Goal: Task Accomplishment & Management: Manage account settings

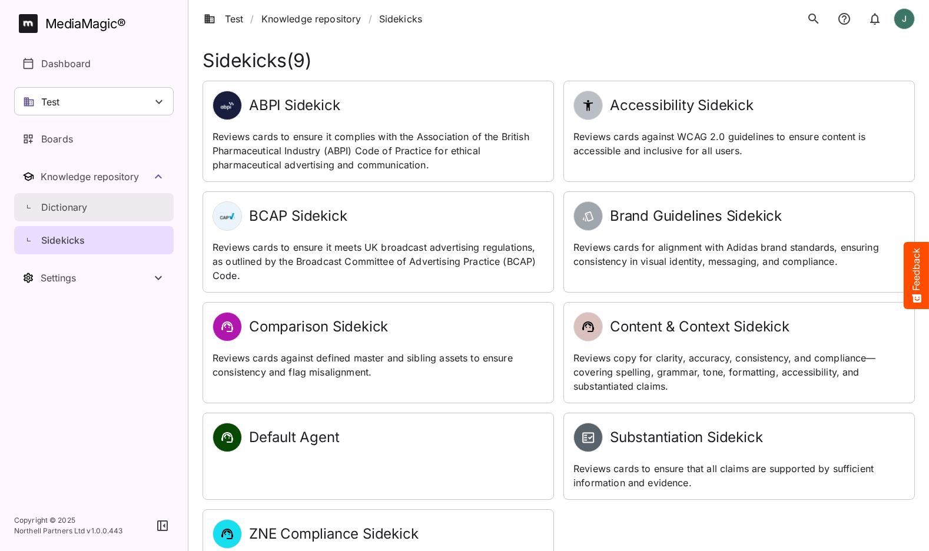
click at [71, 213] on p "Dictionary" at bounding box center [64, 207] width 47 height 14
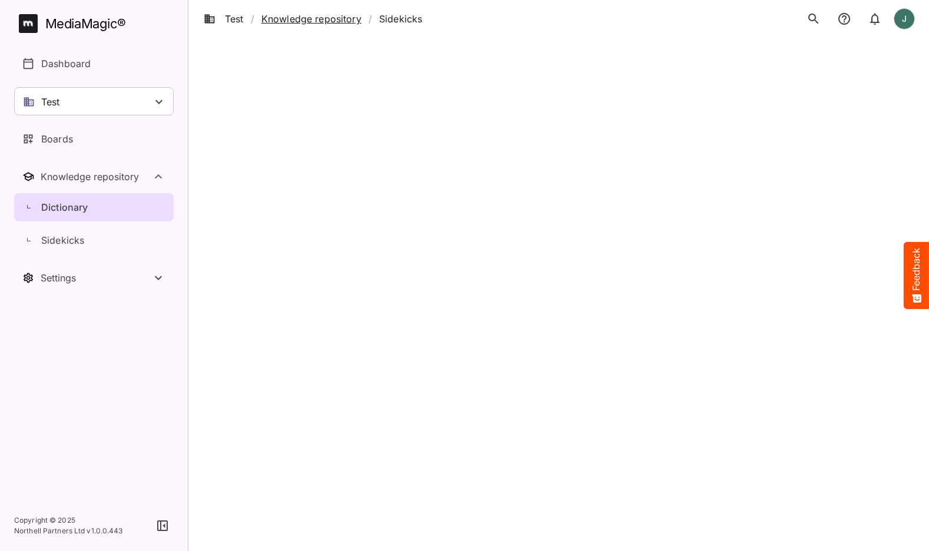
click at [321, 22] on link "Knowledge repository" at bounding box center [311, 19] width 100 height 14
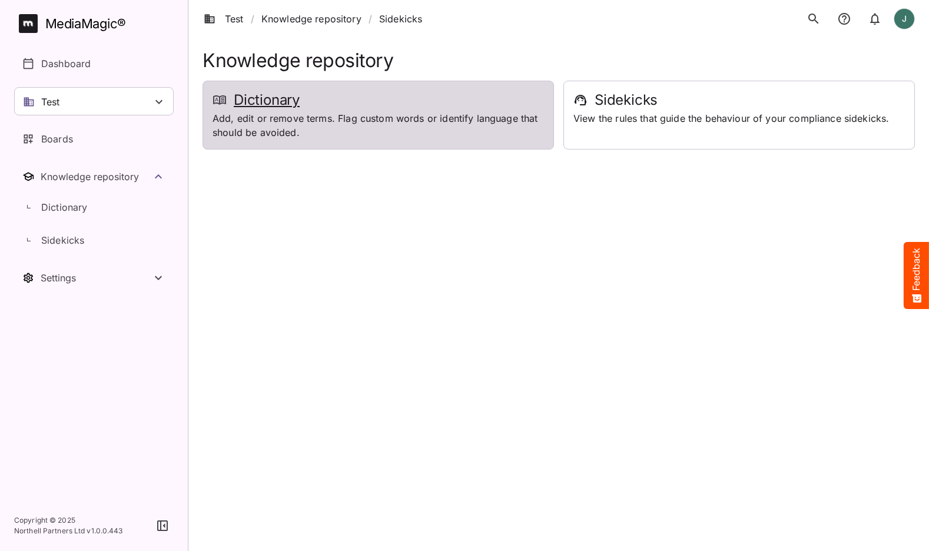
click at [326, 90] on div "Dictionary Add, edit or remove terms. Flag custom words or identify language th…" at bounding box center [378, 115] width 350 height 68
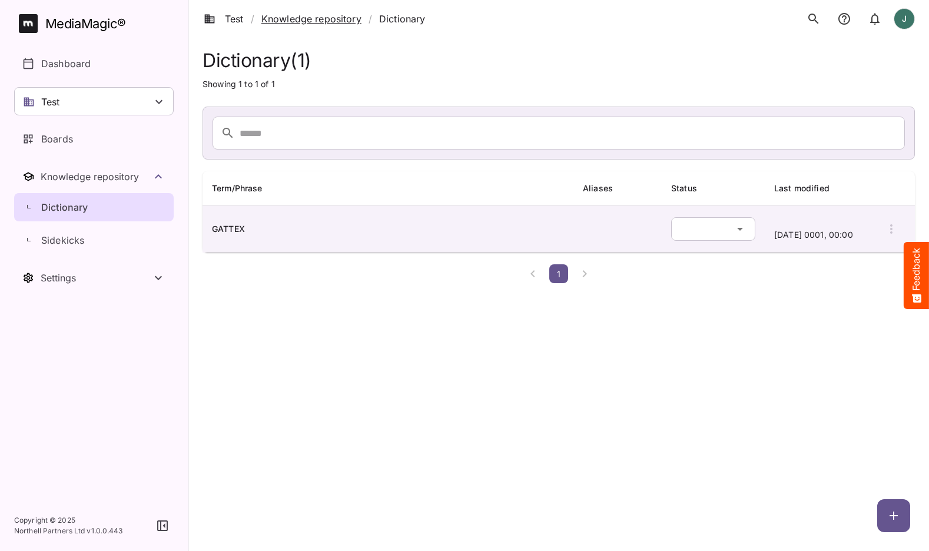
click at [321, 18] on link "Knowledge repository" at bounding box center [311, 19] width 100 height 14
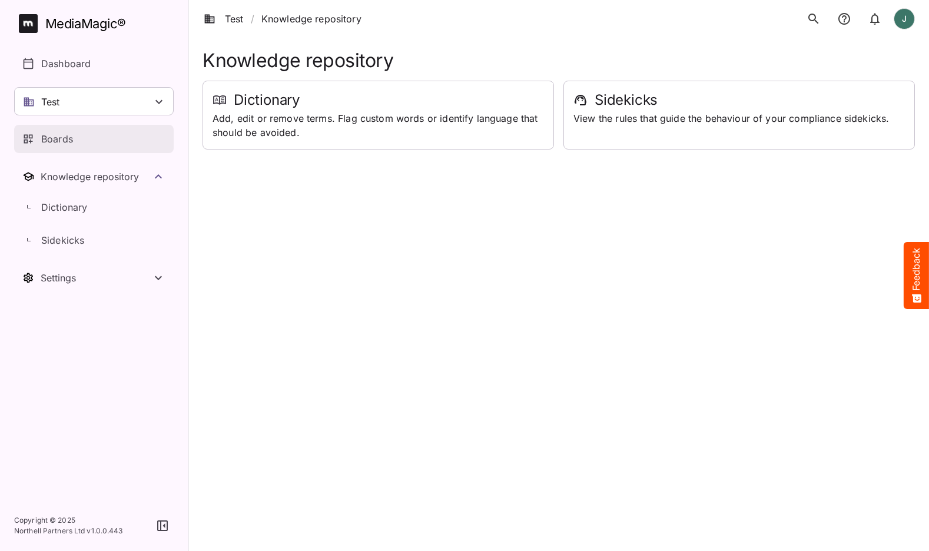
click at [78, 135] on div "Boards" at bounding box center [94, 139] width 144 height 14
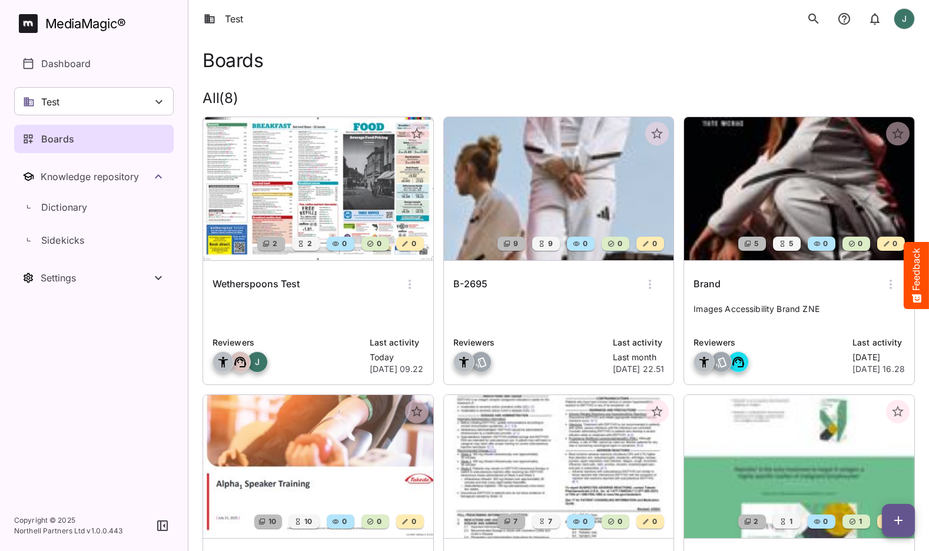
click at [335, 191] on img at bounding box center [318, 188] width 230 height 143
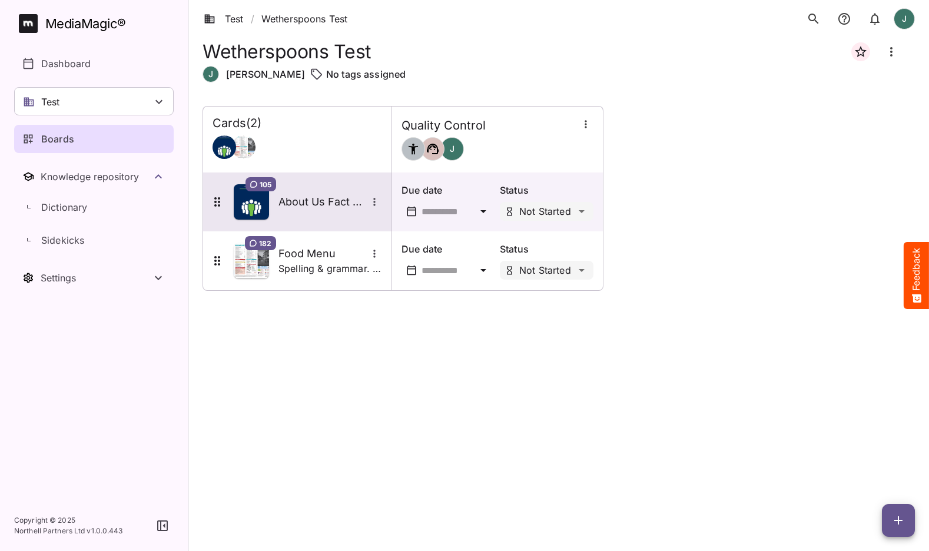
click at [308, 195] on h5 "About Us Fact Sheet" at bounding box center [322, 202] width 88 height 14
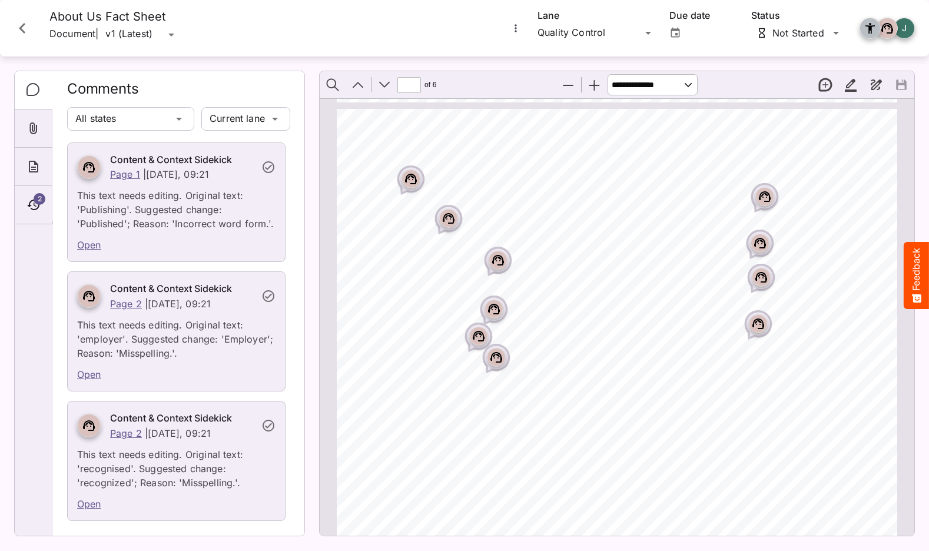
scroll to position [799, 0]
click at [194, 220] on p "This text needs editing. Original text: 'Publishing'. Suggested change: 'Publis…" at bounding box center [176, 205] width 198 height 49
click at [92, 244] on link "Open" at bounding box center [89, 245] width 24 height 12
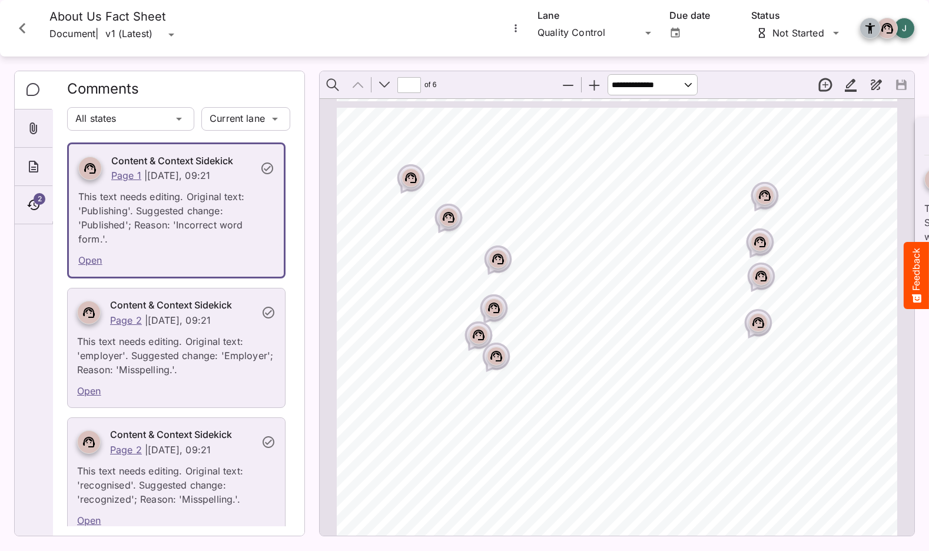
scroll to position [6, 0]
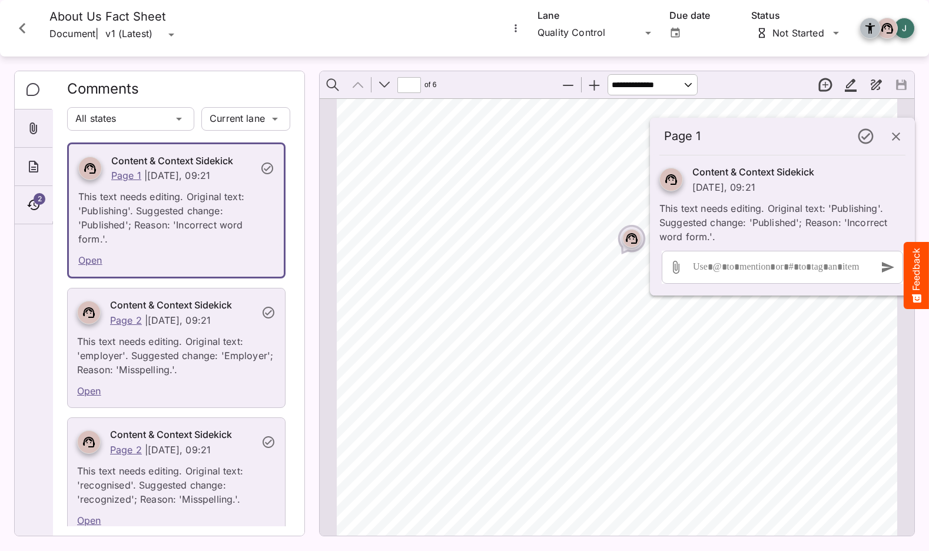
click at [898, 134] on icon "button" at bounding box center [896, 136] width 8 height 8
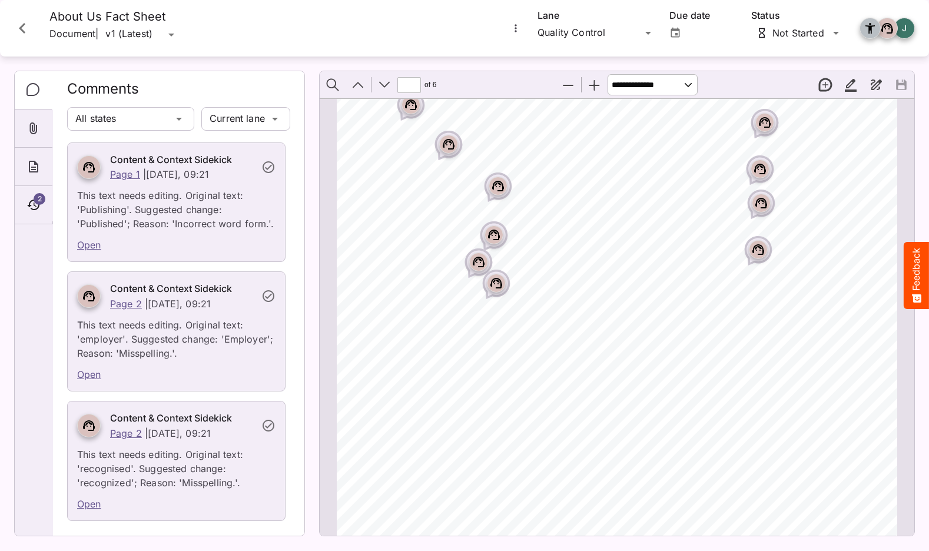
scroll to position [875, 0]
click at [454, 151] on div "Page ⁨2⁩" at bounding box center [448, 142] width 29 height 29
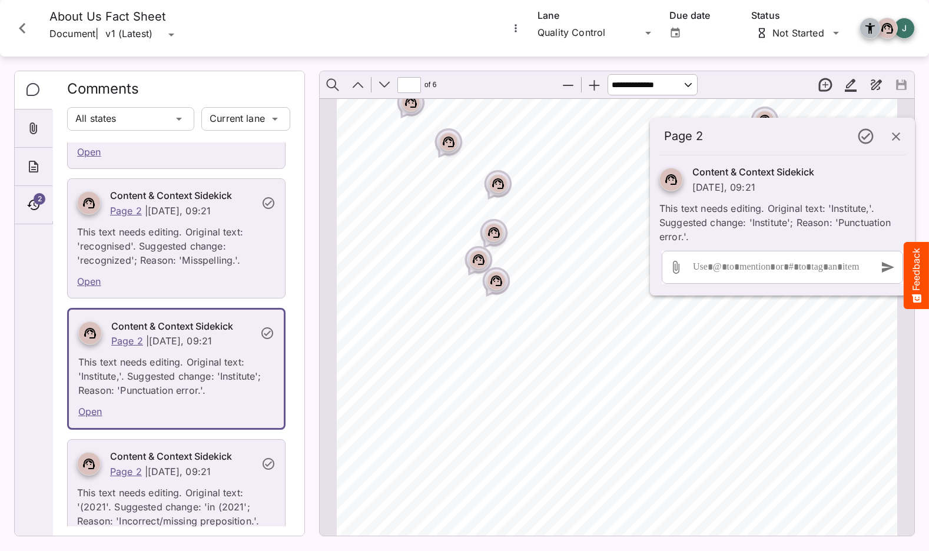
scroll to position [255, 0]
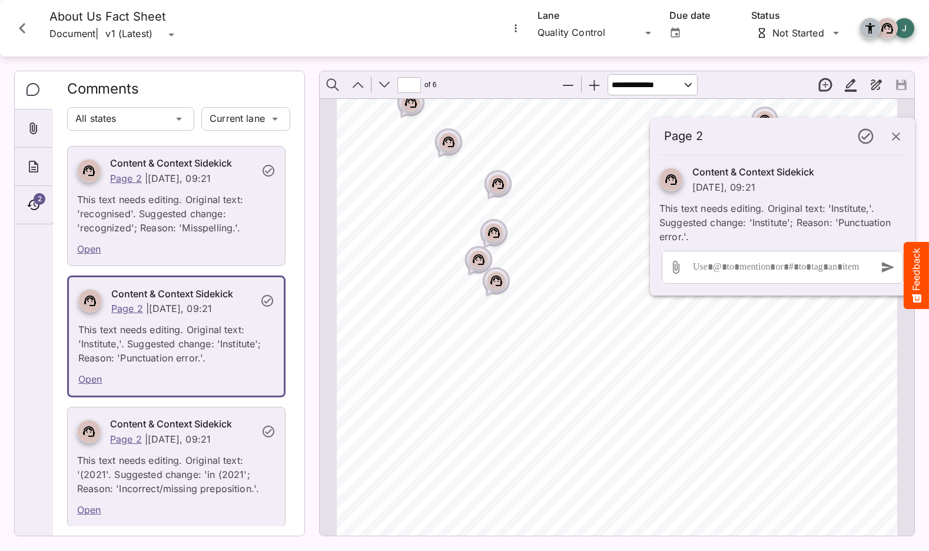
click at [504, 191] on div "Page ⁨2⁩" at bounding box center [498, 183] width 19 height 19
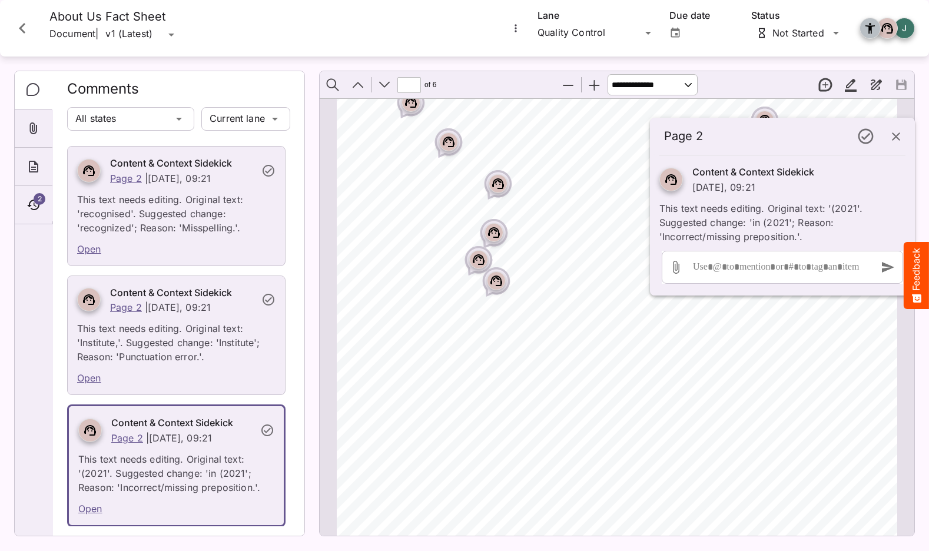
scroll to position [386, 0]
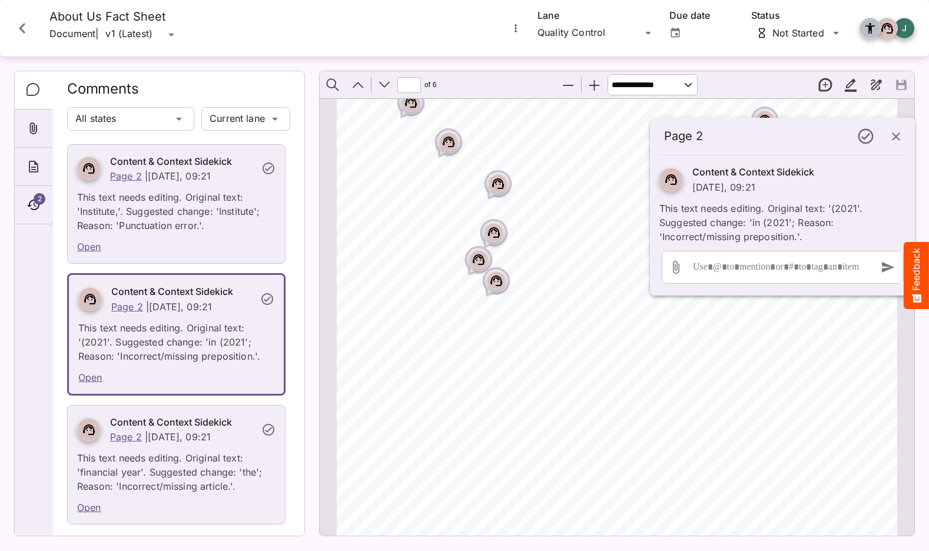
click at [503, 188] on icon "Page ⁨2⁩" at bounding box center [498, 183] width 12 height 11
click at [492, 233] on circle "Page ⁨2⁩" at bounding box center [492, 233] width 1 height 1
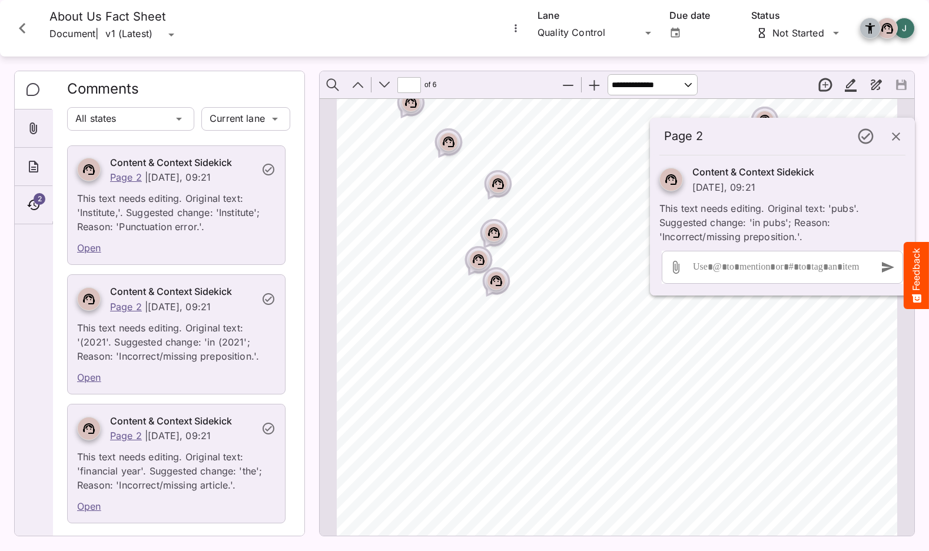
scroll to position [644, 0]
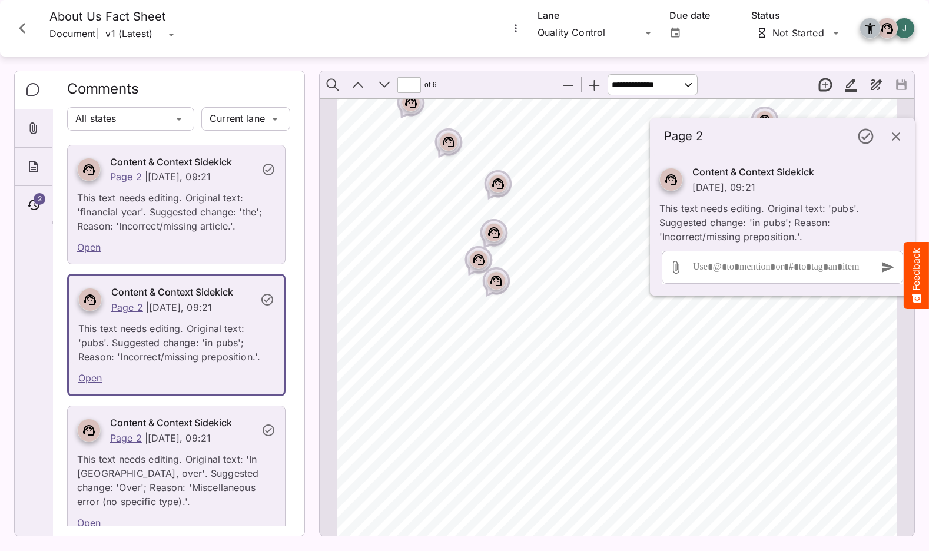
click at [904, 135] on button "button" at bounding box center [896, 136] width 28 height 28
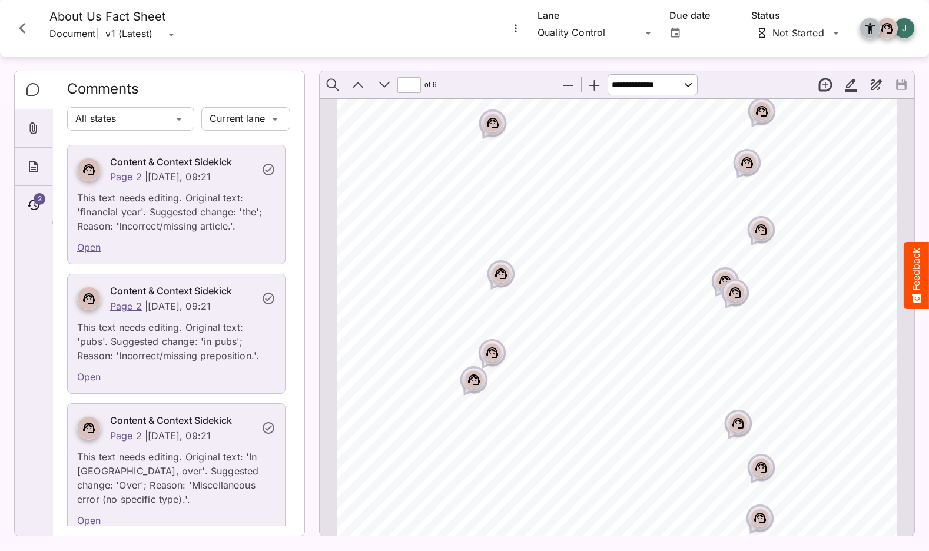
scroll to position [1913, 0]
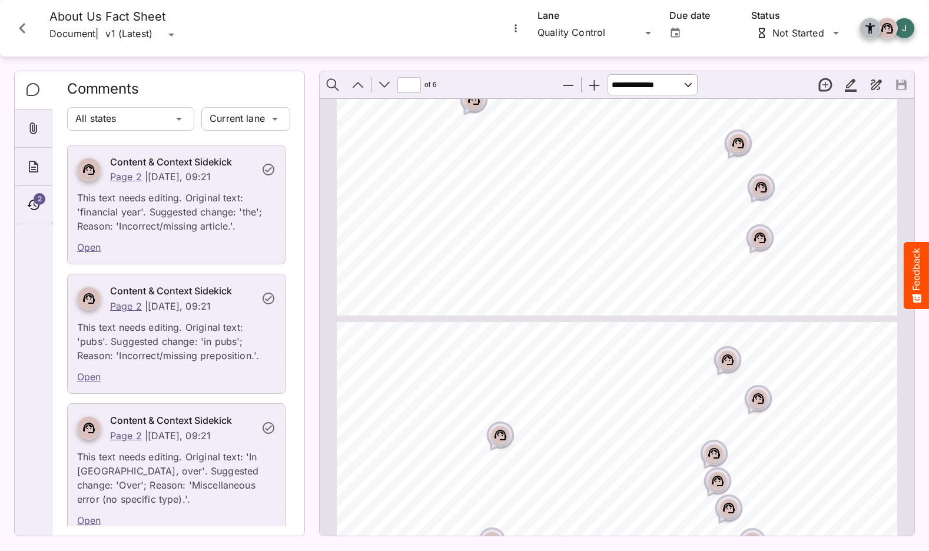
type input "*"
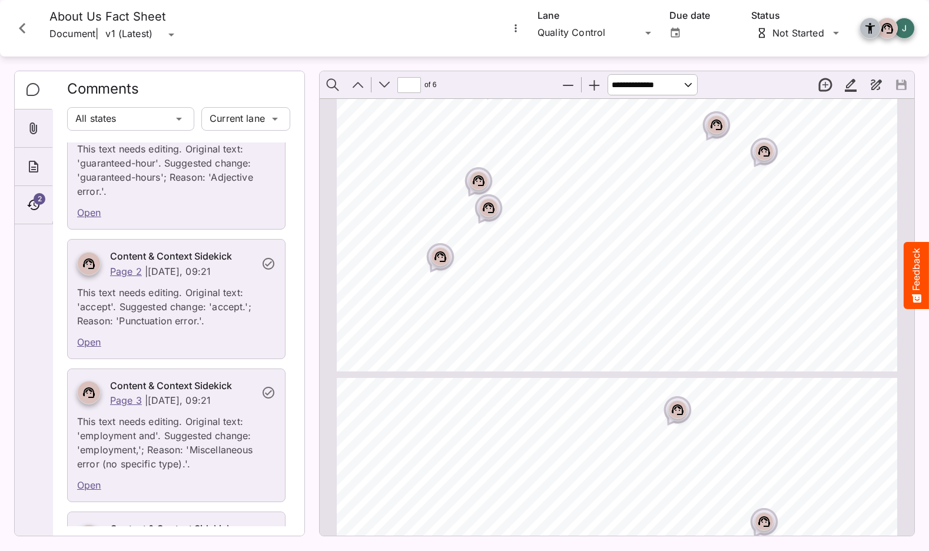
scroll to position [2462, 0]
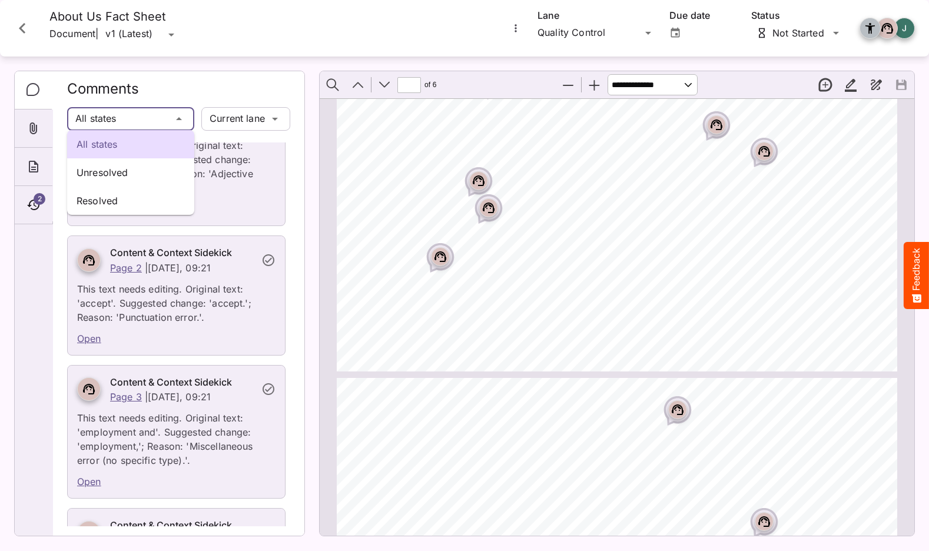
click at [173, 118] on div "All states Unresolved Resolved Test / Wetherspoons Test J MediaMagic ® Dashboar…" at bounding box center [464, 273] width 929 height 546
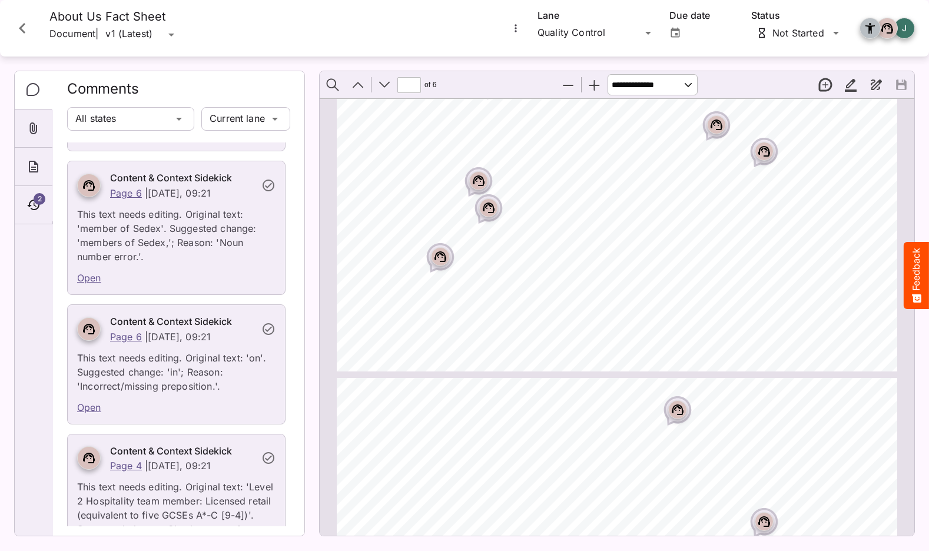
scroll to position [13690, 0]
click at [44, 165] on div "About" at bounding box center [34, 167] width 38 height 38
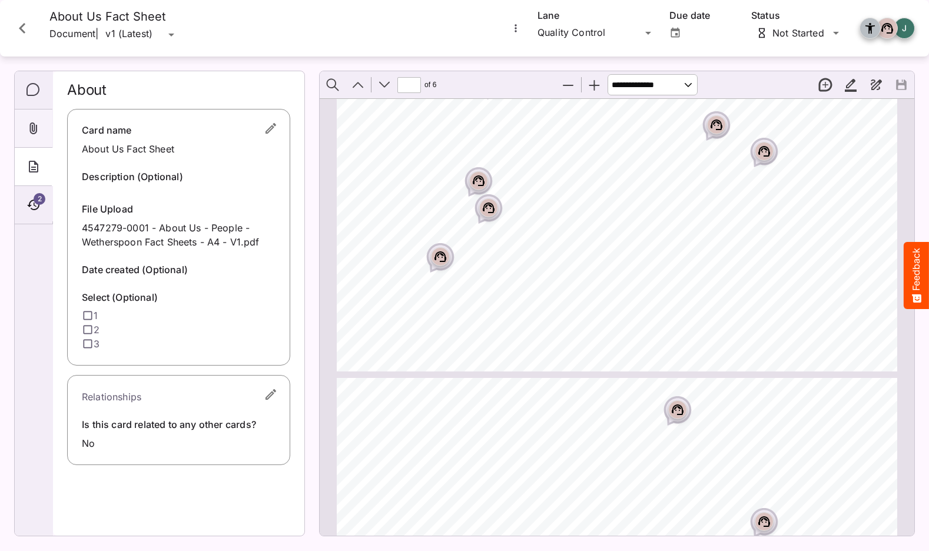
click at [35, 132] on icon "Attachments" at bounding box center [33, 128] width 14 height 14
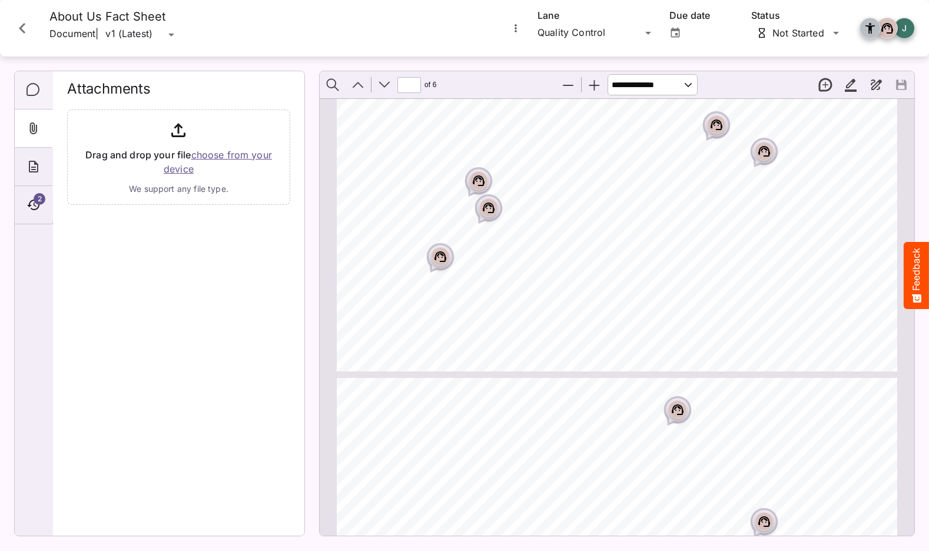
click at [36, 97] on icon "Comments" at bounding box center [33, 90] width 14 height 14
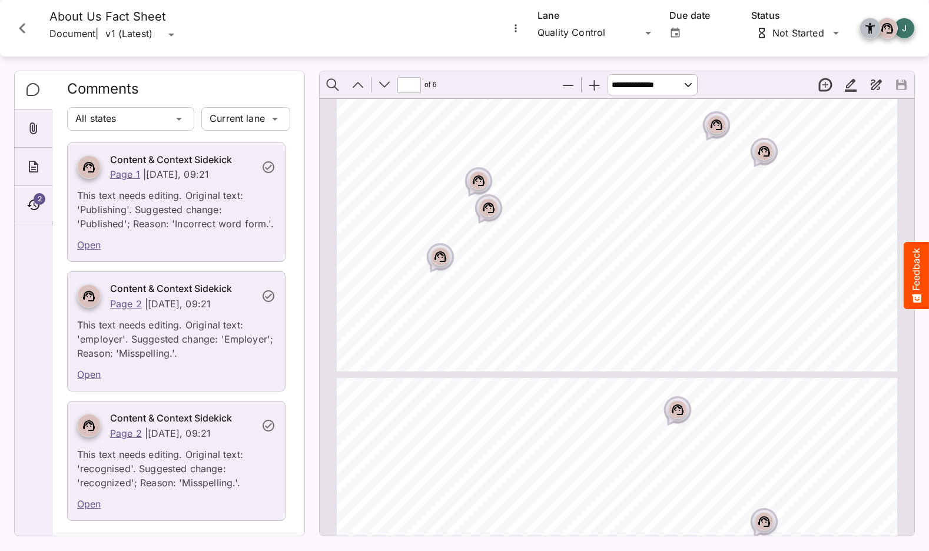
click at [32, 93] on icon "Comments" at bounding box center [33, 90] width 14 height 14
click at [24, 36] on icon "Close card" at bounding box center [22, 28] width 21 height 21
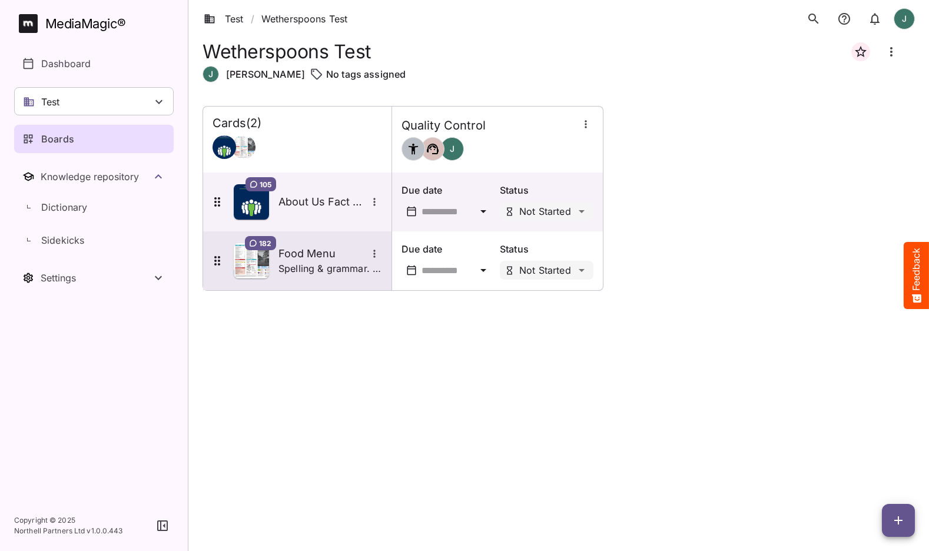
click at [302, 245] on div "182 Food Menu Spelling & grammar. Additional reqs: - kcal check against a datab…" at bounding box center [296, 260] width 172 height 35
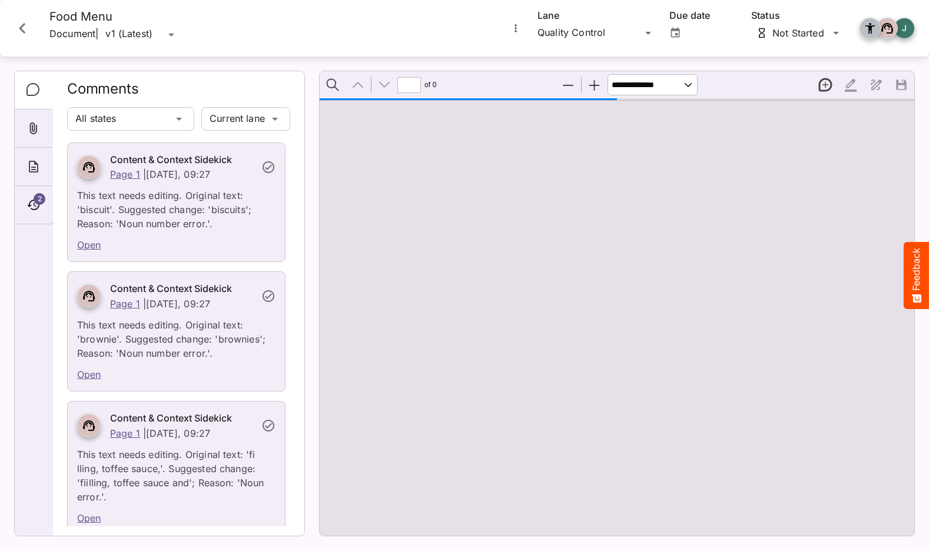
type input "*"
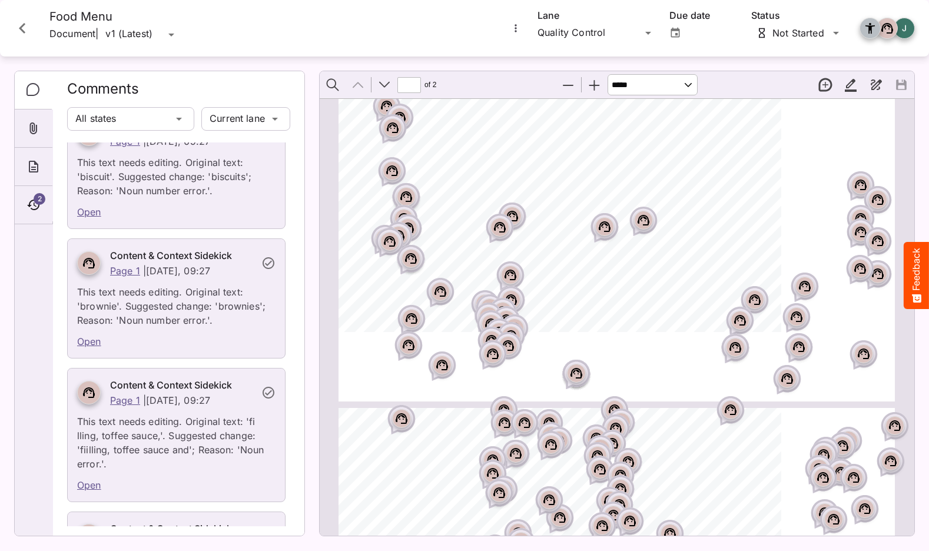
scroll to position [75, 0]
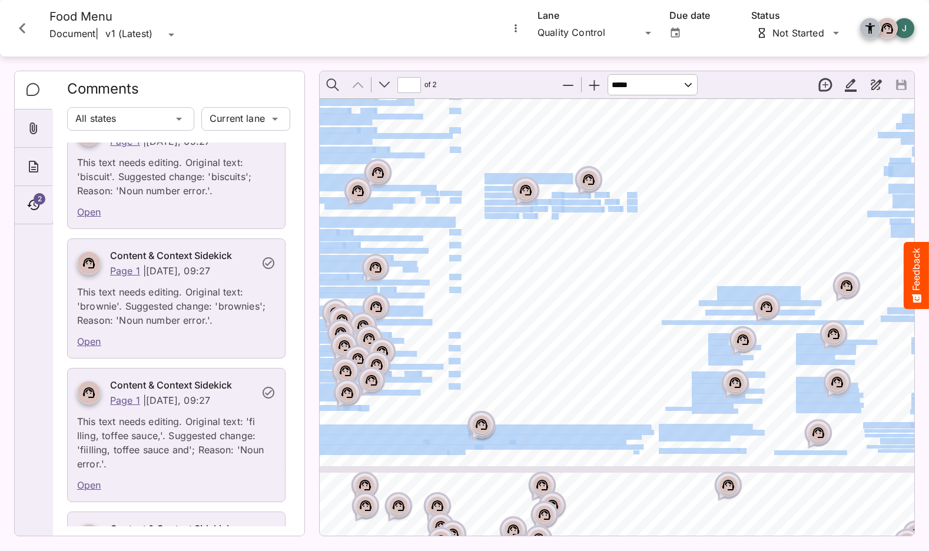
drag, startPoint x: 400, startPoint y: 144, endPoint x: 536, endPoint y: 207, distance: 149.9
click at [559, 217] on div "Average Food Pricing Core Estate DIETARY SYMBOLS = Very mild = Mild = Medium ho…" at bounding box center [560, 199] width 907 height 555
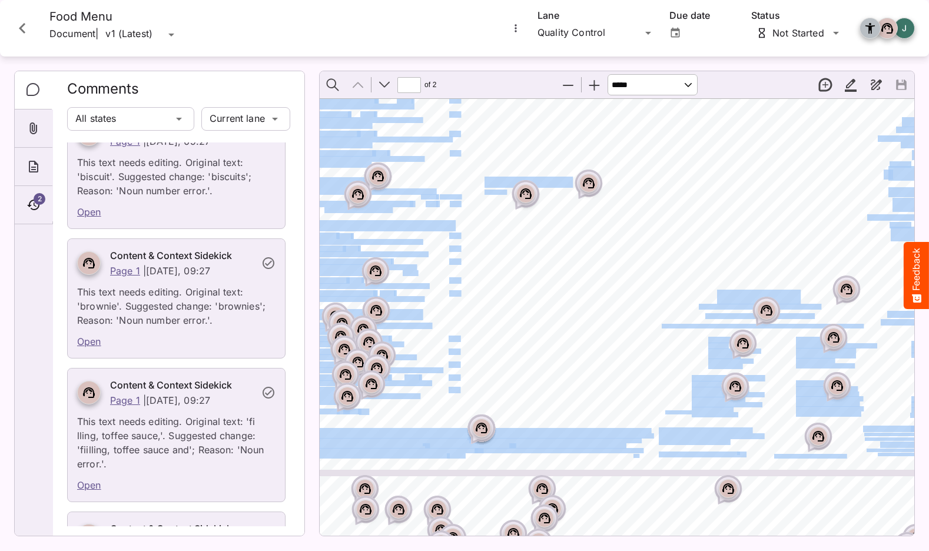
drag, startPoint x: 439, startPoint y: 156, endPoint x: 464, endPoint y: 174, distance: 31.2
click at [506, 192] on div "Average Food Pricing Core Estate DIETARY SYMBOLS = Very mild = Mild = Medium ho…" at bounding box center [560, 203] width 907 height 555
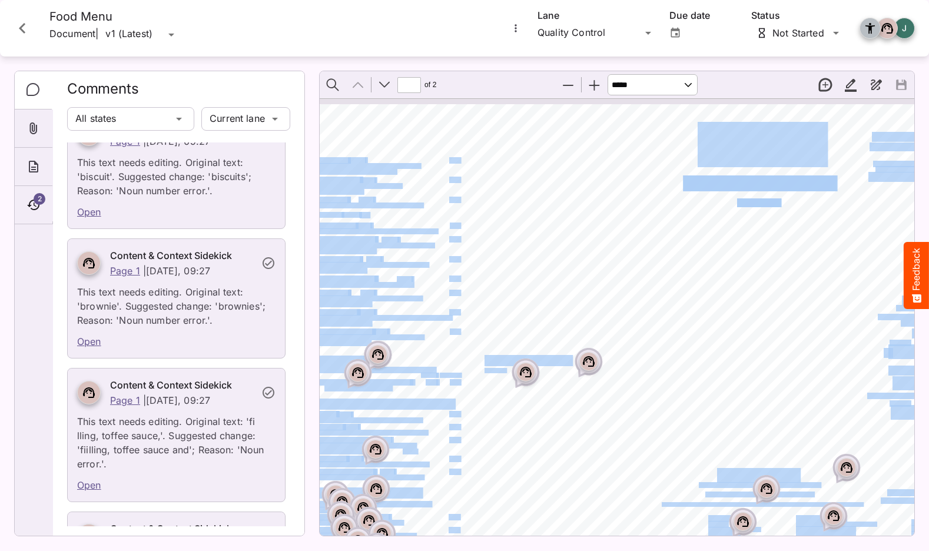
scroll to position [0, 218]
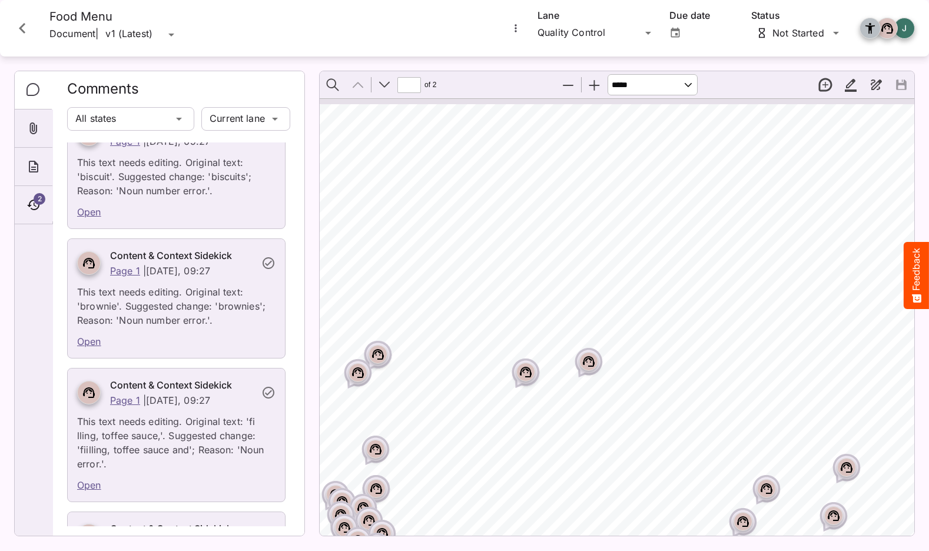
click at [419, 175] on div "Average Food Pricing Core Estate DIETARY SYMBOLS = Very mild = Mild = Medium ho…" at bounding box center [560, 381] width 907 height 555
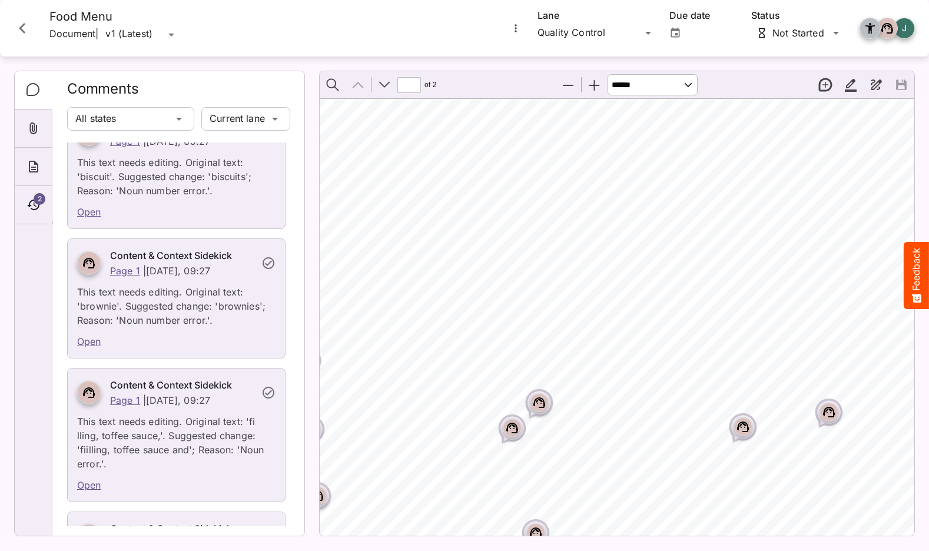
select select "******"
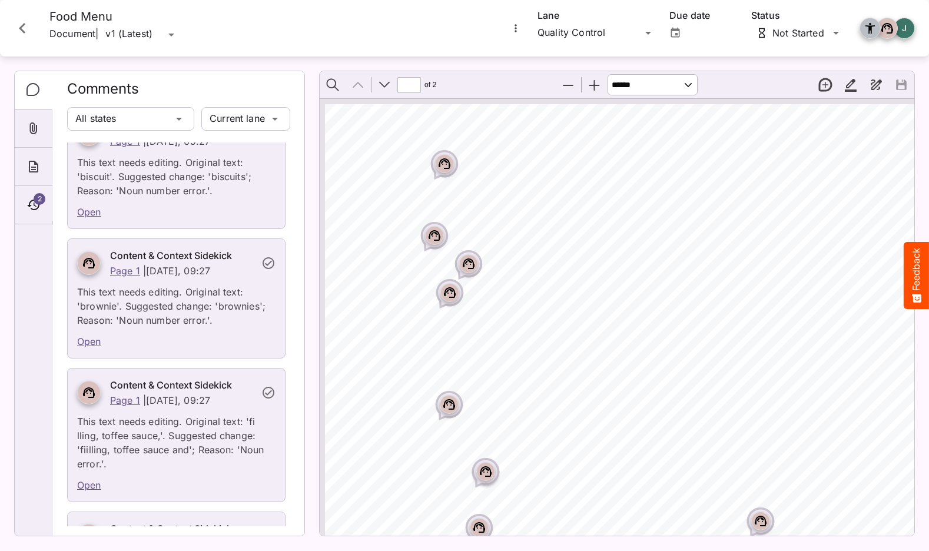
click at [444, 167] on rect "Page ⁨1⁩" at bounding box center [444, 164] width 14 height 14
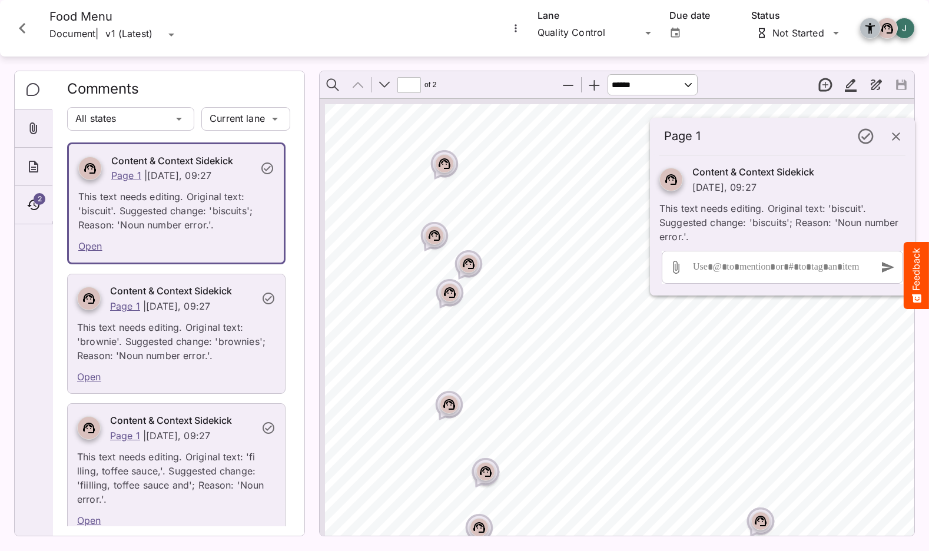
click at [200, 330] on p "This text needs editing. Original text: 'brownie'. Suggested change: 'brownies'…" at bounding box center [176, 337] width 198 height 49
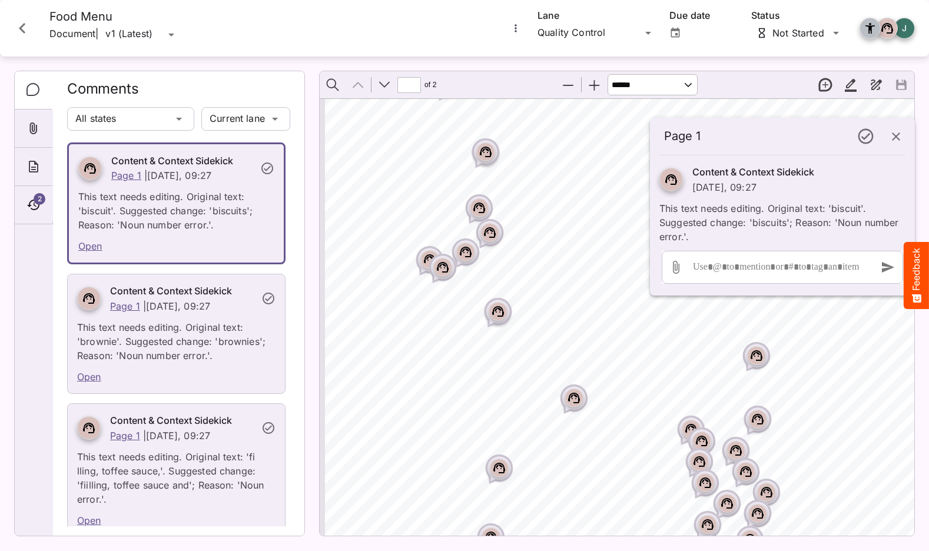
scroll to position [320, 0]
click at [510, 304] on div "Page ⁨1⁩" at bounding box center [497, 311] width 29 height 29
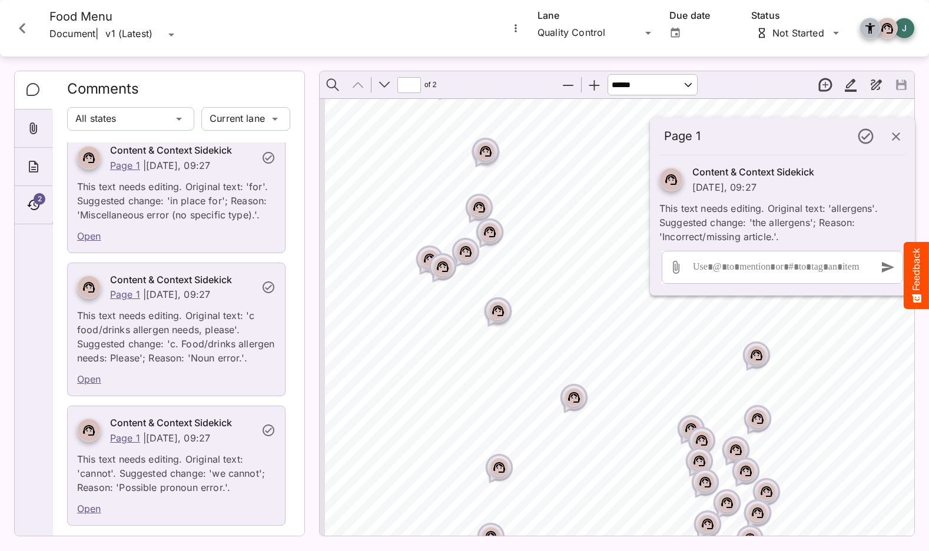
scroll to position [2513, 0]
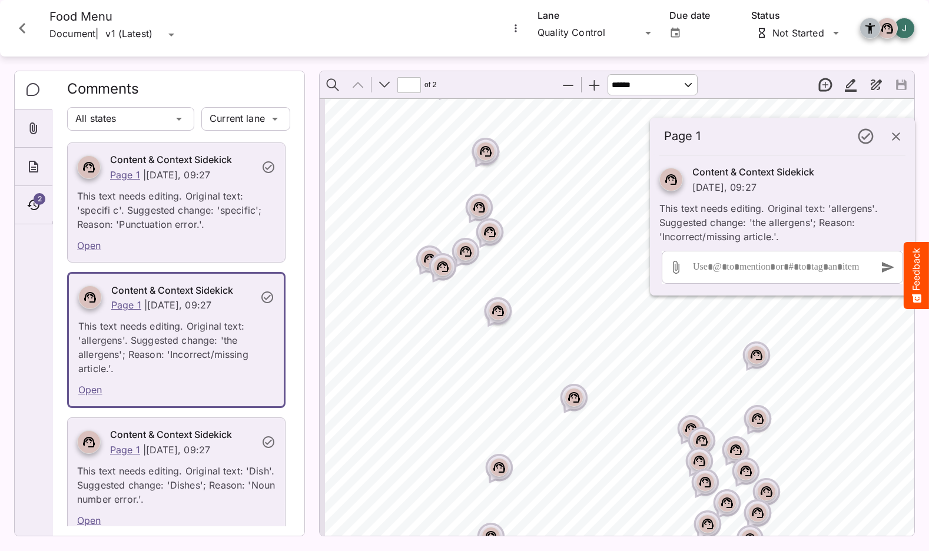
click at [486, 210] on rect "Page ⁨1⁩" at bounding box center [479, 207] width 14 height 14
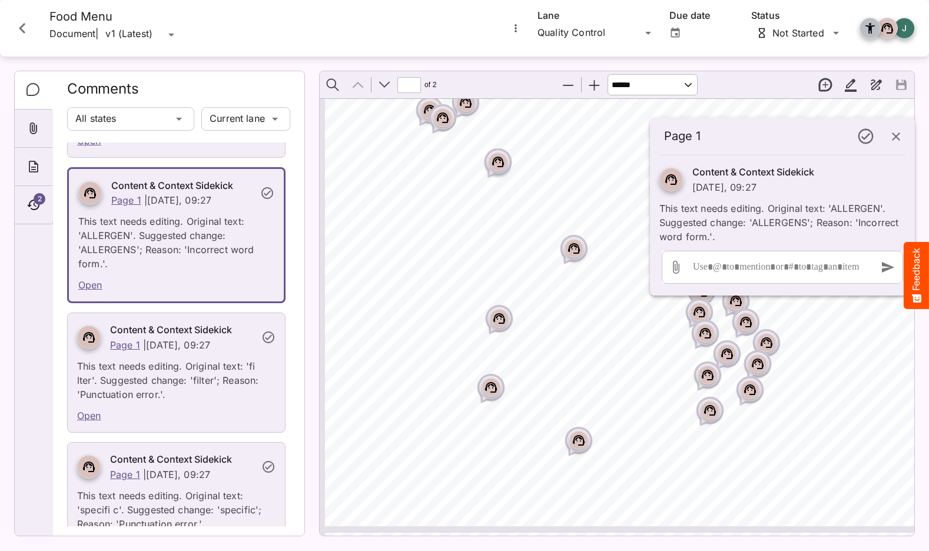
scroll to position [1302, 0]
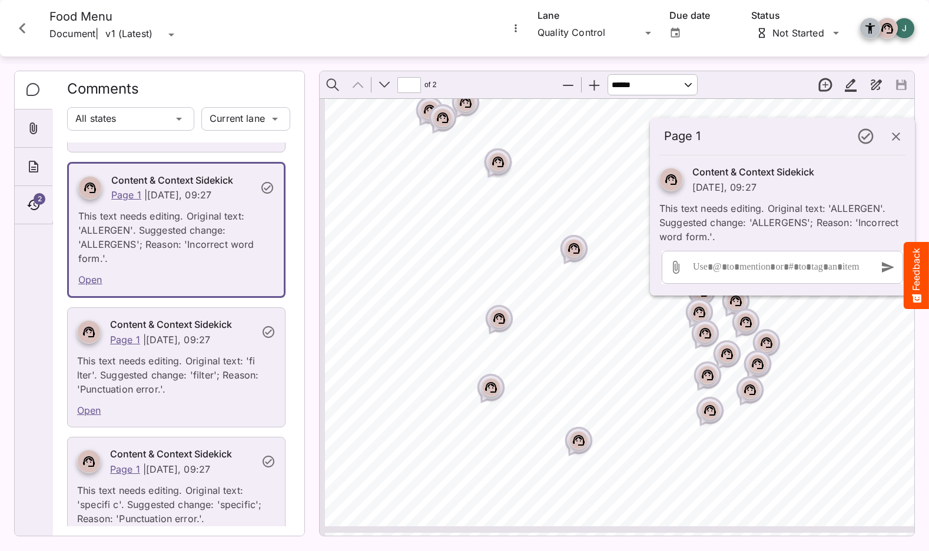
click at [217, 357] on p "This text needs editing. Original text: 'fi lter'. Suggested change: 'filter'; …" at bounding box center [176, 371] width 198 height 49
click at [90, 410] on link "Open" at bounding box center [89, 410] width 24 height 12
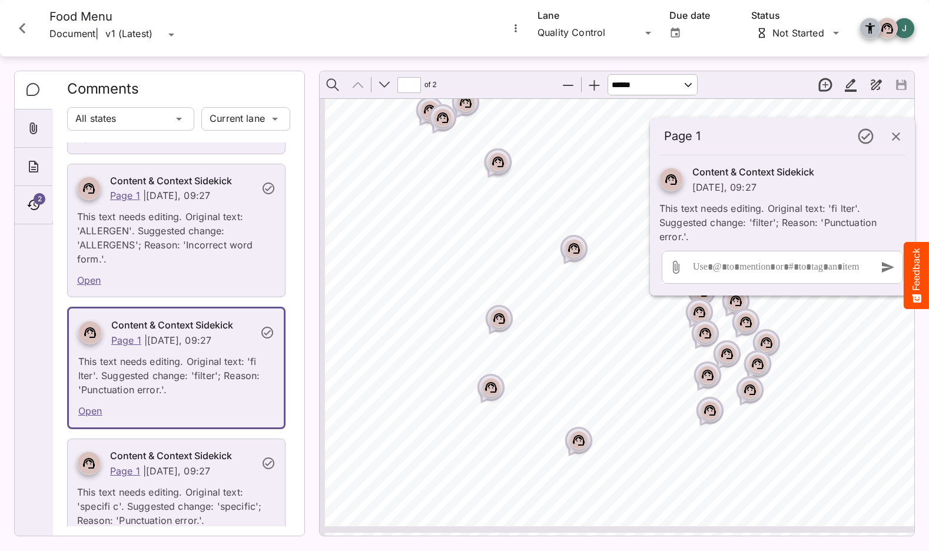
scroll to position [6, 5]
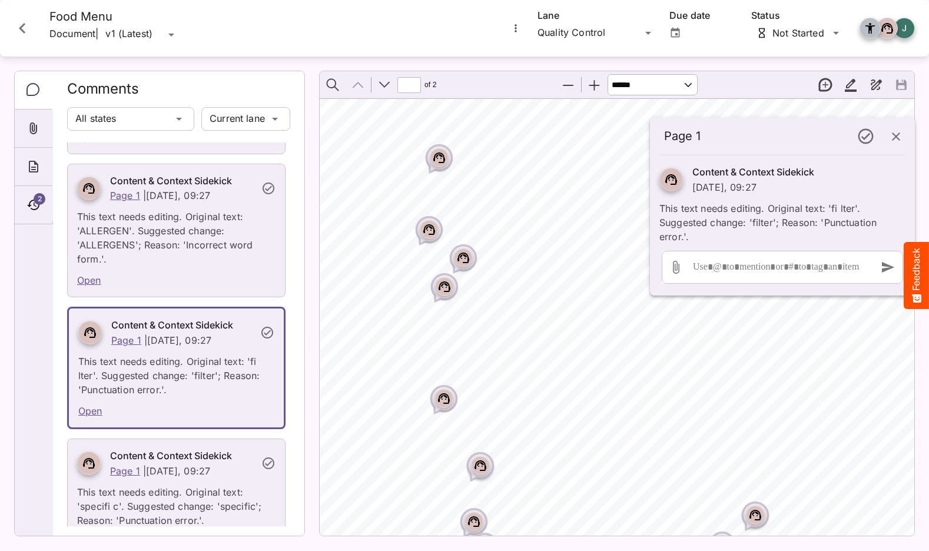
click at [670, 177] on icon at bounding box center [671, 178] width 7 height 4
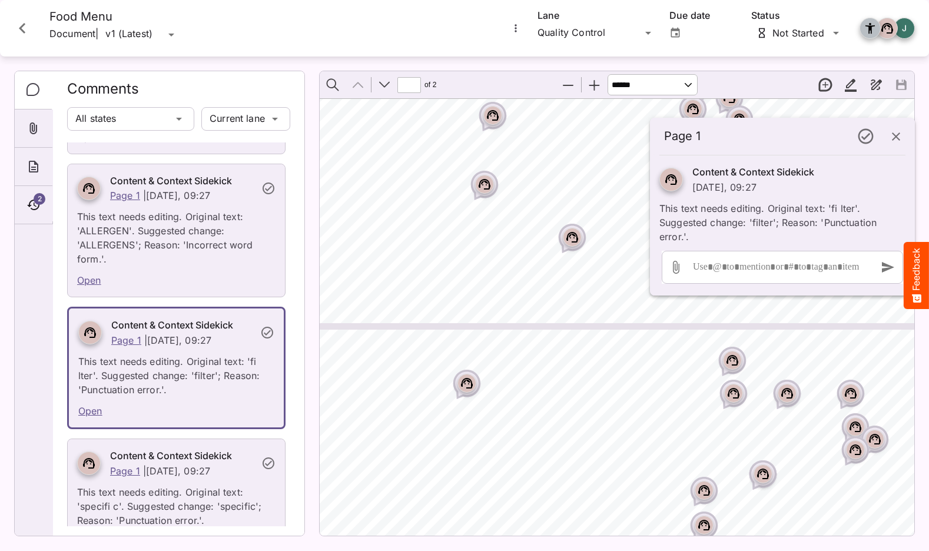
type input "*"
select select "******"
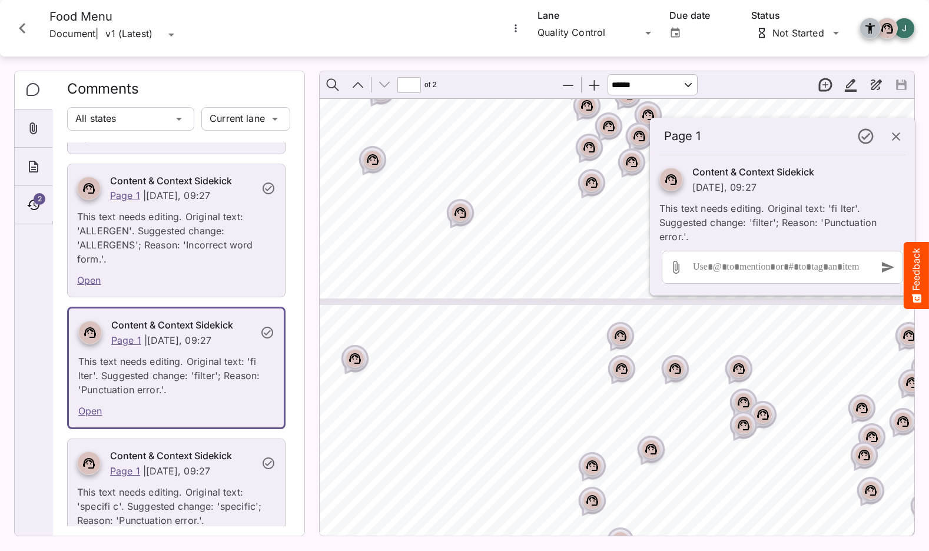
type input "*"
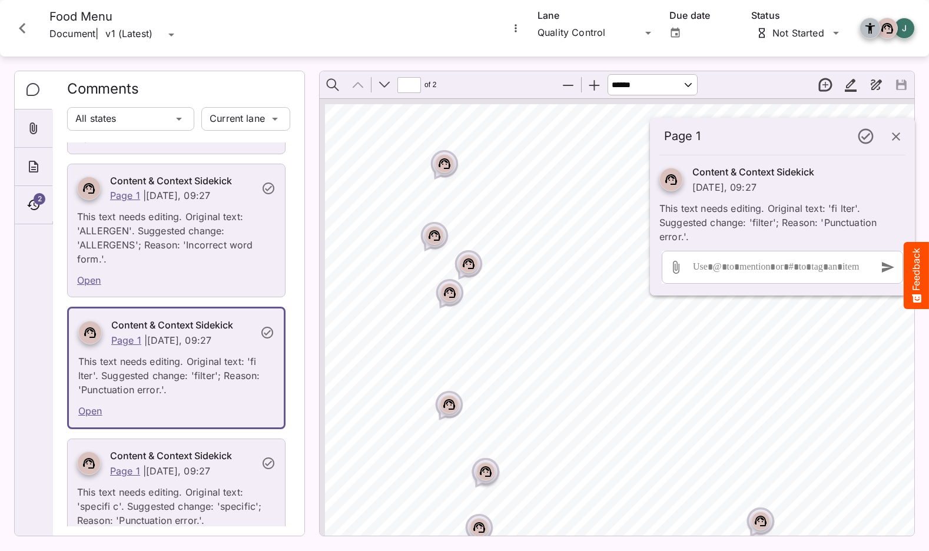
scroll to position [0, 0]
click at [898, 137] on icon "button" at bounding box center [896, 137] width 14 height 14
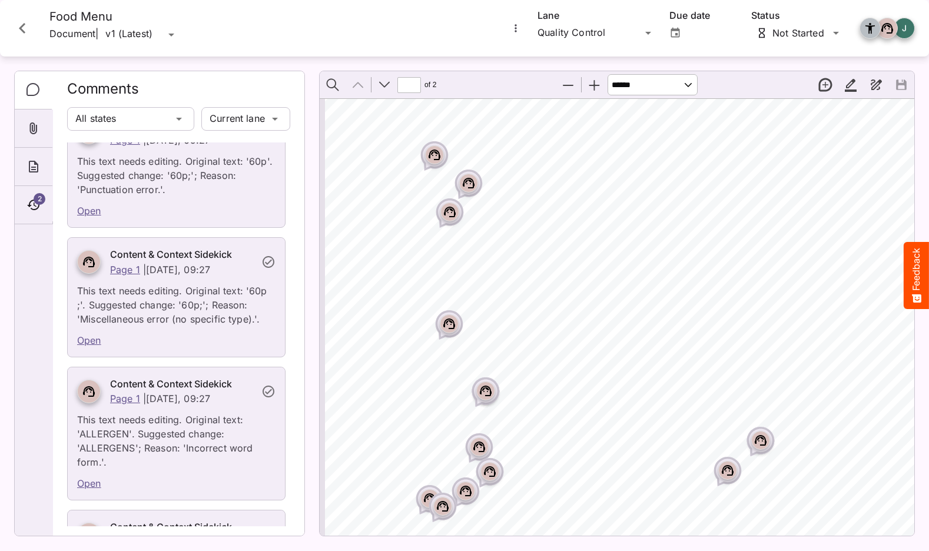
scroll to position [2, 0]
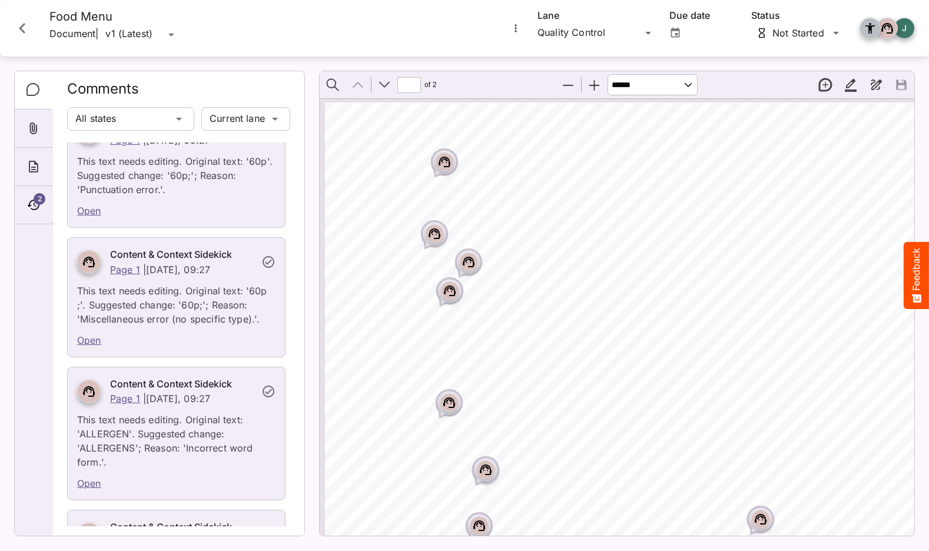
click at [447, 162] on rect "Page ⁨1⁩" at bounding box center [444, 162] width 14 height 14
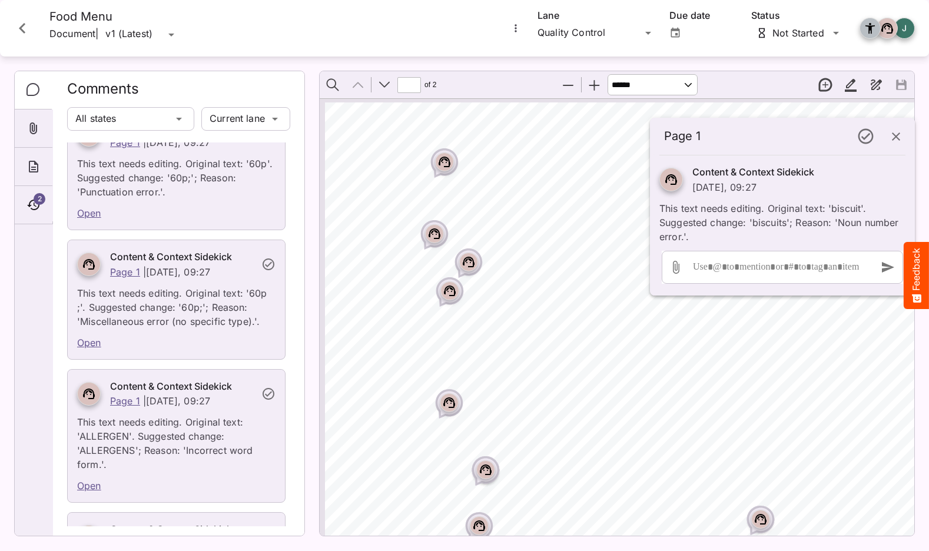
scroll to position [0, 0]
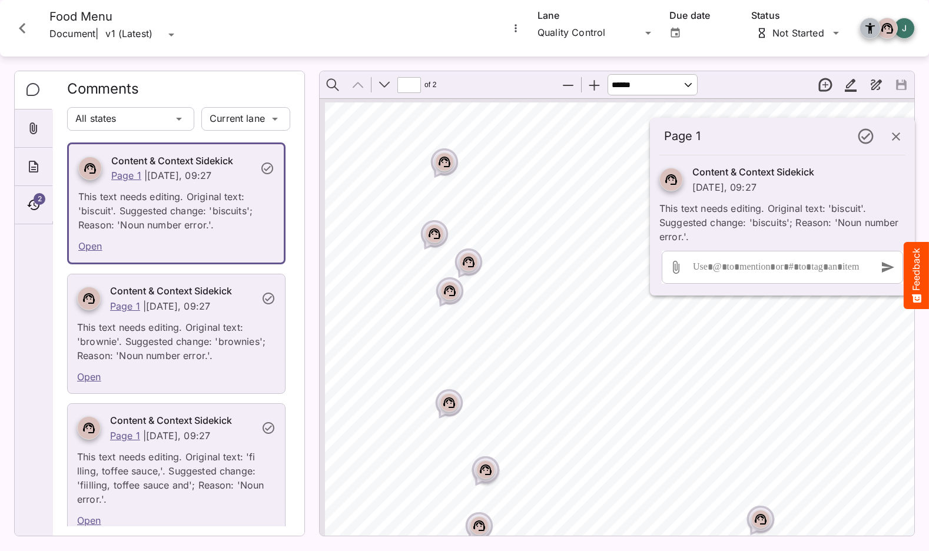
click at [211, 350] on p "This text needs editing. Original text: 'brownie'. Suggested change: 'brownies'…" at bounding box center [176, 337] width 198 height 49
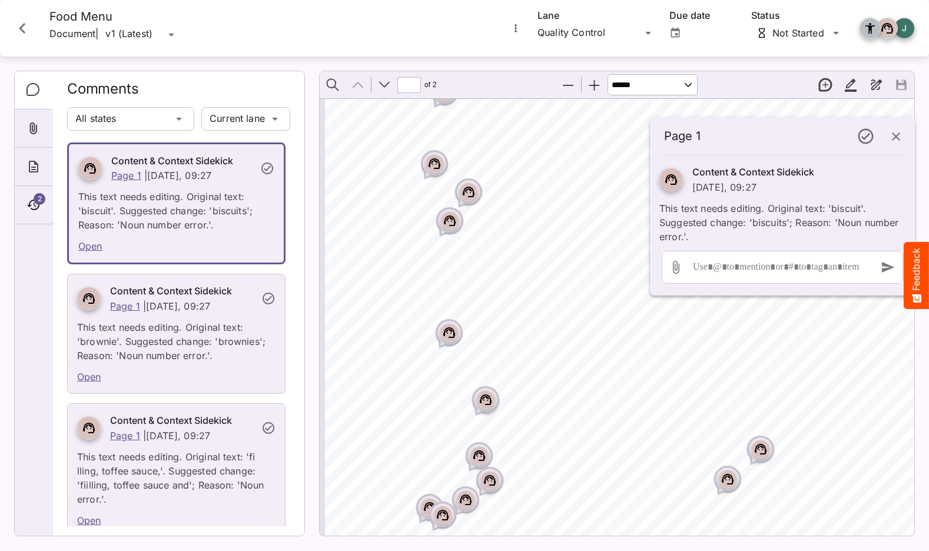
scroll to position [72, 0]
click at [171, 329] on p "This text needs editing. Original text: 'brownie'. Suggested change: 'brownies'…" at bounding box center [176, 337] width 198 height 49
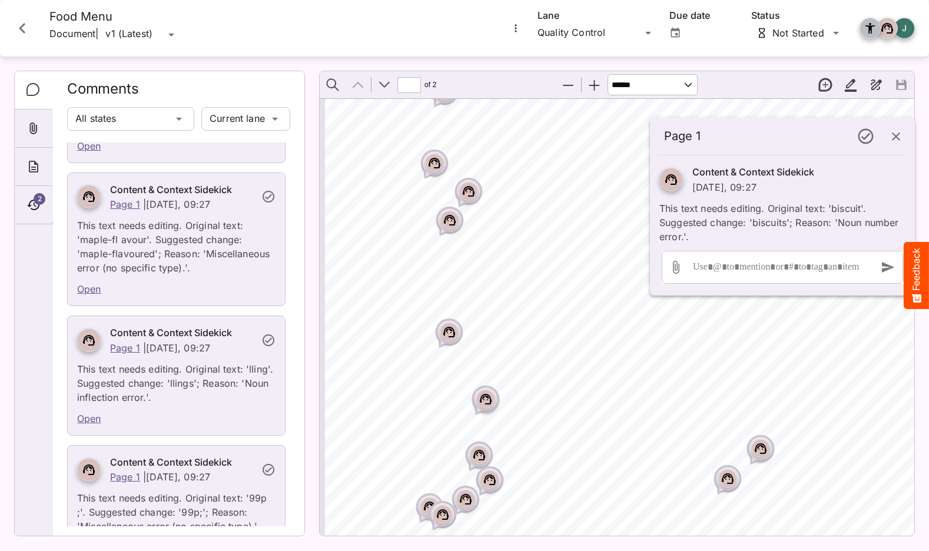
scroll to position [375, 0]
click at [82, 288] on link "Open" at bounding box center [89, 289] width 24 height 12
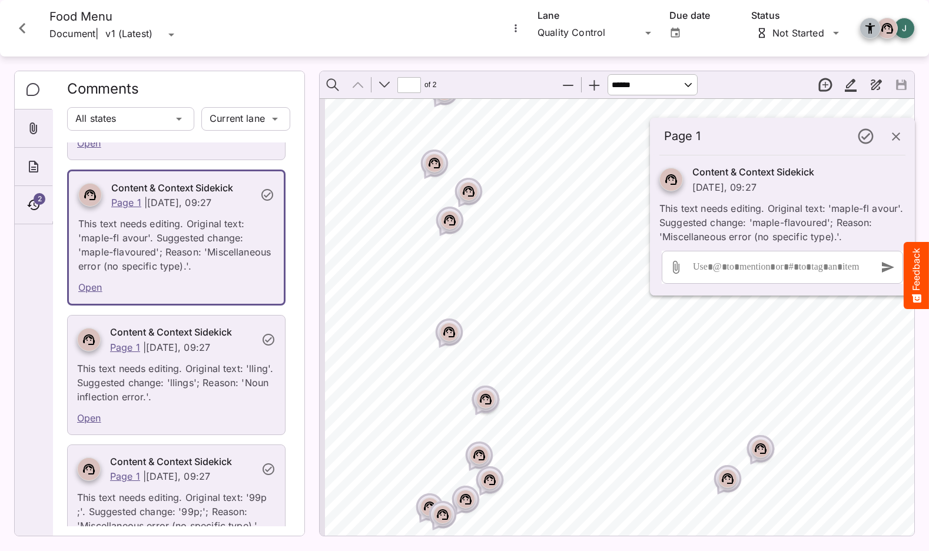
scroll to position [6, 5]
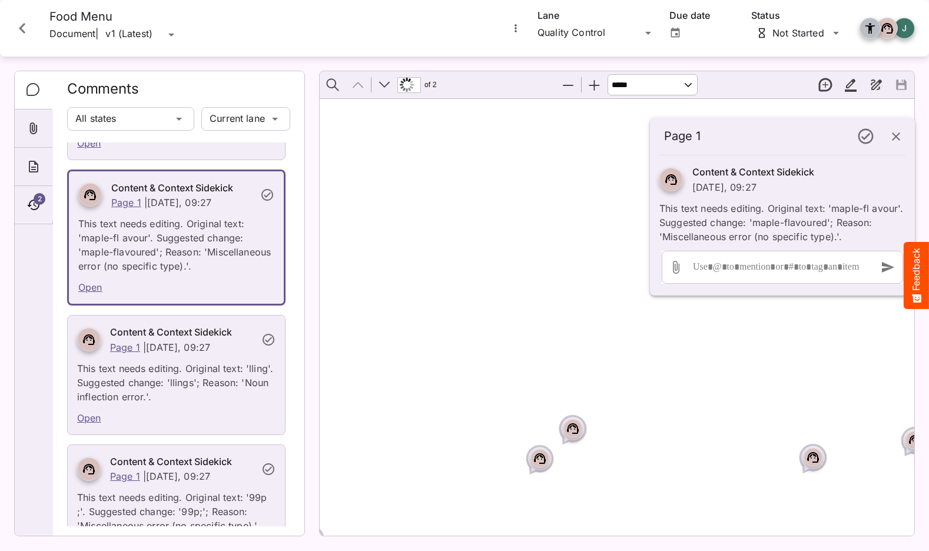
select select "******"
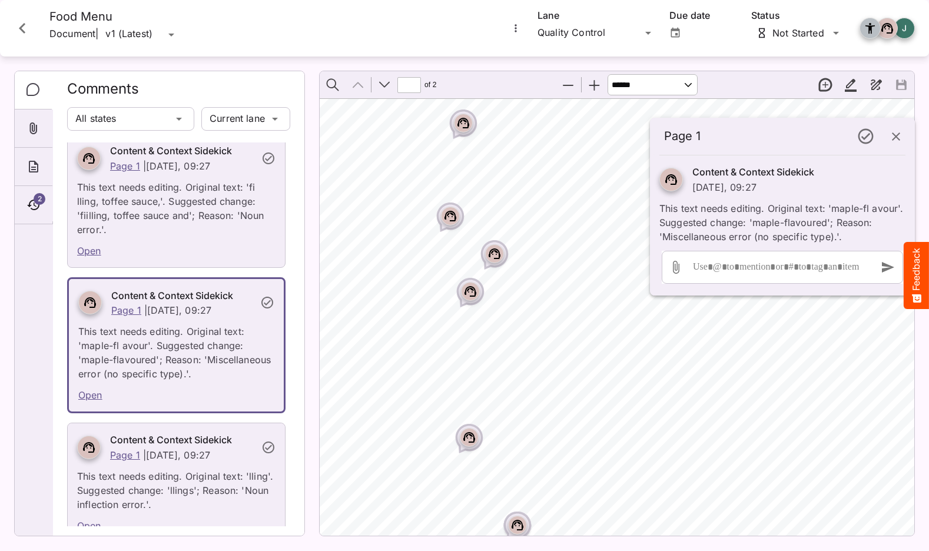
scroll to position [268, 0]
click at [89, 247] on link "Open" at bounding box center [89, 250] width 24 height 12
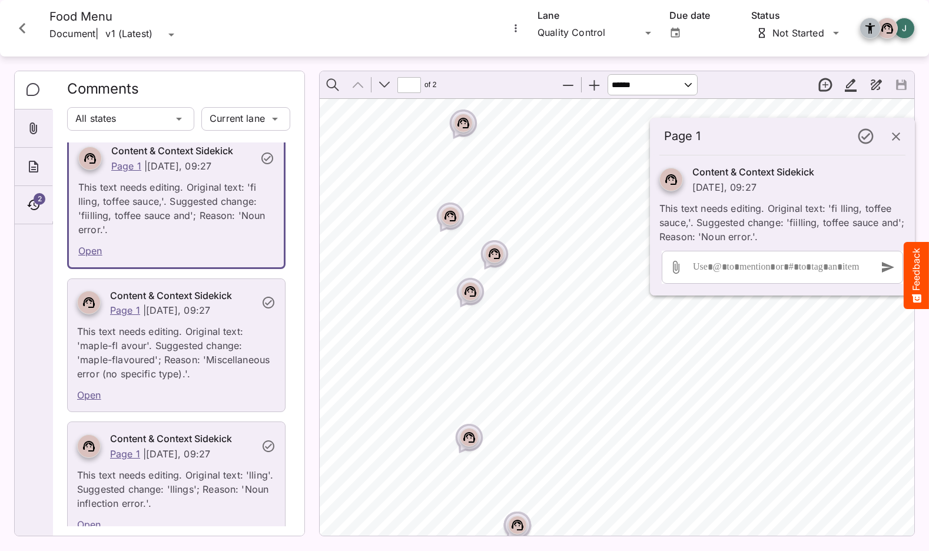
scroll to position [6, 5]
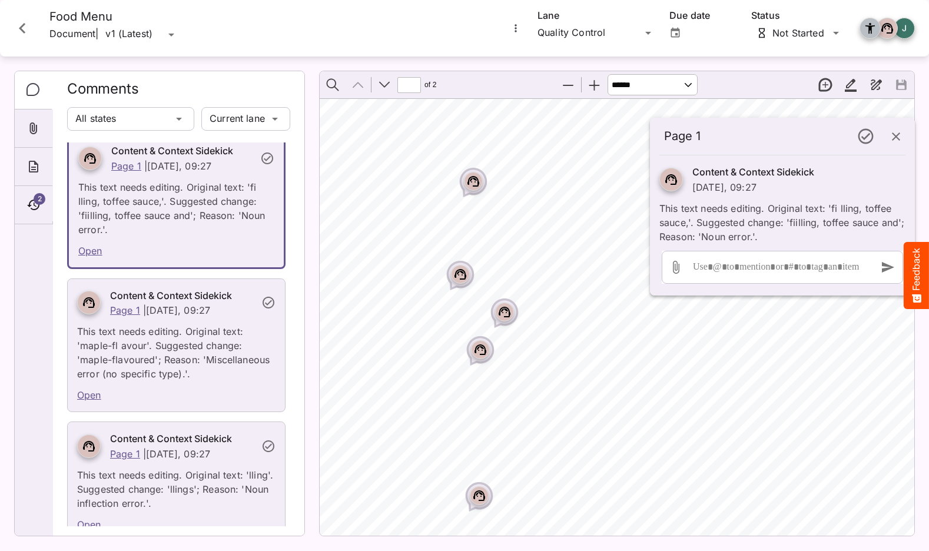
click at [90, 253] on link "Open" at bounding box center [90, 251] width 24 height 12
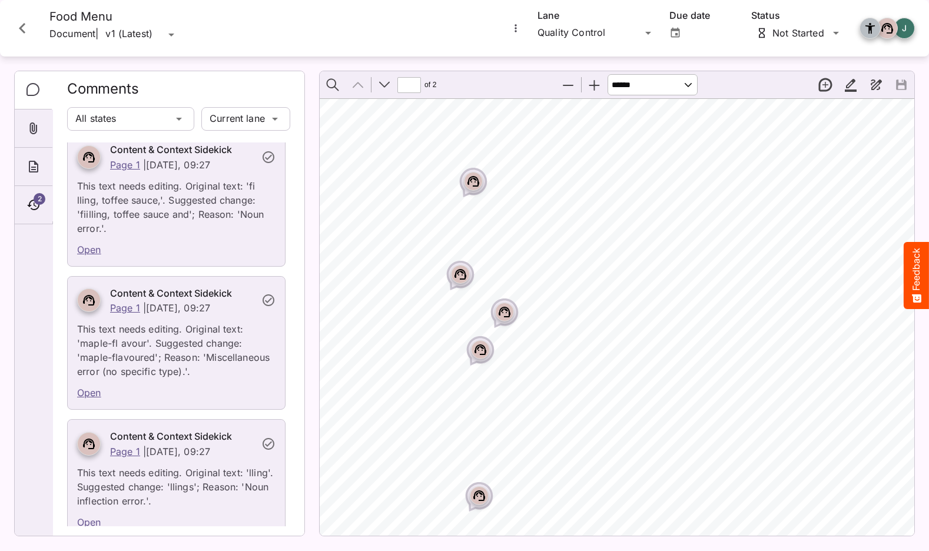
click at [185, 235] on div "Open" at bounding box center [176, 250] width 217 height 31
click at [82, 250] on link "Open" at bounding box center [89, 250] width 24 height 12
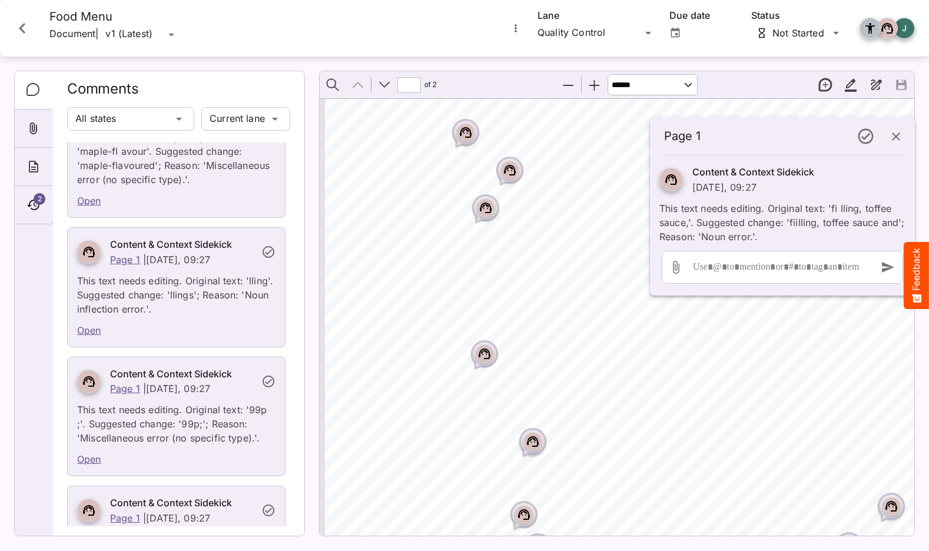
scroll to position [463, 0]
click at [533, 442] on rect "Page ⁨1⁩" at bounding box center [533, 441] width 14 height 14
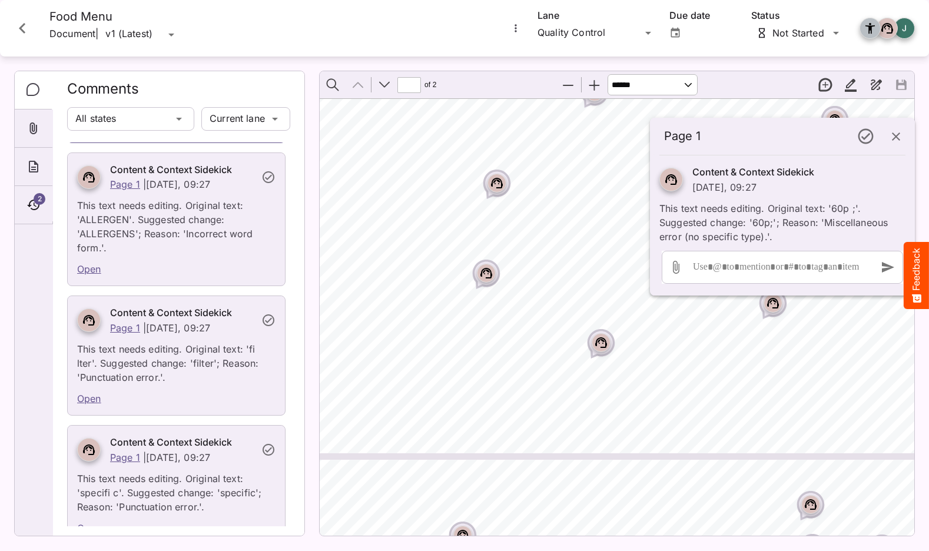
scroll to position [819, 56]
click at [482, 274] on rect "Page ⁨1⁩" at bounding box center [483, 273] width 14 height 14
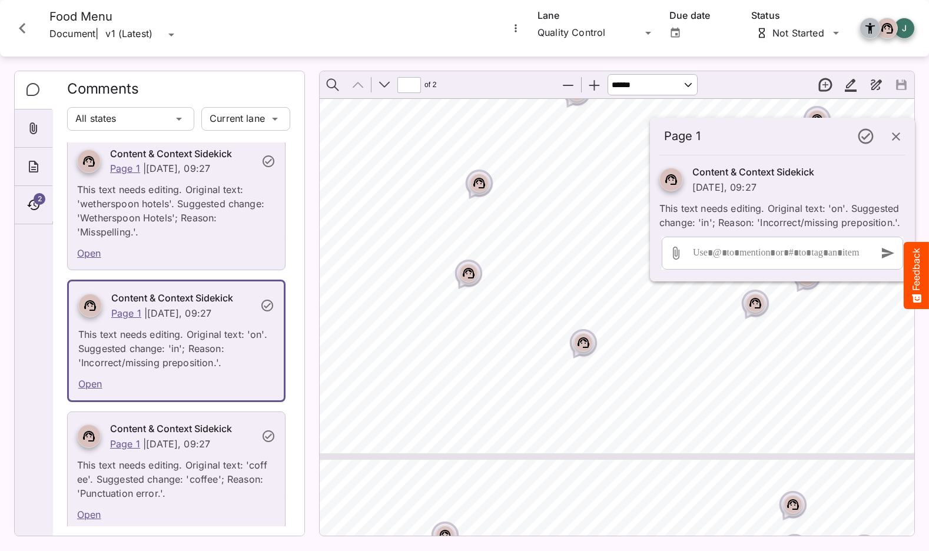
scroll to position [819, 70]
click at [586, 347] on icon "Page ⁨1⁩" at bounding box center [584, 342] width 12 height 11
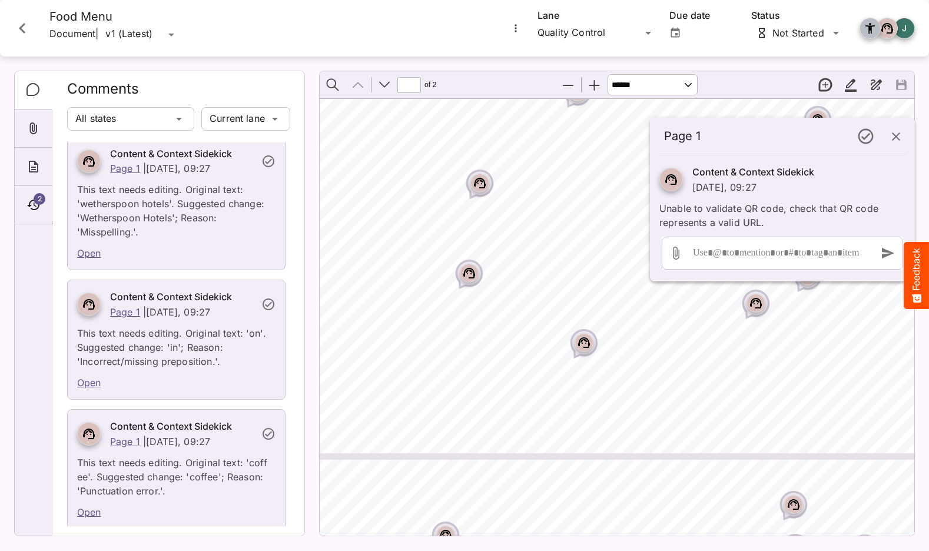
scroll to position [23676, 0]
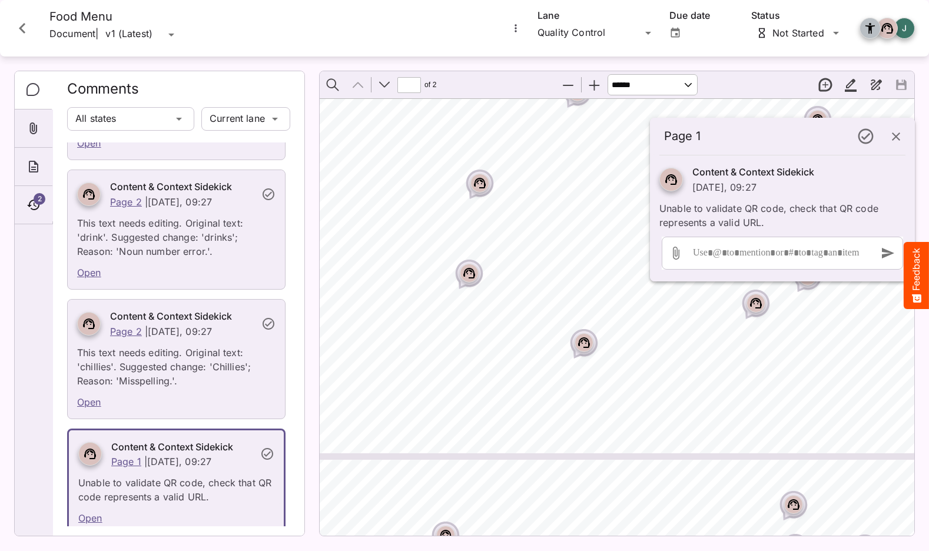
click at [586, 344] on rect "Page ⁨1⁩" at bounding box center [584, 343] width 14 height 14
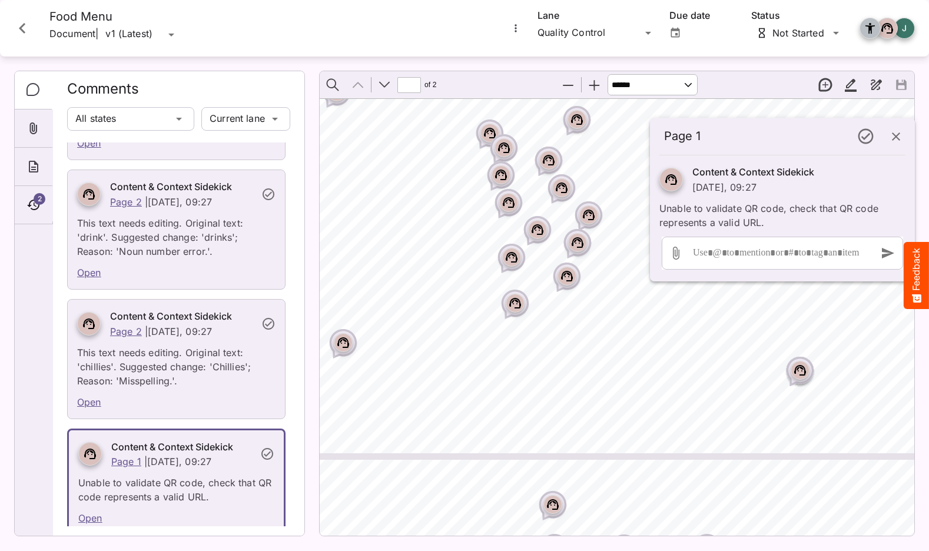
scroll to position [819, 310]
click at [522, 306] on rect "Page ⁨1⁩" at bounding box center [516, 303] width 14 height 14
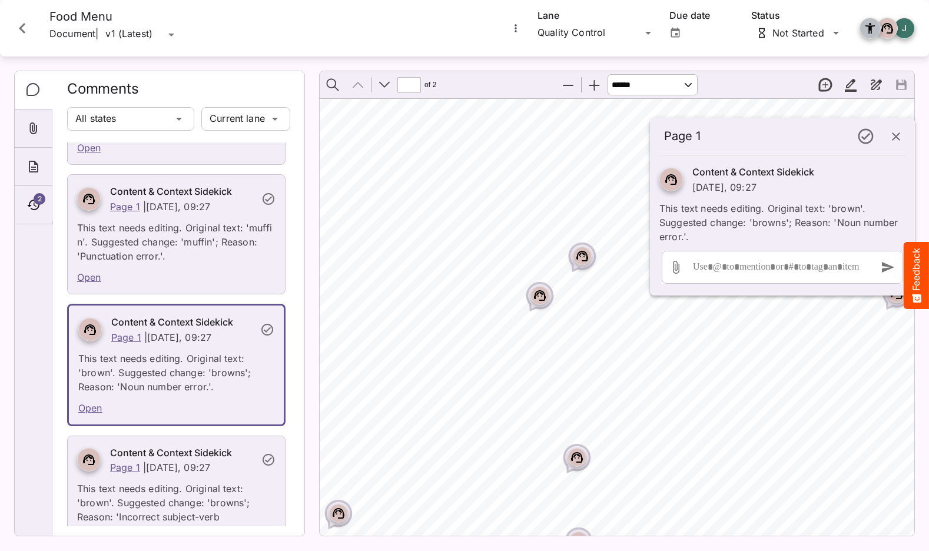
scroll to position [397, 309]
click at [549, 307] on div "Page ⁨1⁩" at bounding box center [539, 297] width 29 height 29
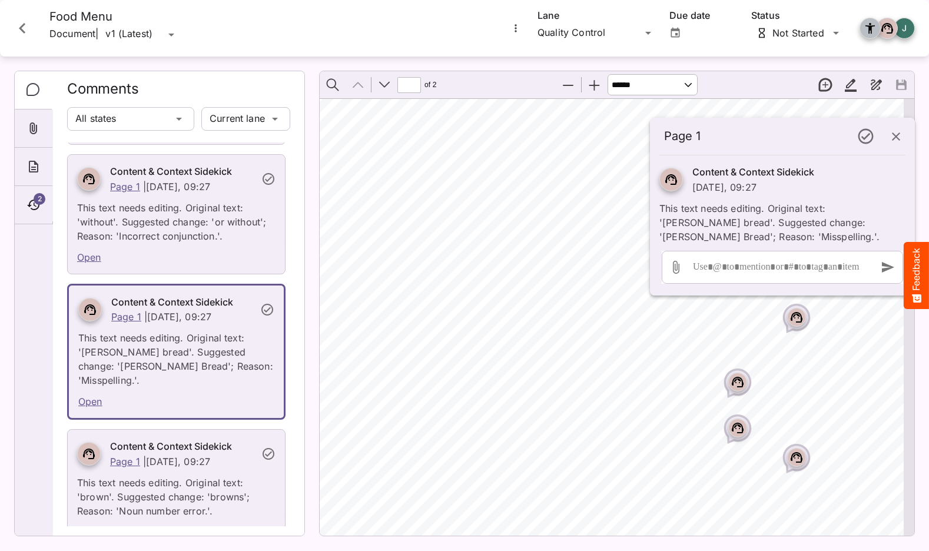
scroll to position [280, 1339]
click at [735, 383] on icon "Page ⁨1⁩" at bounding box center [737, 382] width 7 height 4
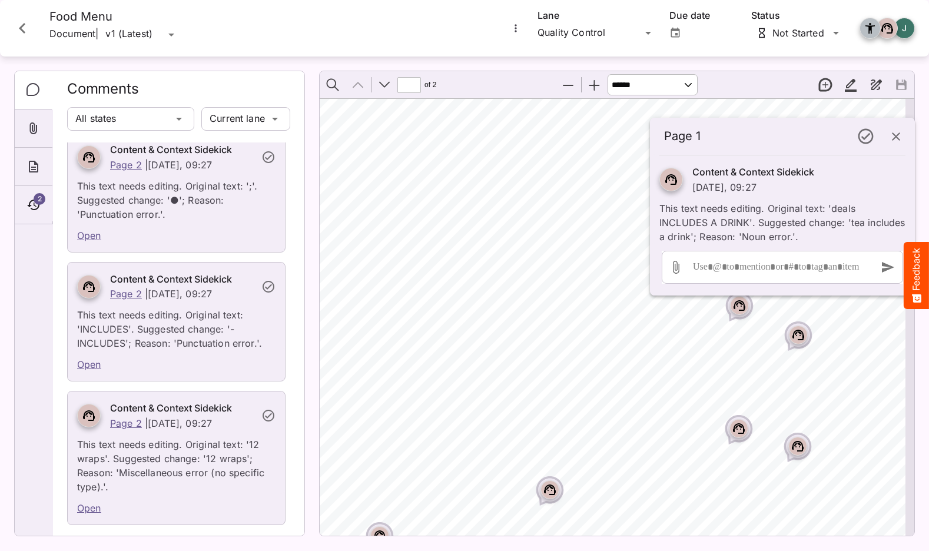
scroll to position [10408, 0]
click at [91, 357] on link "Open" at bounding box center [89, 363] width 24 height 12
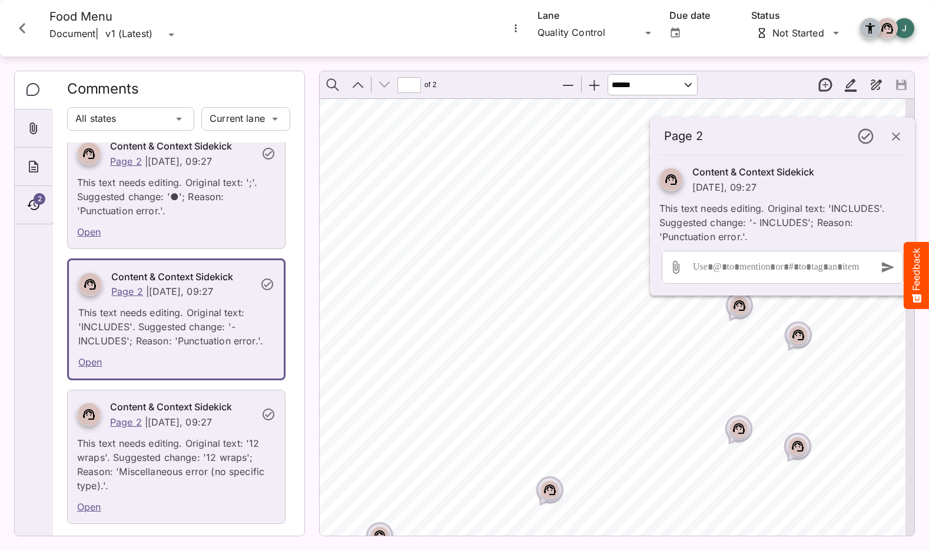
type input "*"
select select "******"
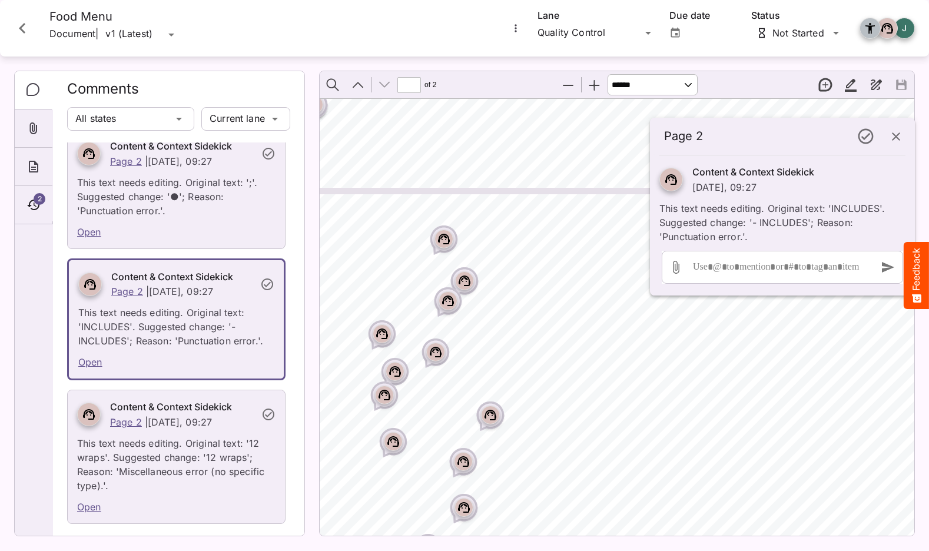
type input "*"
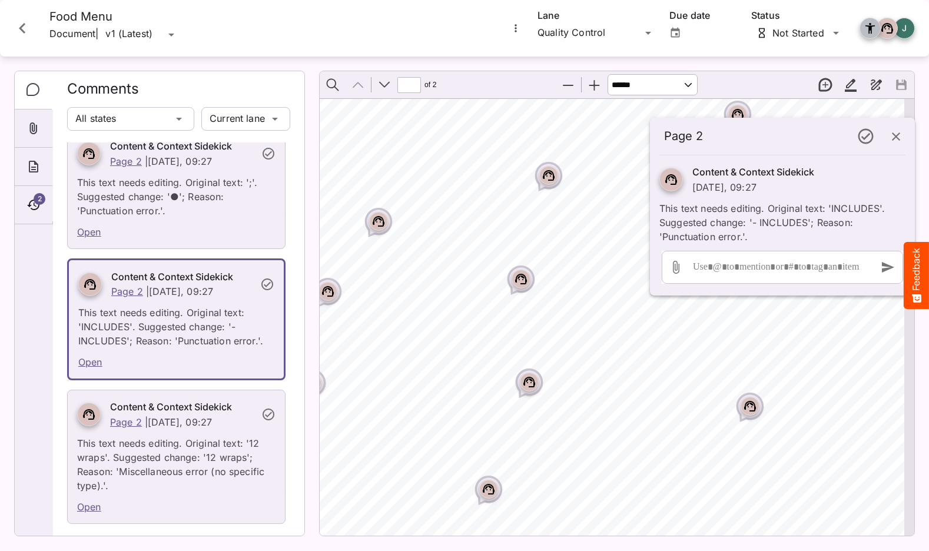
scroll to position [726, 1338]
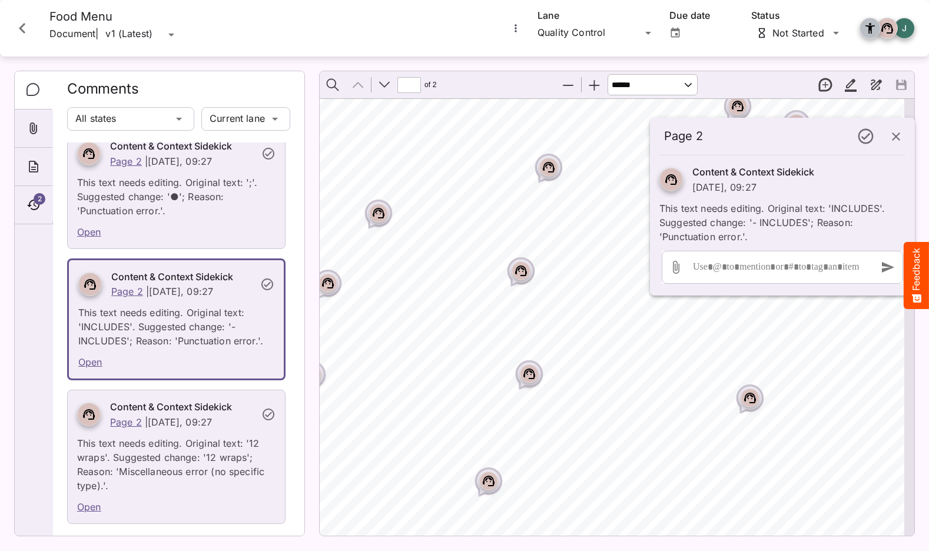
click at [523, 272] on circle "Page ⁨1⁩" at bounding box center [522, 271] width 1 height 1
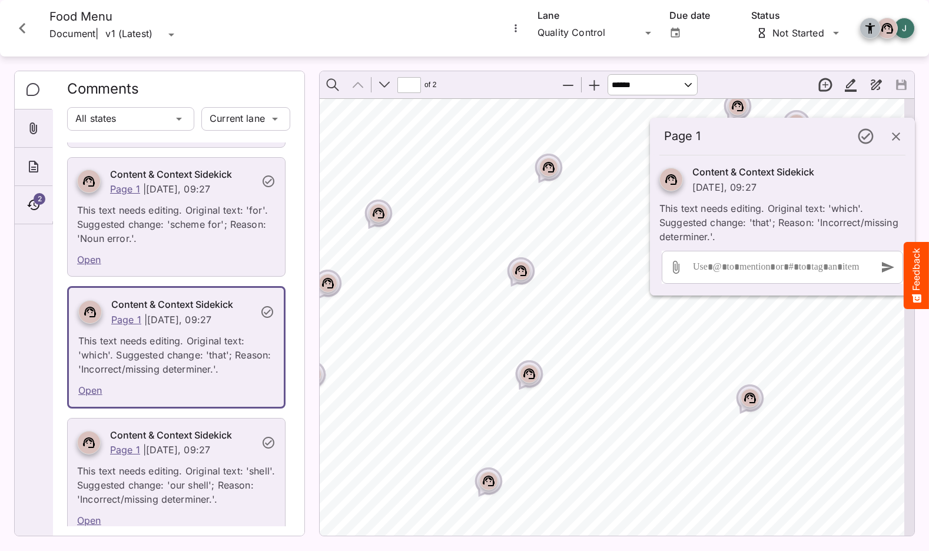
scroll to position [8284, 0]
click at [151, 456] on p "This text needs editing. Original text: 'shell'. Suggested change: 'our shell';…" at bounding box center [176, 480] width 198 height 49
click at [94, 514] on link "Open" at bounding box center [89, 520] width 24 height 12
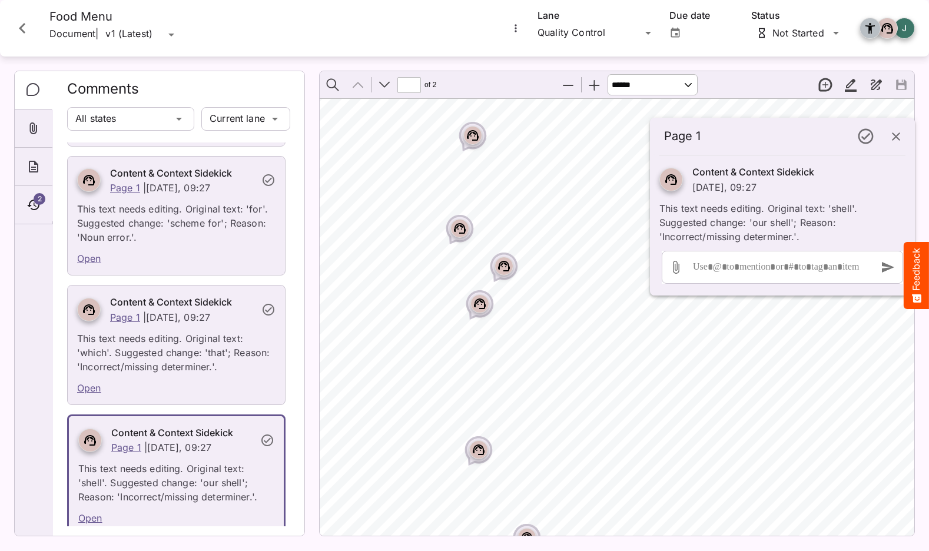
scroll to position [57, 6]
click at [91, 512] on link "Open" at bounding box center [90, 518] width 24 height 12
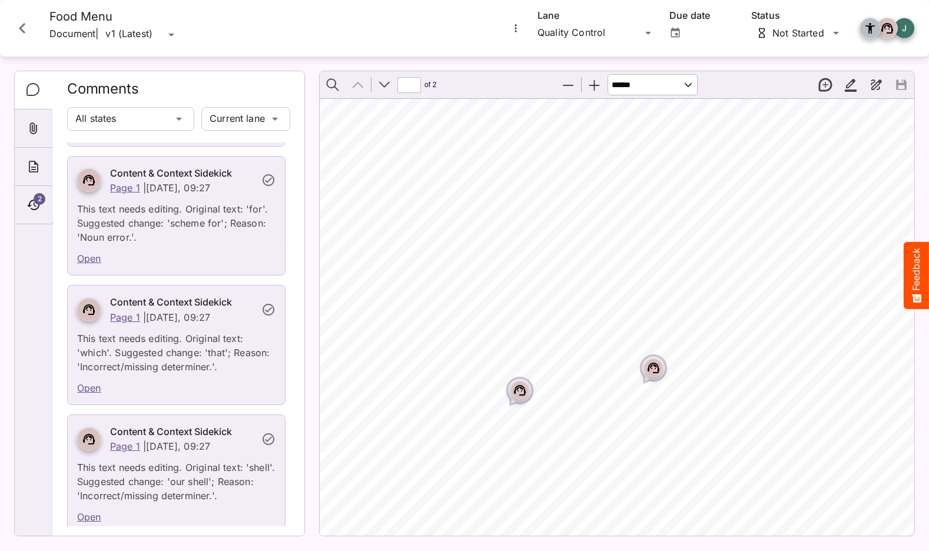
scroll to position [301, 683]
click at [531, 395] on div "Page ⁨1⁩" at bounding box center [522, 391] width 29 height 29
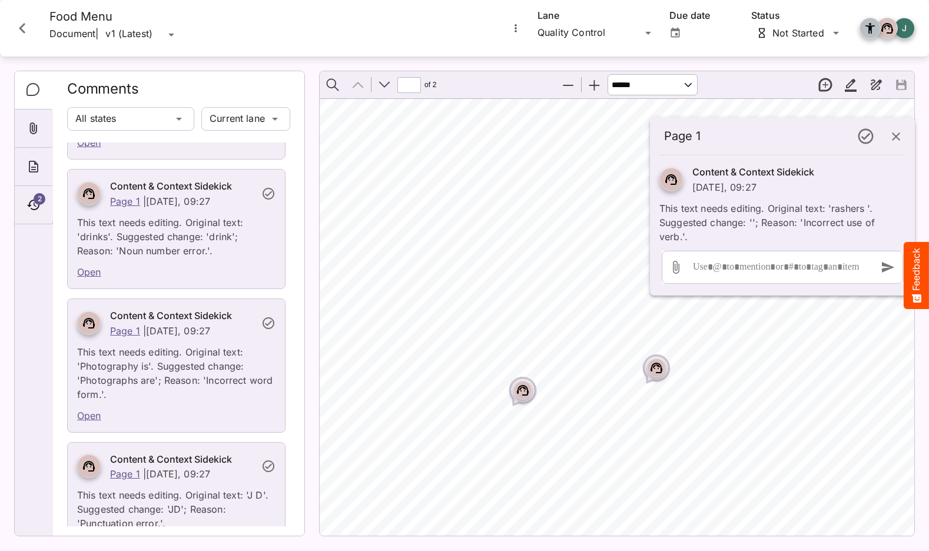
scroll to position [6097, 0]
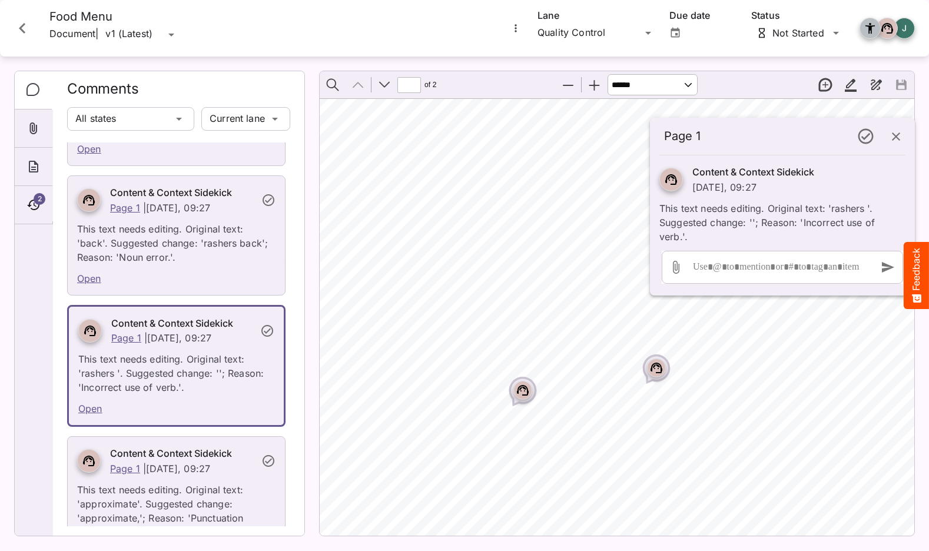
click at [545, 394] on span "Two back bacon rashers" at bounding box center [499, 398] width 108 height 11
drag, startPoint x: 512, startPoint y: 393, endPoint x: 528, endPoint y: 394, distance: 15.9
click at [528, 394] on div "Page ⁨1⁩" at bounding box center [522, 391] width 29 height 29
click at [549, 398] on span "Two back bacon rashers" at bounding box center [499, 398] width 108 height 11
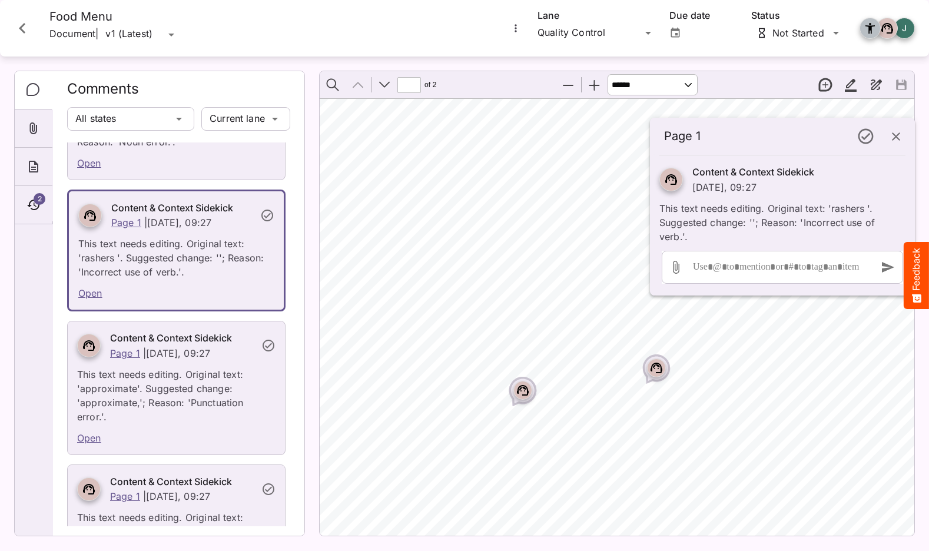
scroll to position [6214, 0]
click at [185, 360] on p "This text needs editing. Original text: 'approximate'. Suggested change: 'appro…" at bounding box center [176, 391] width 198 height 64
click at [95, 430] on link "Open" at bounding box center [89, 436] width 24 height 12
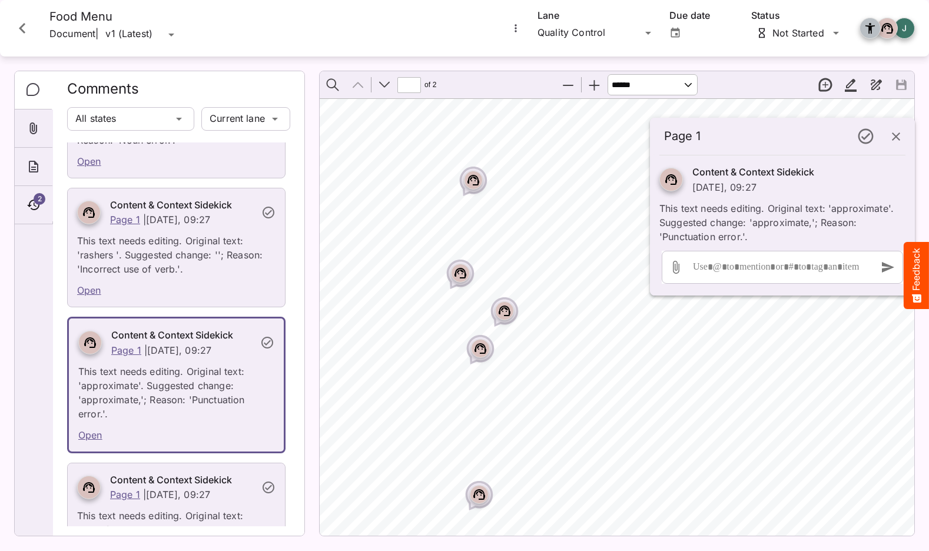
scroll to position [0, 5]
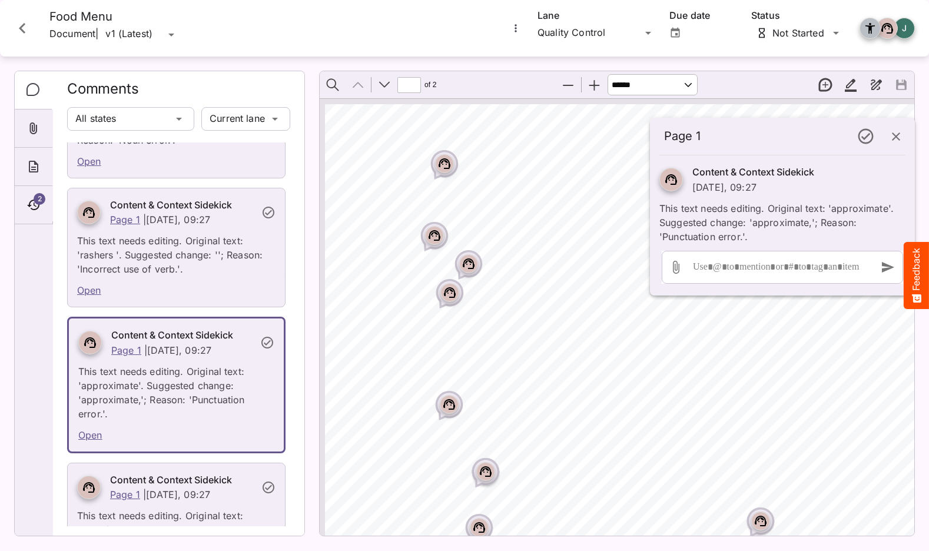
select select "******"
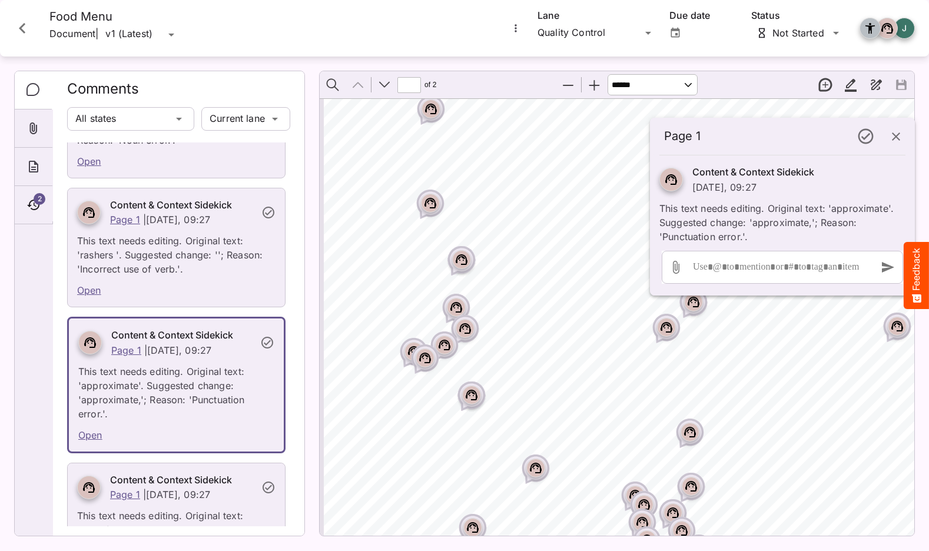
scroll to position [152, 2]
click at [466, 393] on icon "Page ⁨1⁩" at bounding box center [470, 395] width 12 height 11
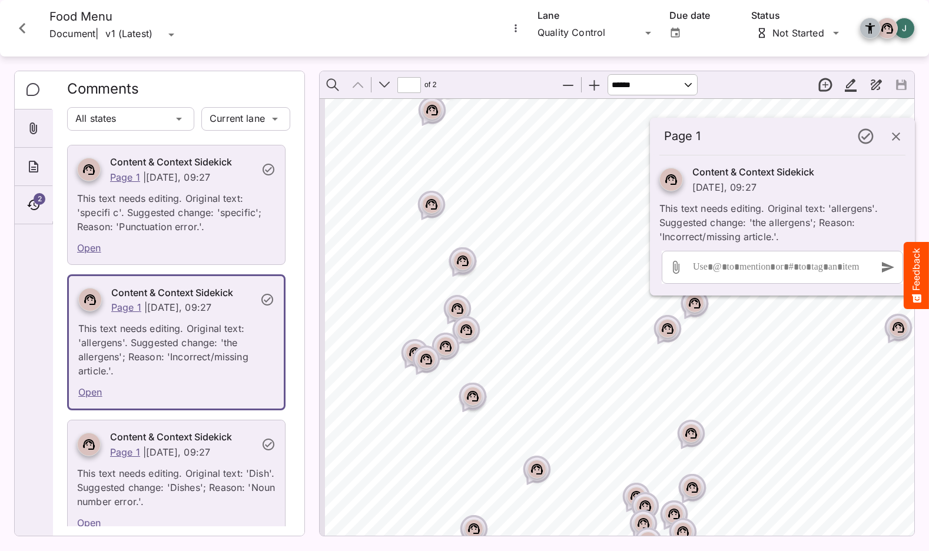
scroll to position [237, 0]
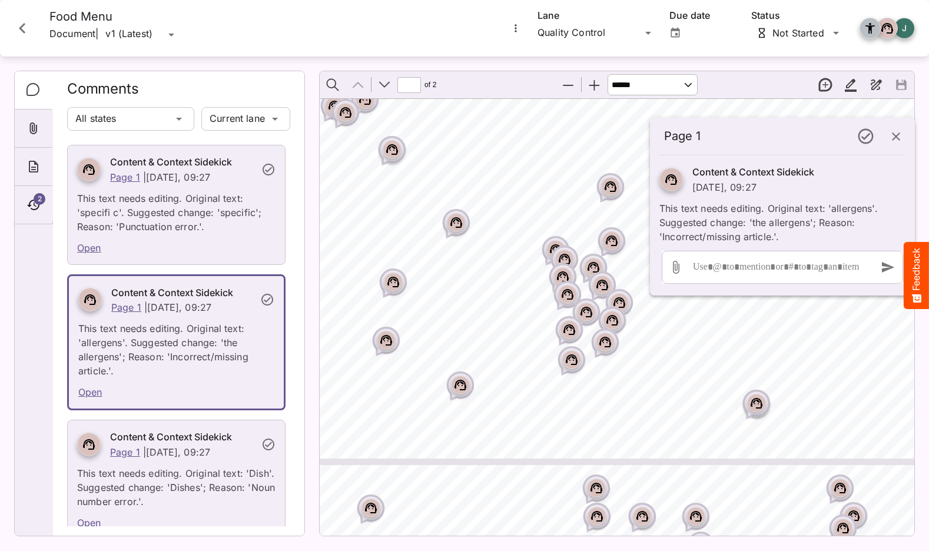
click at [569, 360] on icon "Page ⁨1⁩" at bounding box center [572, 360] width 14 height 14
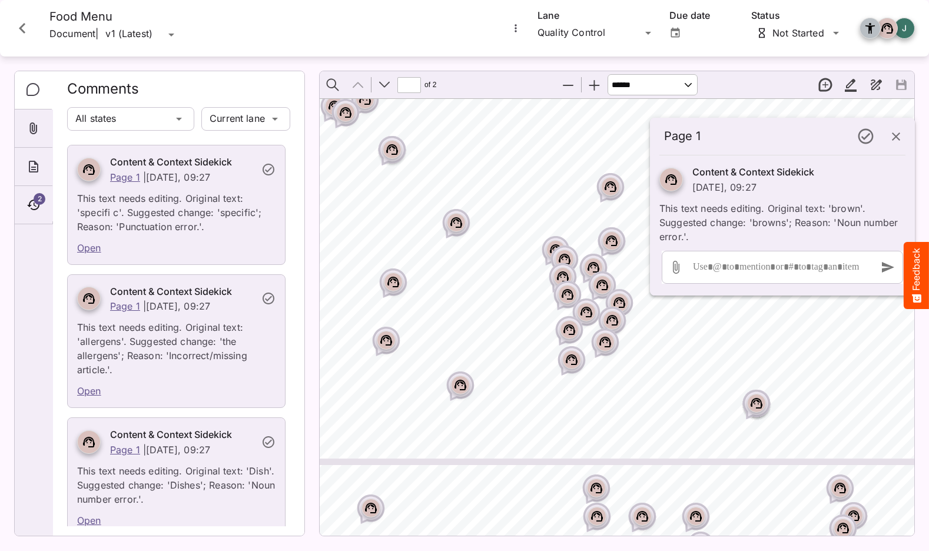
scroll to position [5699, 0]
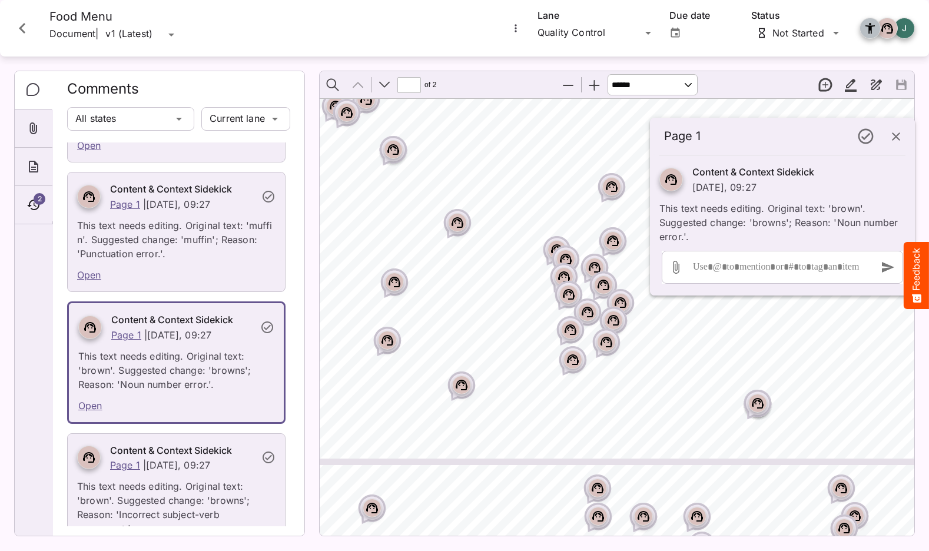
click at [575, 331] on icon "Page ⁨1⁩" at bounding box center [571, 329] width 12 height 11
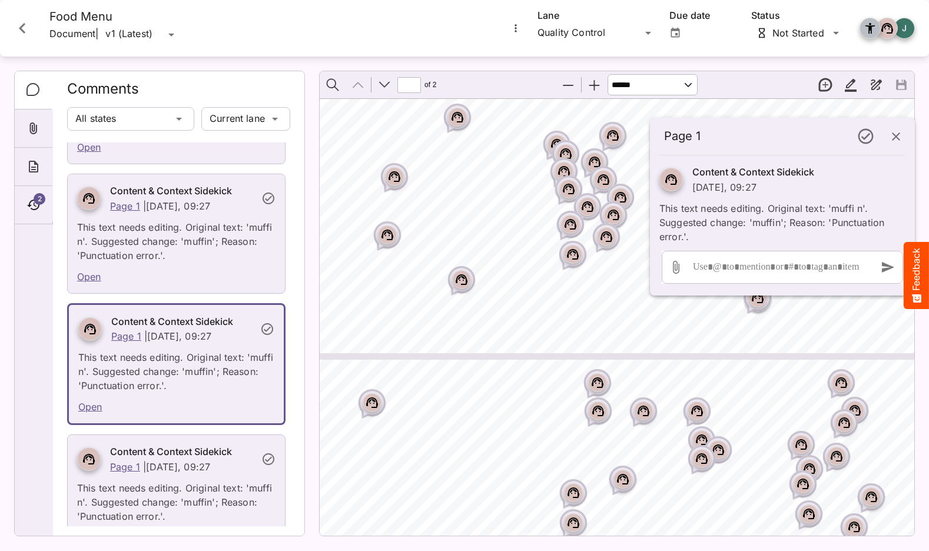
scroll to position [517, 79]
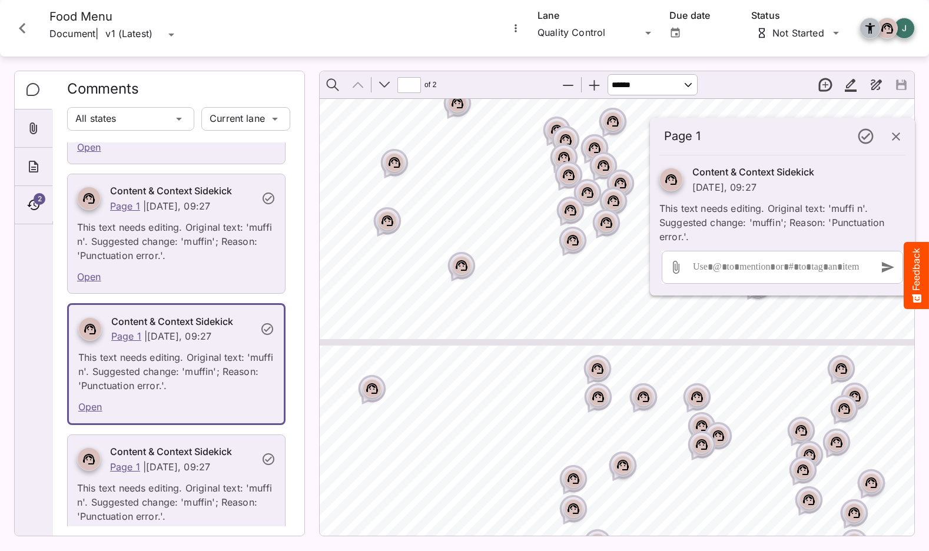
type input "*"
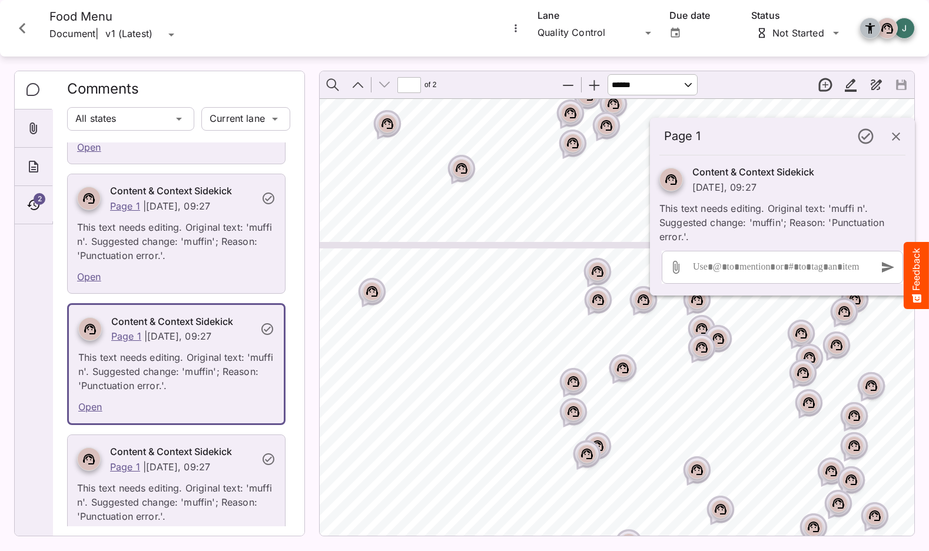
scroll to position [617, 79]
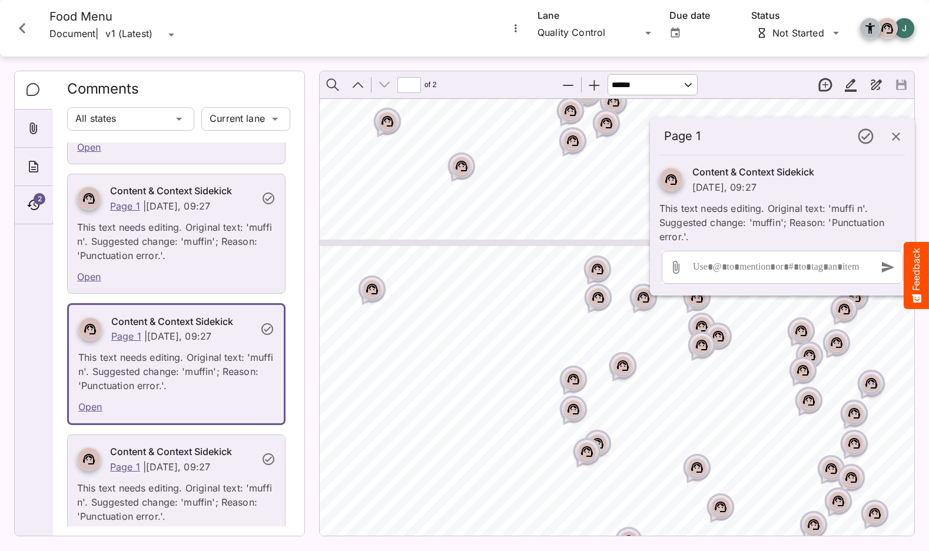
click at [576, 411] on rect "Page ⁨2⁩" at bounding box center [573, 409] width 14 height 14
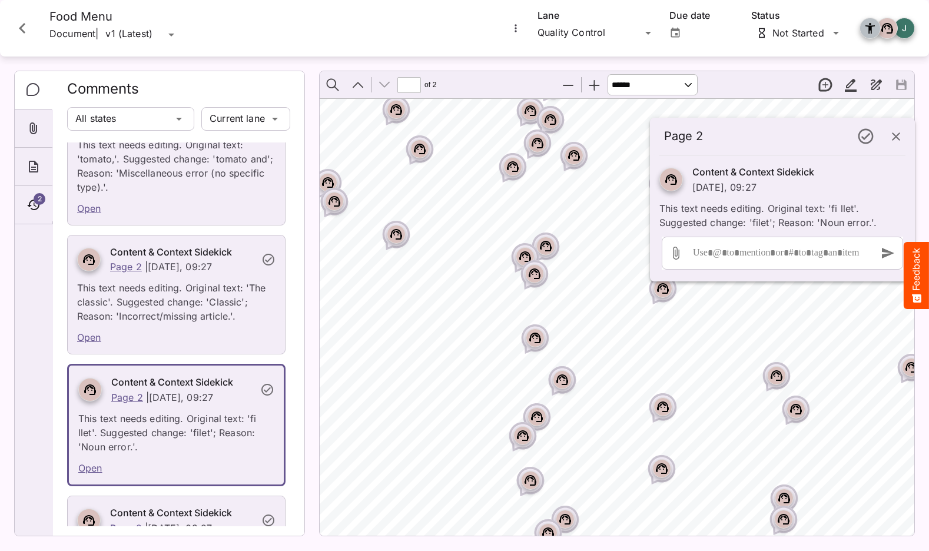
scroll to position [975, 383]
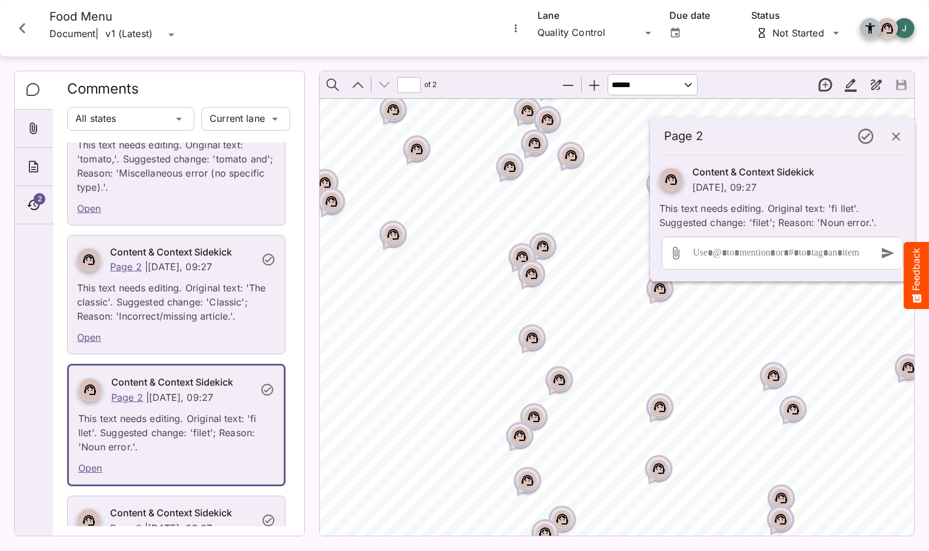
click at [537, 338] on icon "Page ⁨2⁩" at bounding box center [532, 338] width 12 height 11
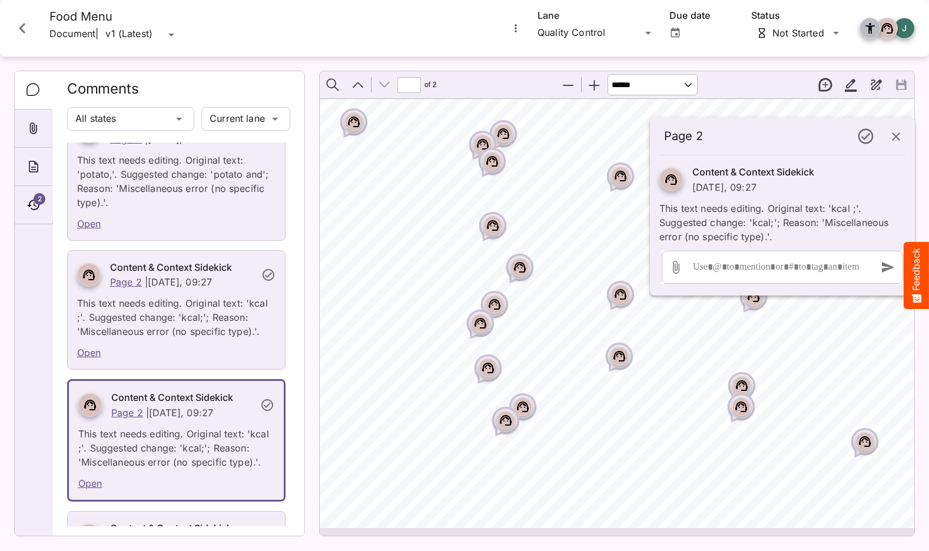
scroll to position [1087, 416]
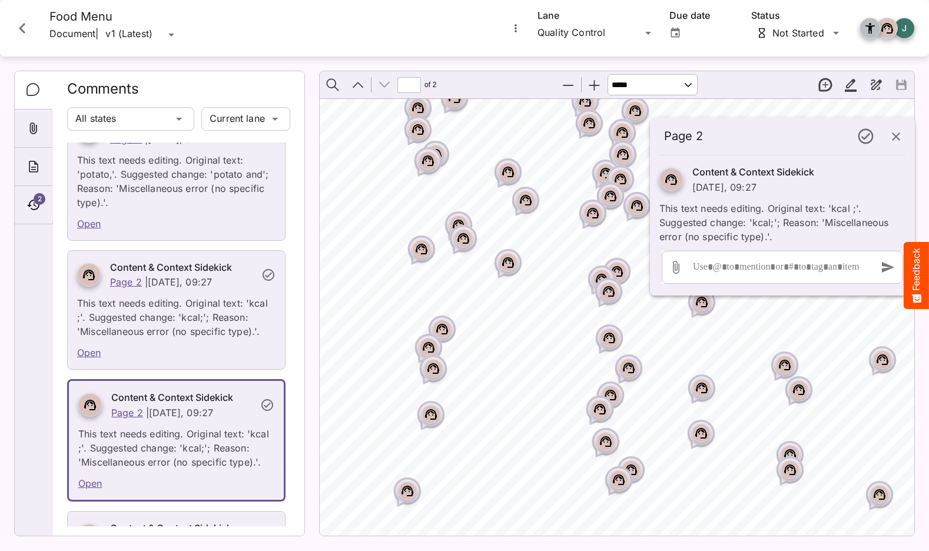
select select "******"
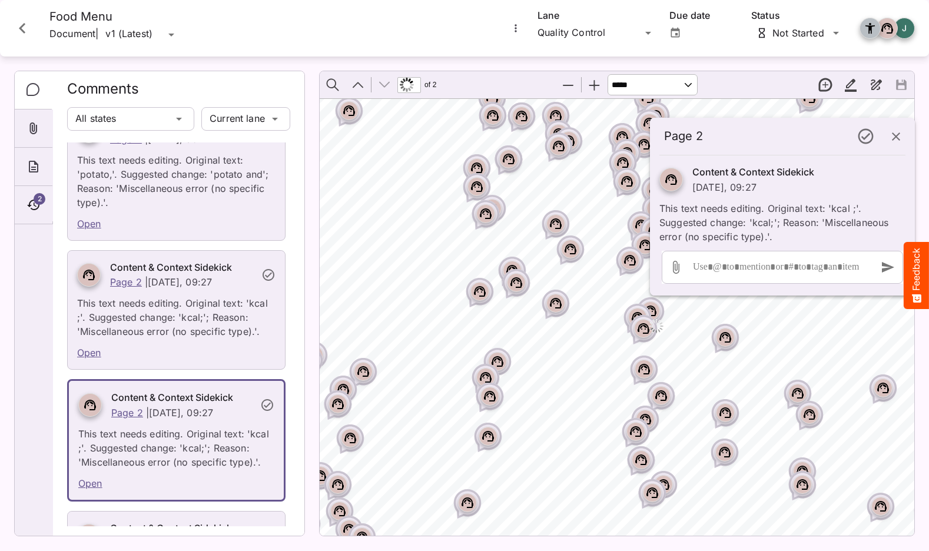
type input "*"
select select "***"
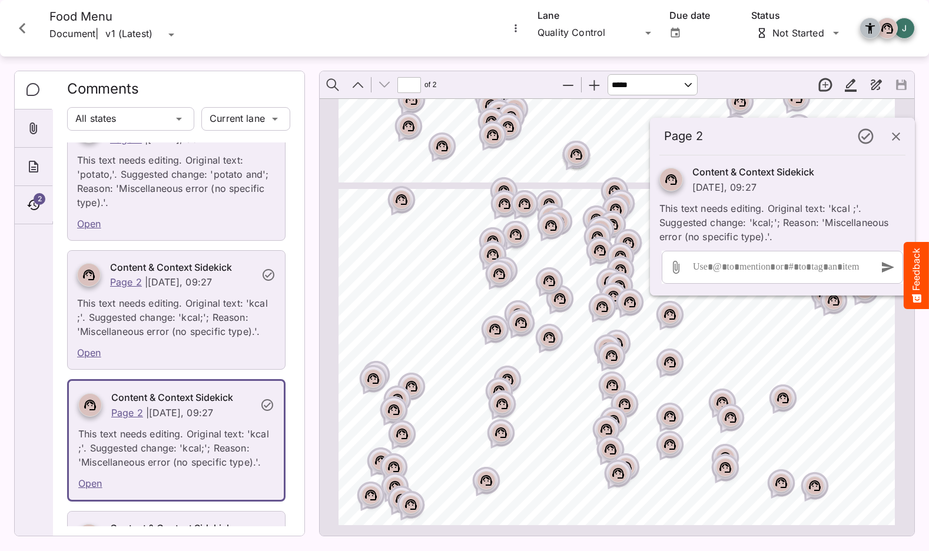
type input "*"
select select "******"
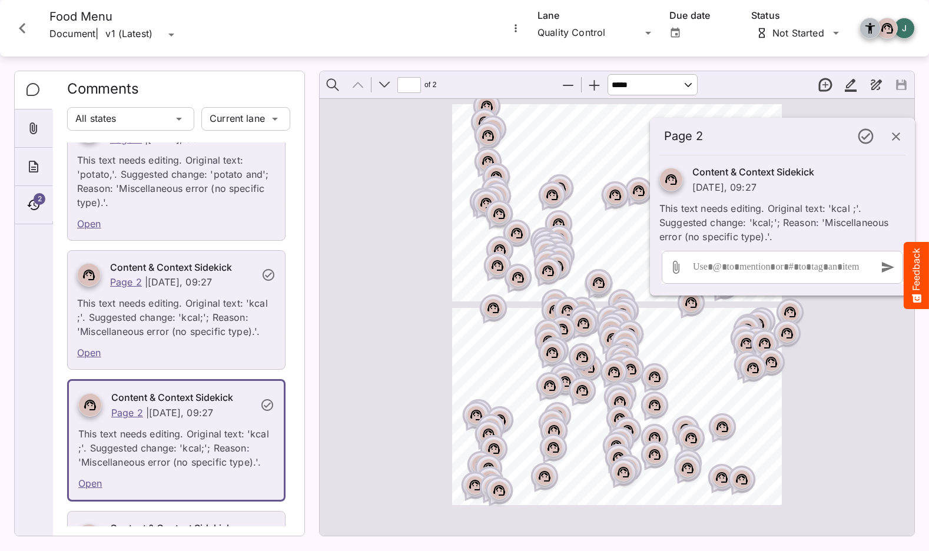
type input "*"
select select "******"
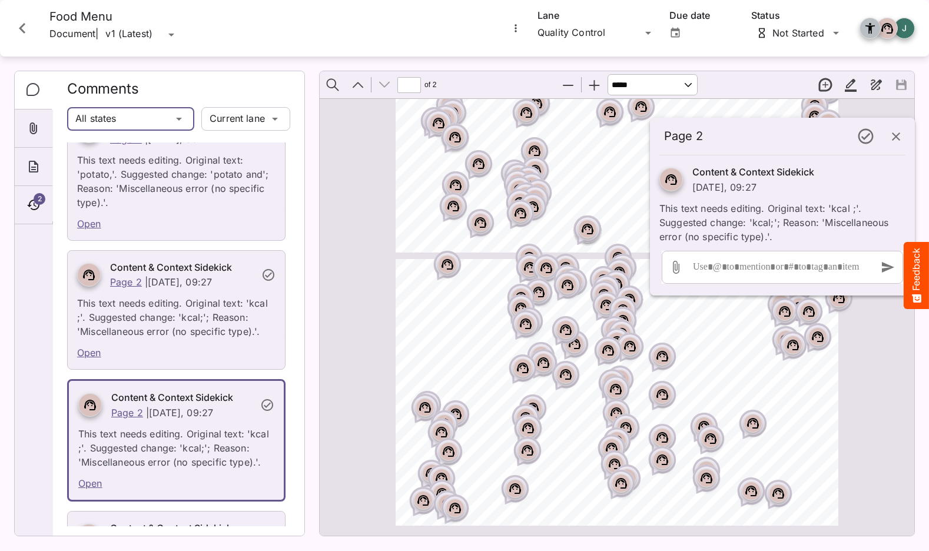
click at [166, 113] on div "All states" at bounding box center [119, 119] width 105 height 24
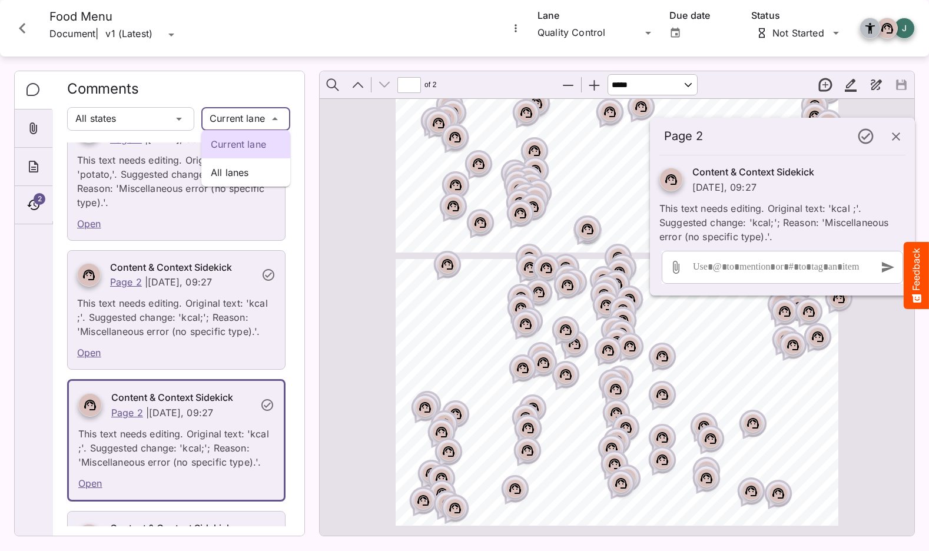
click at [233, 114] on div "Page 2 Content & Context Sidekick [DATE], 09:27 This text needs editing. Origin…" at bounding box center [464, 273] width 929 height 546
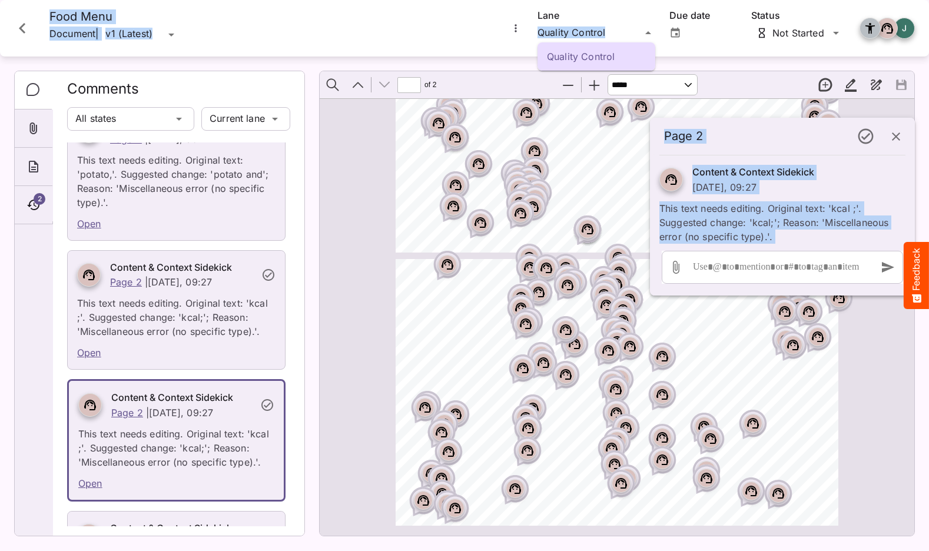
drag, startPoint x: 646, startPoint y: 32, endPoint x: 408, endPoint y: 44, distance: 238.1
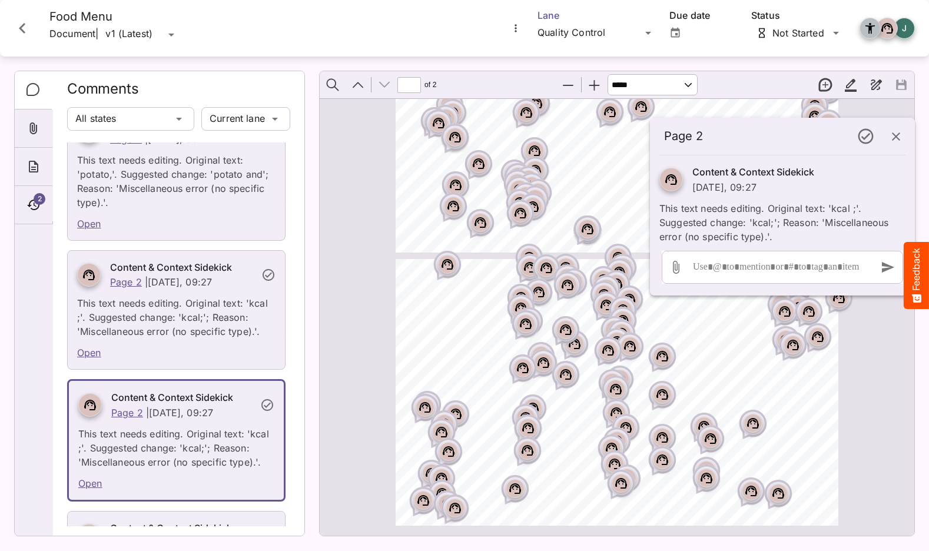
click at [560, 36] on div "Page 2 Content & Context Sidekick [DATE], 09:27 This text needs editing. Origin…" at bounding box center [464, 273] width 929 height 546
drag, startPoint x: 560, startPoint y: 36, endPoint x: 472, endPoint y: 32, distance: 88.4
click at [647, 34] on div "Page 2 Content & Context Sidekick [DATE], 09:27 This text needs editing. Origin…" at bounding box center [464, 273] width 929 height 546
drag, startPoint x: 647, startPoint y: 34, endPoint x: 583, endPoint y: 32, distance: 63.6
click at [41, 200] on span "2" at bounding box center [40, 199] width 12 height 12
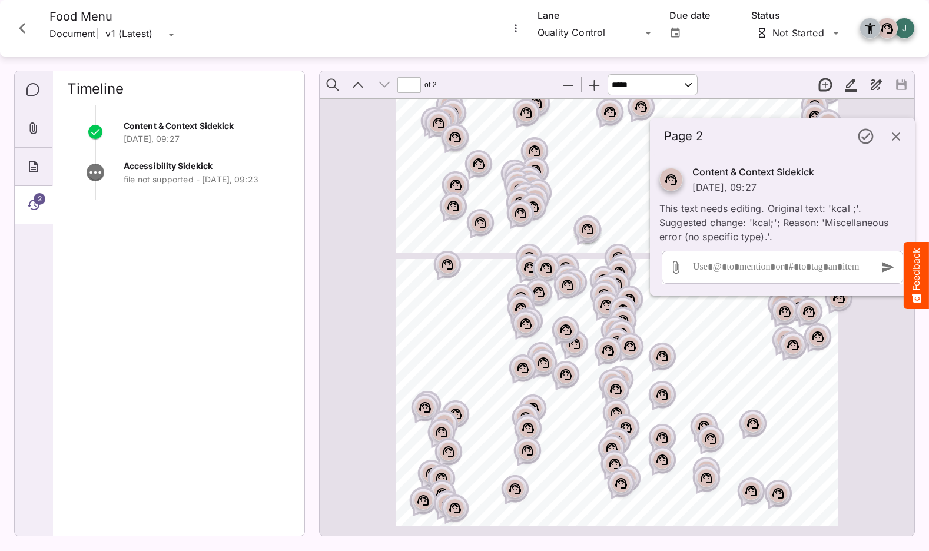
click at [89, 171] on icon at bounding box center [96, 173] width 18 height 18
click at [152, 170] on span "Accessibility Sidekick" at bounding box center [168, 166] width 89 height 10
drag, startPoint x: 217, startPoint y: 170, endPoint x: 125, endPoint y: 169, distance: 92.4
click at [125, 169] on div "Accessibility Sidekick file not supported - [DATE], 09:23" at bounding box center [207, 172] width 167 height 26
click at [188, 175] on p "file not supported - [DATE], 09:23" at bounding box center [207, 180] width 167 height 12
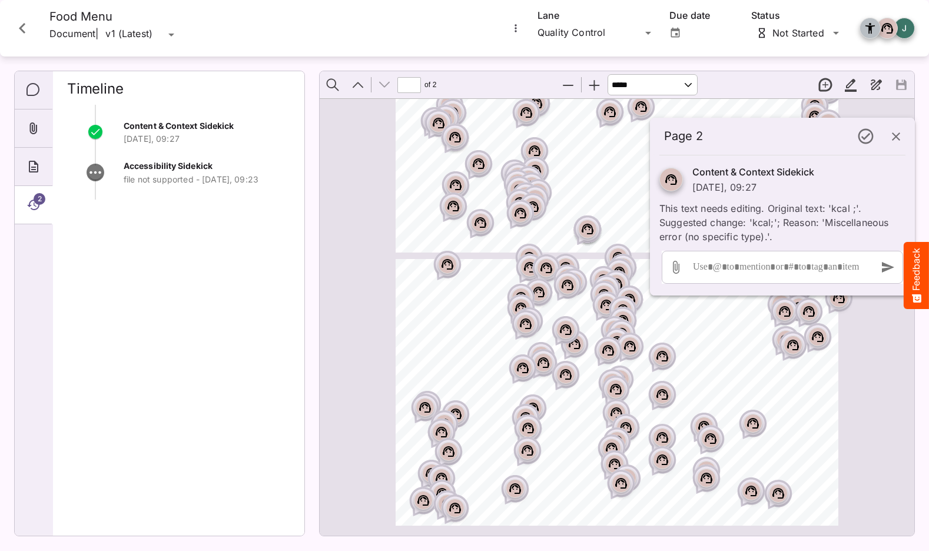
scroll to position [114, 0]
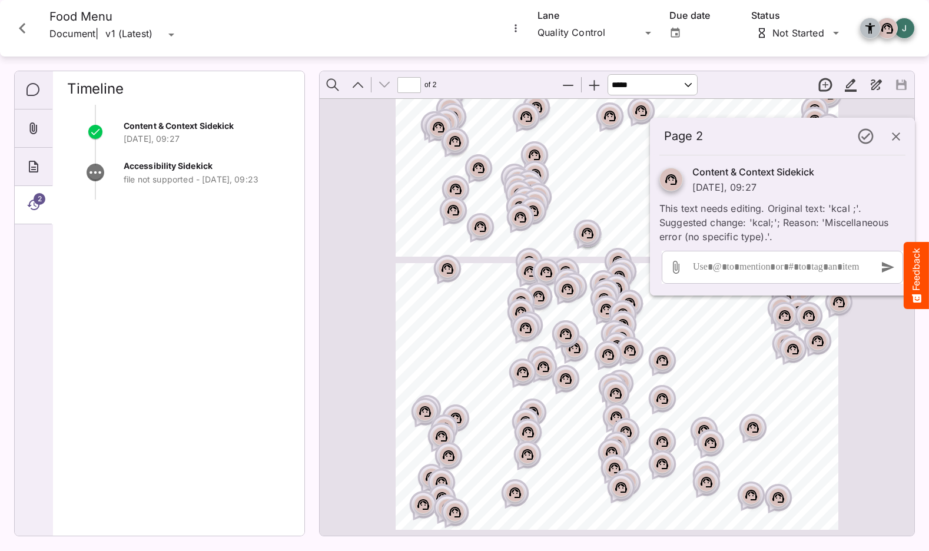
click at [23, 28] on icon "Close card" at bounding box center [22, 28] width 21 height 21
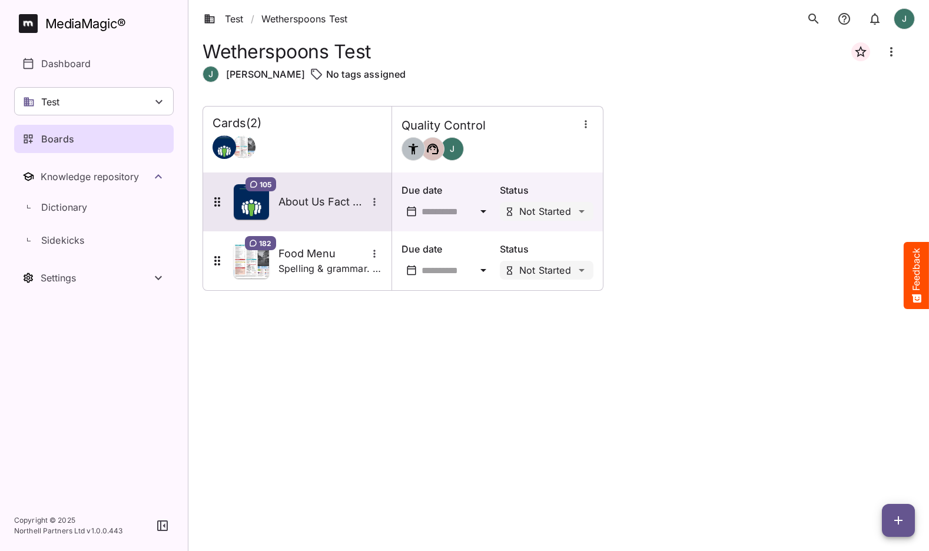
click at [313, 201] on h5 "About Us Fact Sheet" at bounding box center [322, 202] width 88 height 14
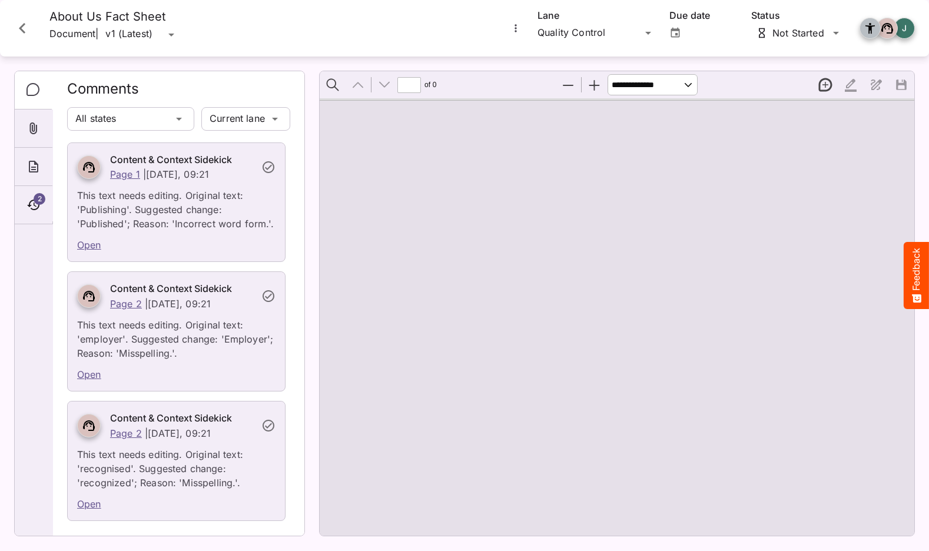
scroll to position [2938, 0]
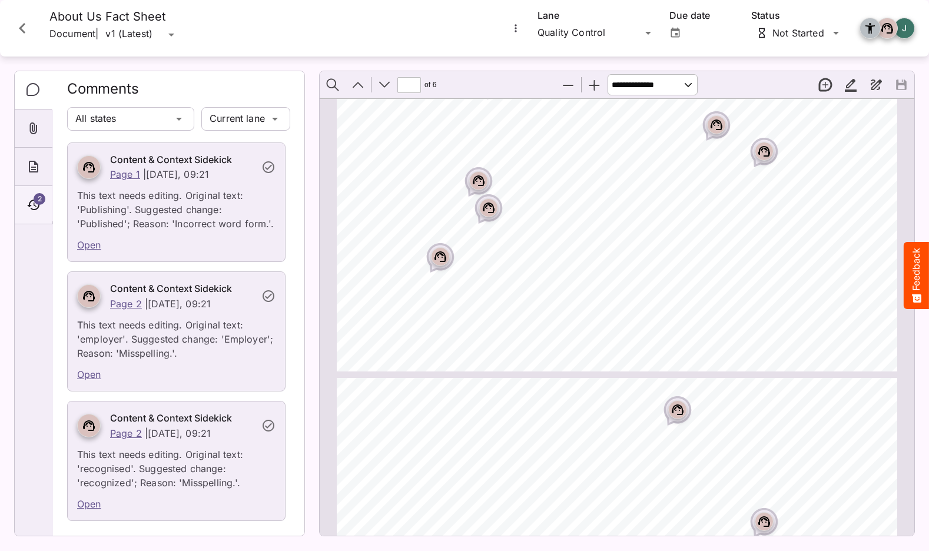
click at [37, 203] on span "2" at bounding box center [40, 199] width 12 height 12
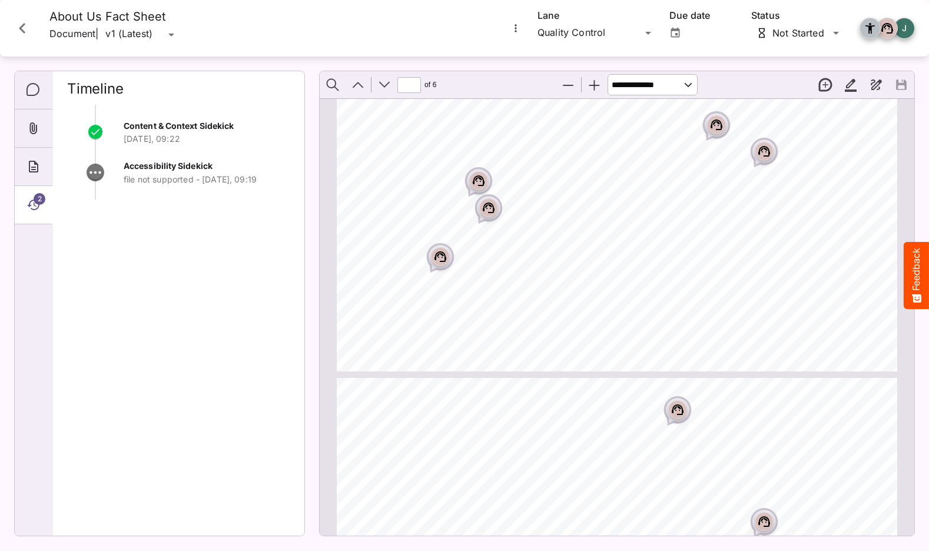
click at [171, 175] on p "file not supported - [DATE], 09:19" at bounding box center [207, 180] width 167 height 12
click at [101, 174] on icon at bounding box center [96, 173] width 18 height 18
click at [44, 94] on div "Comments" at bounding box center [34, 90] width 38 height 38
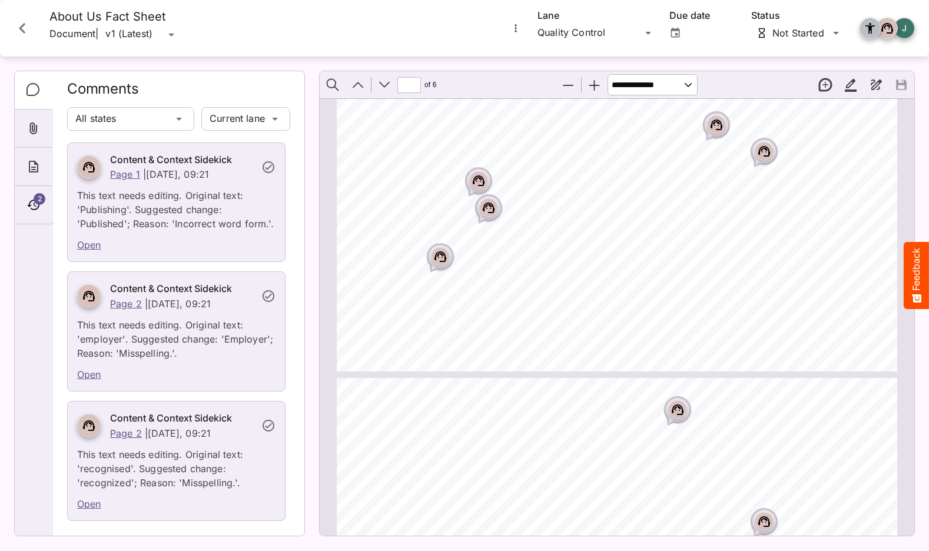
click at [34, 89] on icon "Comments" at bounding box center [33, 90] width 14 height 14
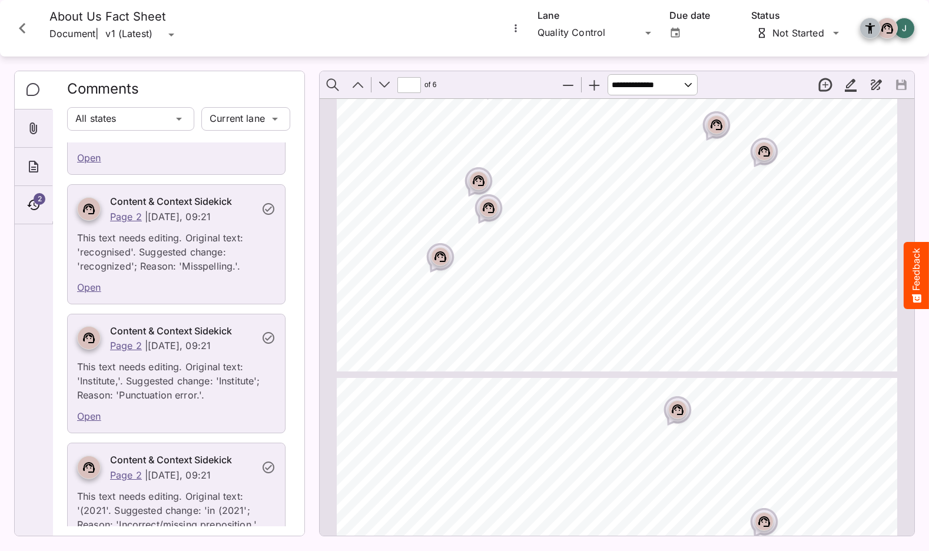
scroll to position [232, 0]
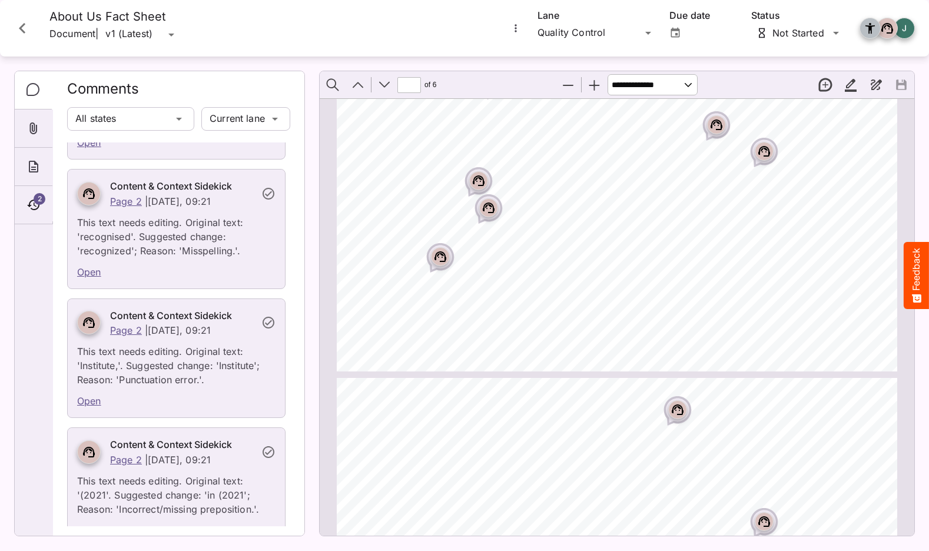
click at [204, 364] on p "This text needs editing. Original text: 'Institute,'. Suggested change: 'Instit…" at bounding box center [176, 361] width 198 height 49
click at [79, 397] on link "Open" at bounding box center [89, 401] width 24 height 12
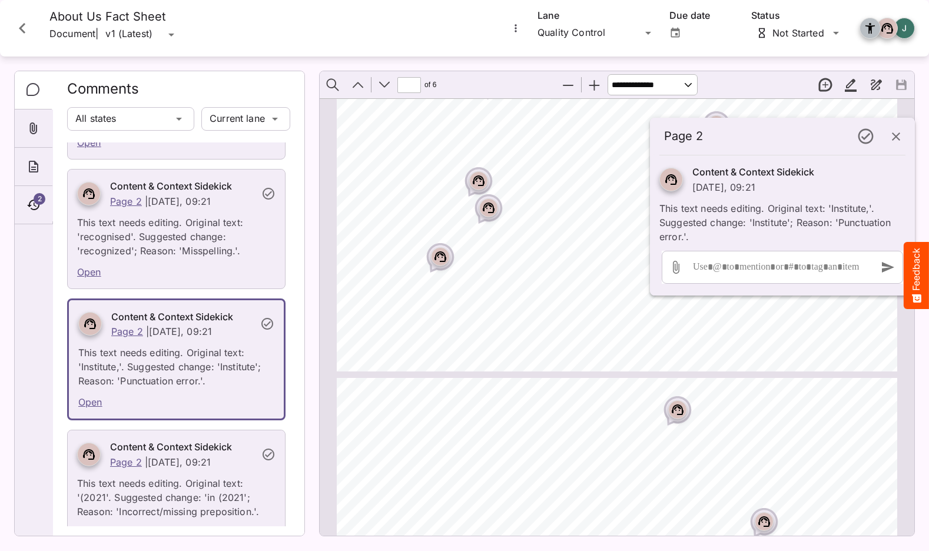
scroll to position [809, 0]
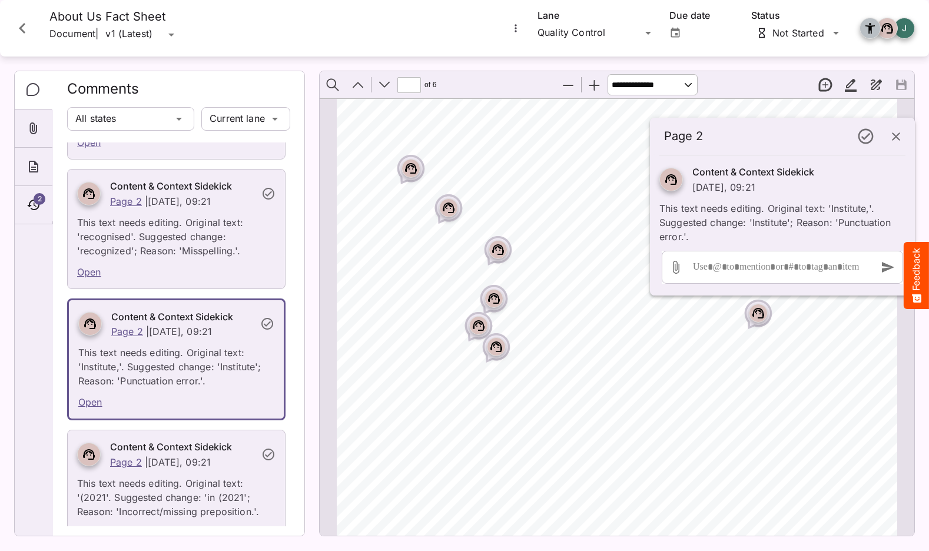
click at [693, 363] on div "2 Financial year Pub managers’ average length of service (years/months) Kitchen…" at bounding box center [622, 501] width 571 height 807
click at [90, 406] on link "Open" at bounding box center [90, 402] width 24 height 12
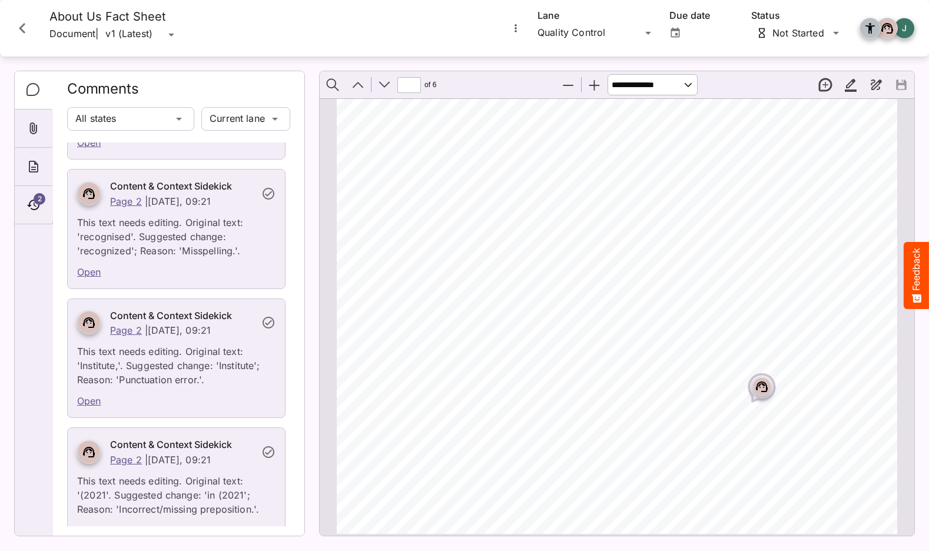
scroll to position [809, 0]
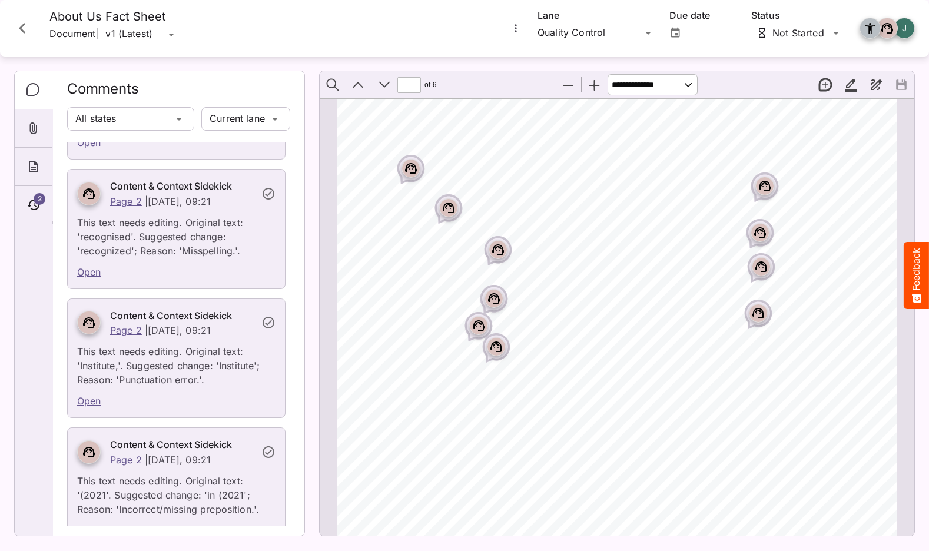
click at [94, 403] on link "Open" at bounding box center [89, 401] width 24 height 12
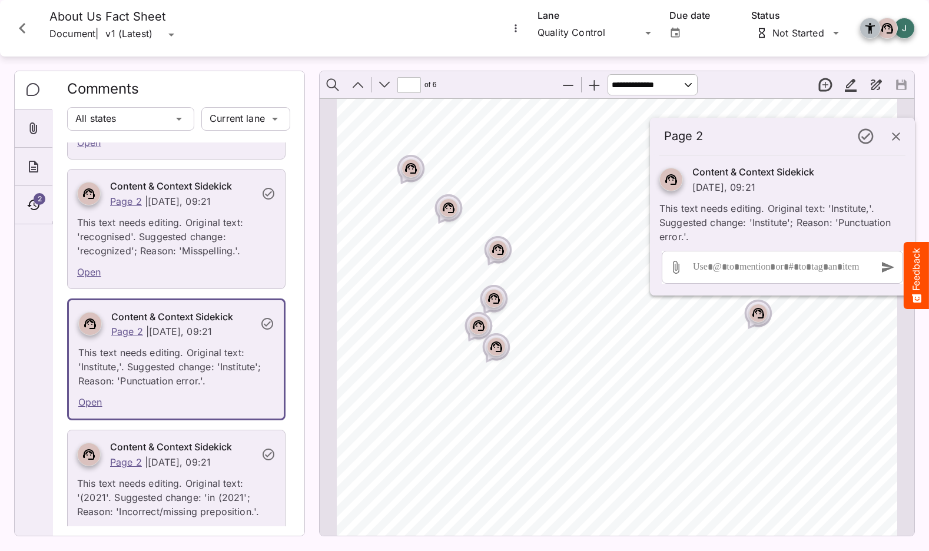
click at [178, 251] on p "This text needs editing. Original text: 'recognised'. Suggested change: 'recogn…" at bounding box center [176, 232] width 198 height 49
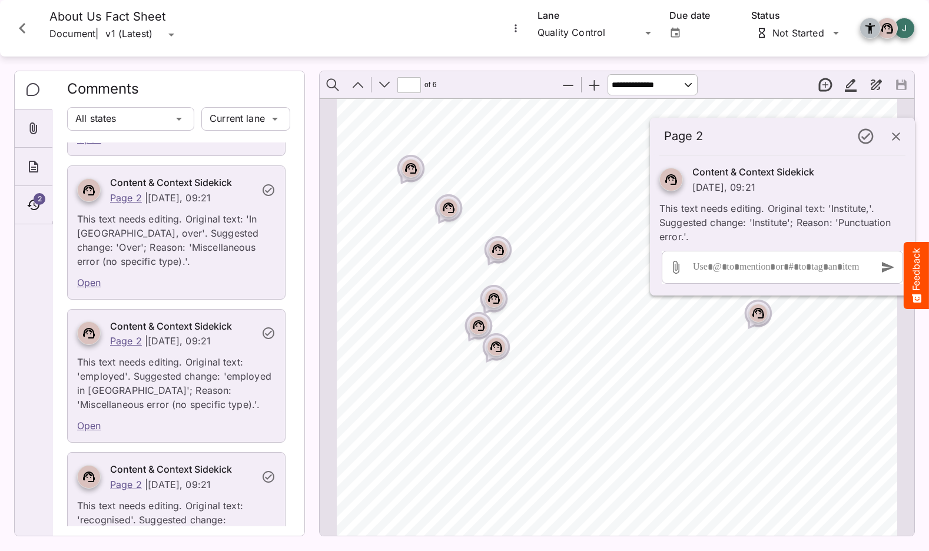
scroll to position [928, 0]
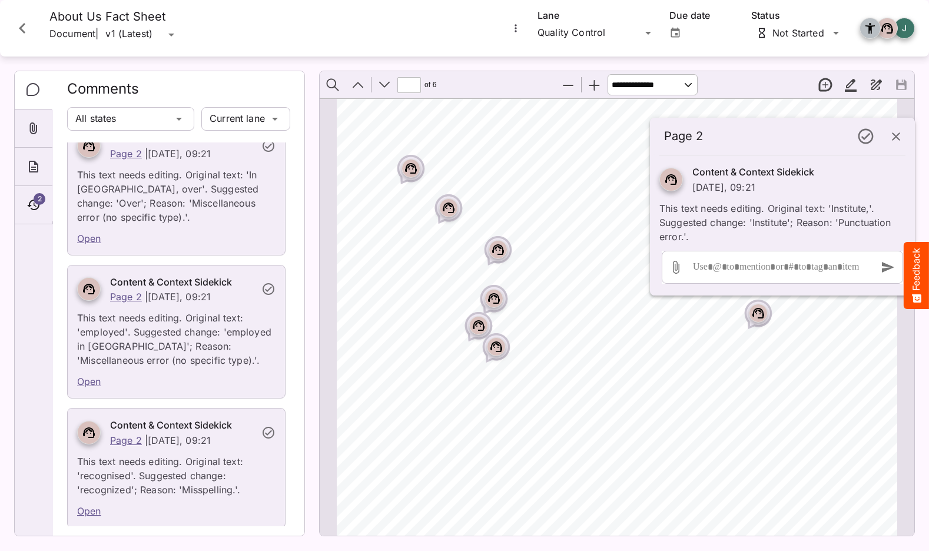
click at [90, 382] on link "Open" at bounding box center [89, 382] width 24 height 12
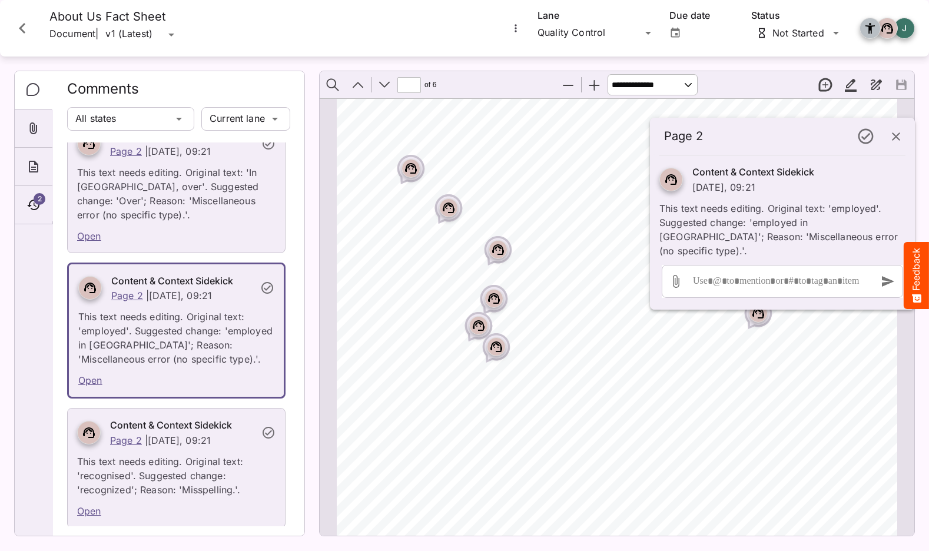
click at [94, 379] on link "Open" at bounding box center [90, 380] width 24 height 12
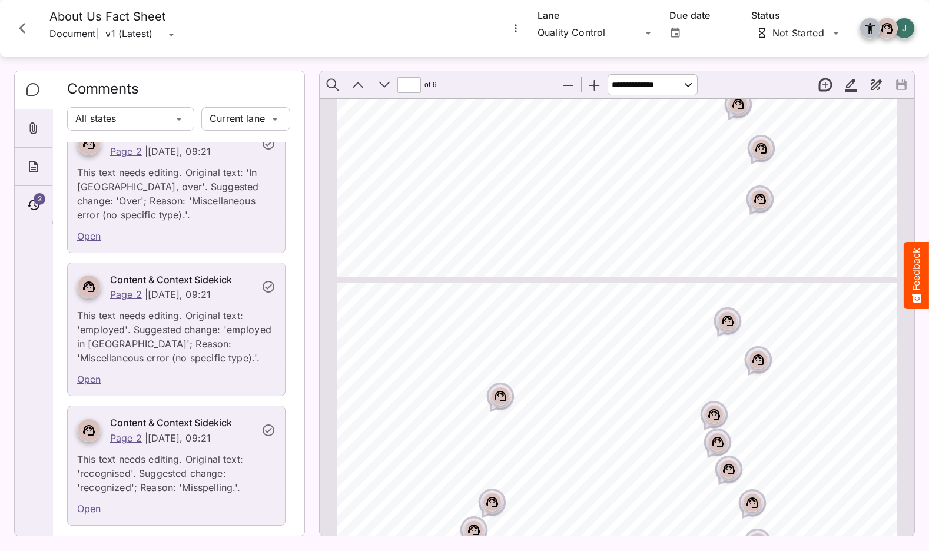
scroll to position [2233, 0]
click at [93, 376] on link "Open" at bounding box center [89, 379] width 24 height 12
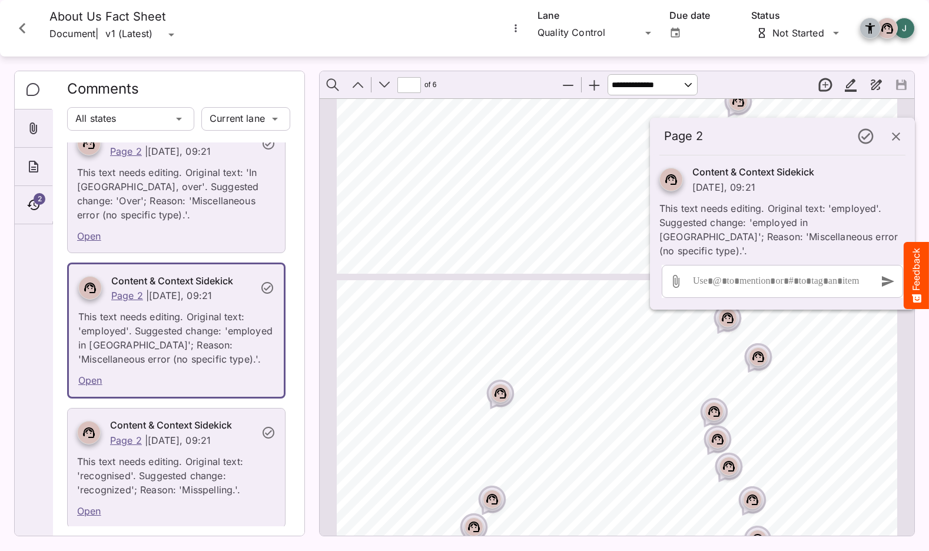
type input "*"
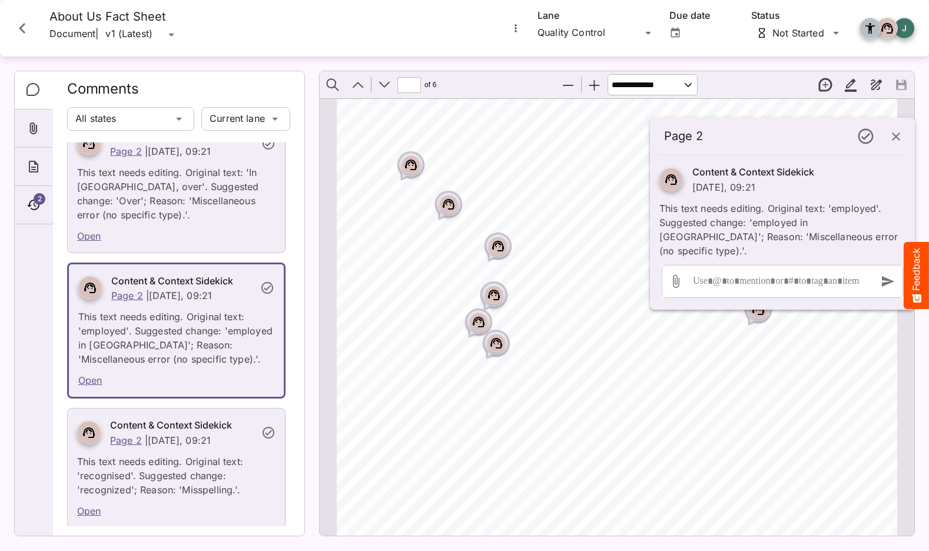
scroll to position [813, 0]
click at [891, 138] on icon "button" at bounding box center [896, 137] width 14 height 14
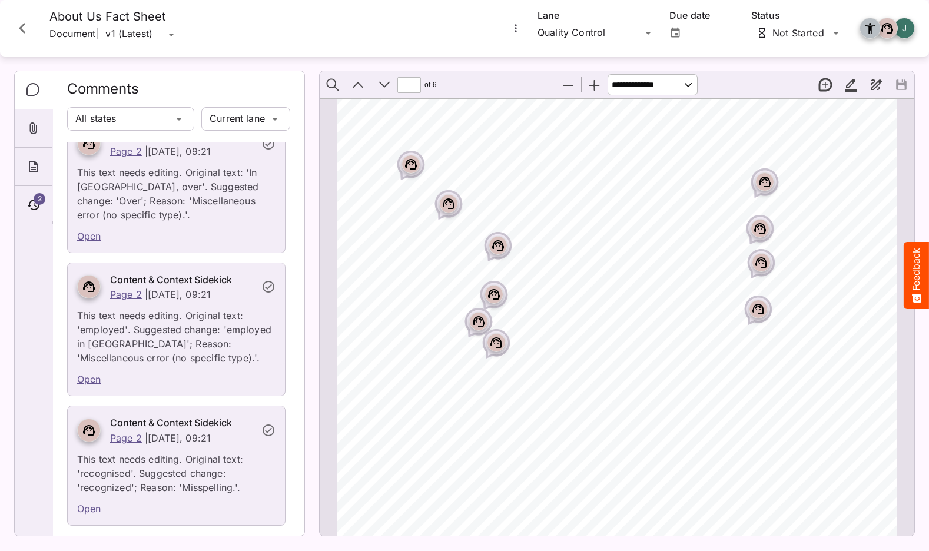
click at [867, 85] on button "Draw" at bounding box center [876, 84] width 25 height 25
click at [723, 149] on div "Page ⁨2⁩" at bounding box center [622, 497] width 571 height 807
click at [717, 161] on div "Page ⁨2⁩" at bounding box center [622, 497] width 571 height 807
click at [880, 85] on button "Draw" at bounding box center [876, 84] width 25 height 25
click at [708, 147] on div "2 Financial year Pub managers’ average length of service (years/months) Kitchen…" at bounding box center [622, 497] width 571 height 807
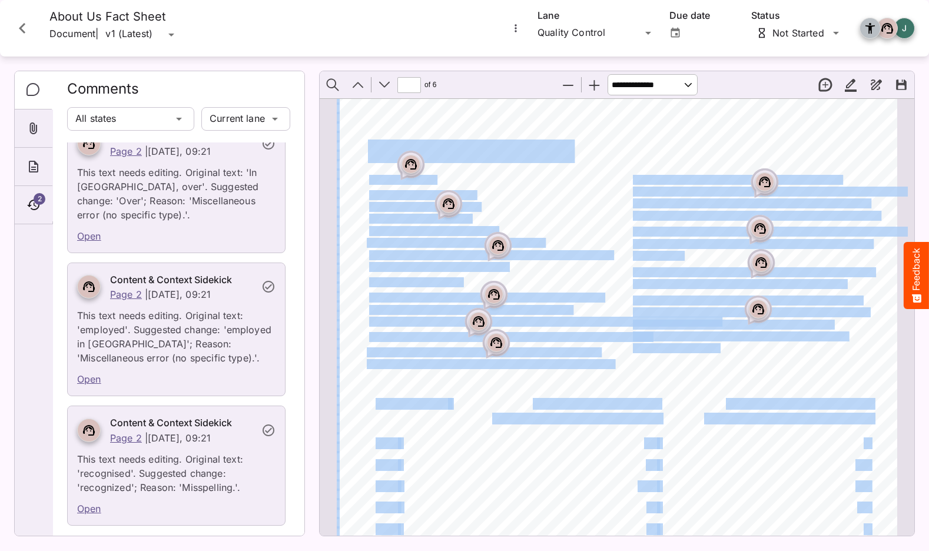
drag, startPoint x: 708, startPoint y: 156, endPoint x: 721, endPoint y: 164, distance: 15.9
click at [708, 156] on div "2 Financial year Pub managers’ average length of service (years/months) Kitchen…" at bounding box center [622, 497] width 571 height 807
drag, startPoint x: 728, startPoint y: 167, endPoint x: 685, endPoint y: 137, distance: 52.1
click at [685, 137] on div "2 Financial year Pub managers’ average length of service (years/months) Kitchen…" at bounding box center [622, 497] width 571 height 807
drag, startPoint x: 691, startPoint y: 138, endPoint x: 726, endPoint y: 165, distance: 44.5
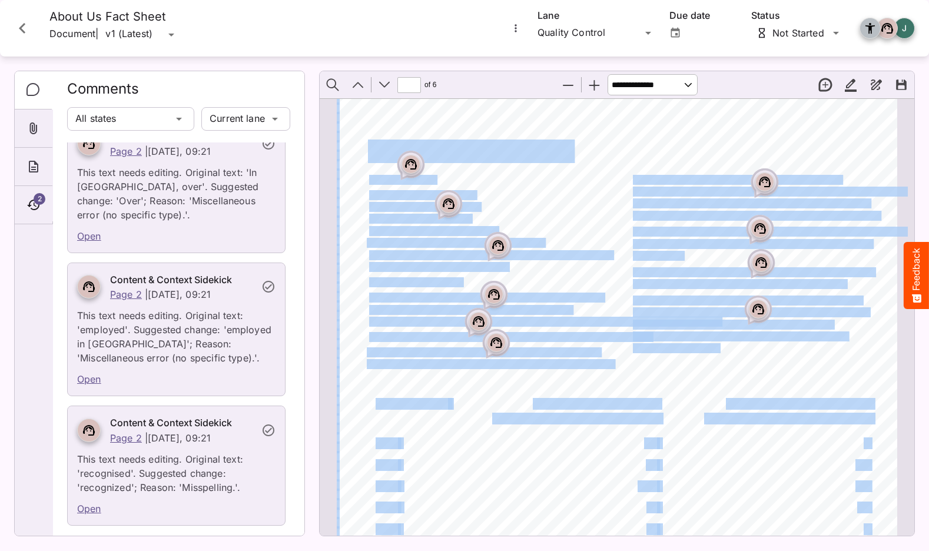
click at [726, 165] on div "2 Financial year Pub managers’ average length of service (years/months) Kitchen…" at bounding box center [622, 497] width 571 height 807
click at [846, 83] on button "Highlight" at bounding box center [850, 84] width 25 height 25
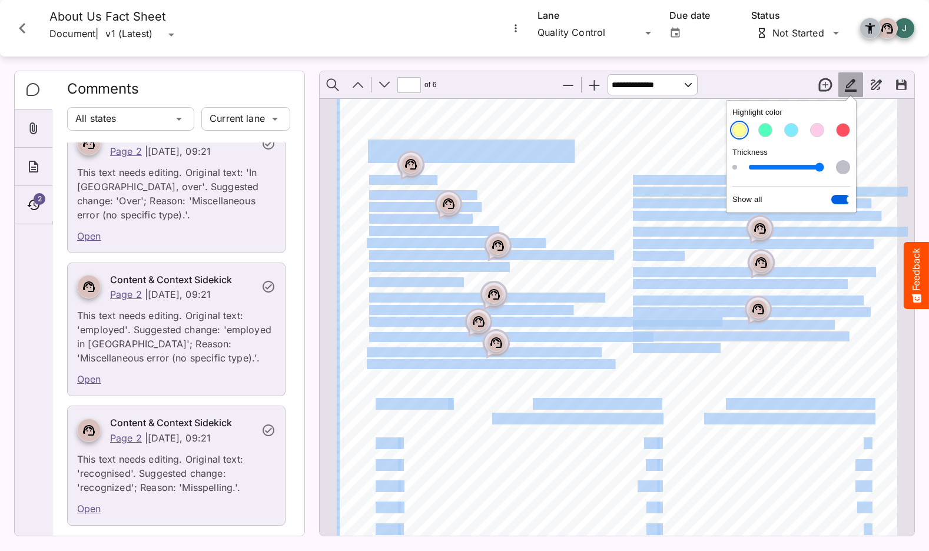
click at [695, 138] on div "2 Financial year Pub managers’ average length of service (years/months) Kitchen…" at bounding box center [622, 497] width 571 height 807
click at [719, 152] on div "2 Financial year Pub managers’ average length of service (years/months) Kitchen…" at bounding box center [622, 497] width 571 height 807
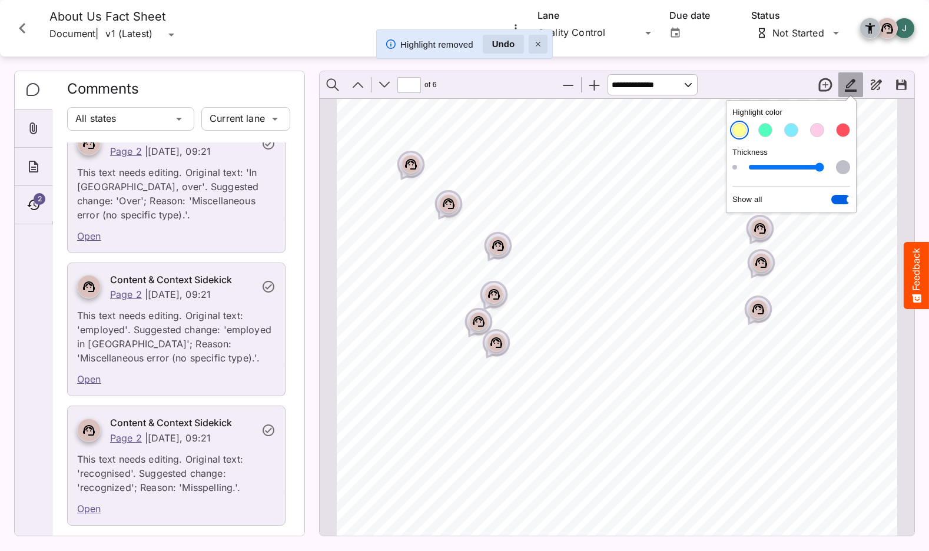
drag, startPoint x: 541, startPoint y: 44, endPoint x: 569, endPoint y: 46, distance: 27.8
click at [542, 44] on button "Close" at bounding box center [538, 44] width 19 height 19
click at [855, 90] on button "Highlight" at bounding box center [850, 84] width 25 height 25
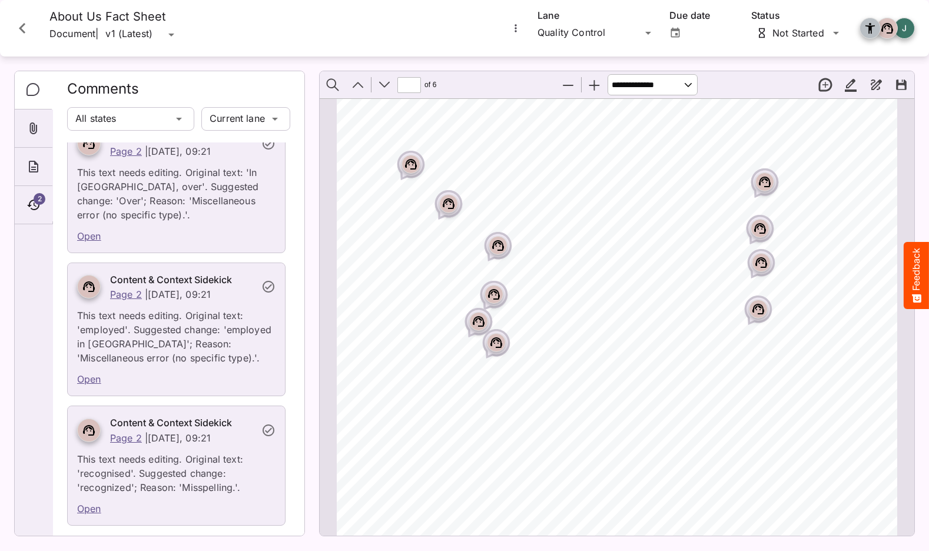
click at [871, 87] on button "Draw" at bounding box center [876, 84] width 25 height 25
click at [731, 150] on div "Page ⁨2⁩" at bounding box center [718, 152] width 25 height 21
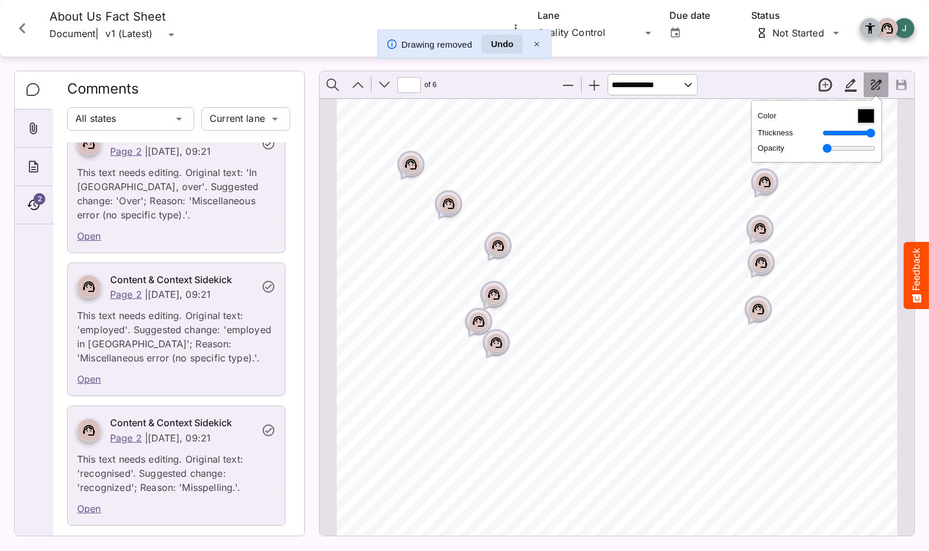
click at [868, 84] on button "Draw" at bounding box center [876, 84] width 25 height 25
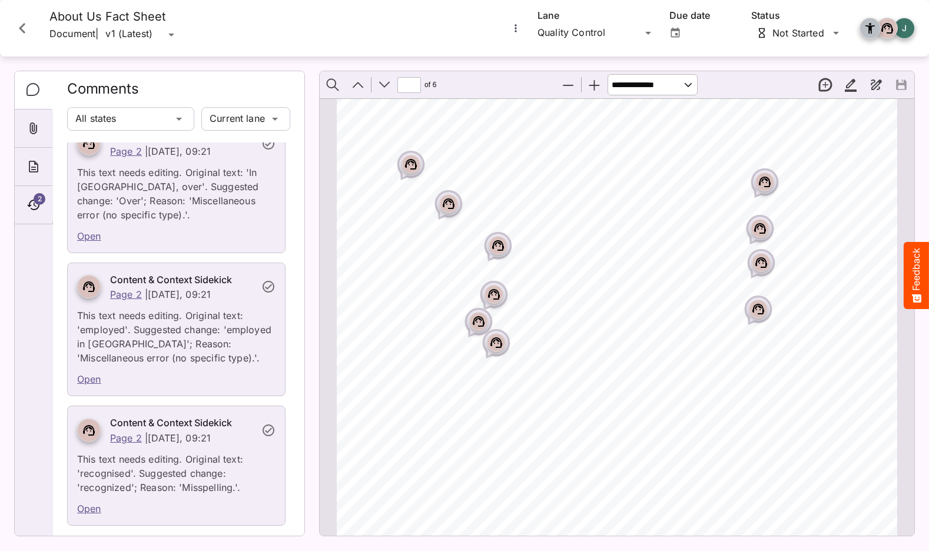
click at [825, 86] on button "New thread" at bounding box center [825, 84] width 25 height 25
click at [761, 148] on div "2 Financial year Pub managers’ average length of service (years/months) Kitchen…" at bounding box center [622, 497] width 571 height 807
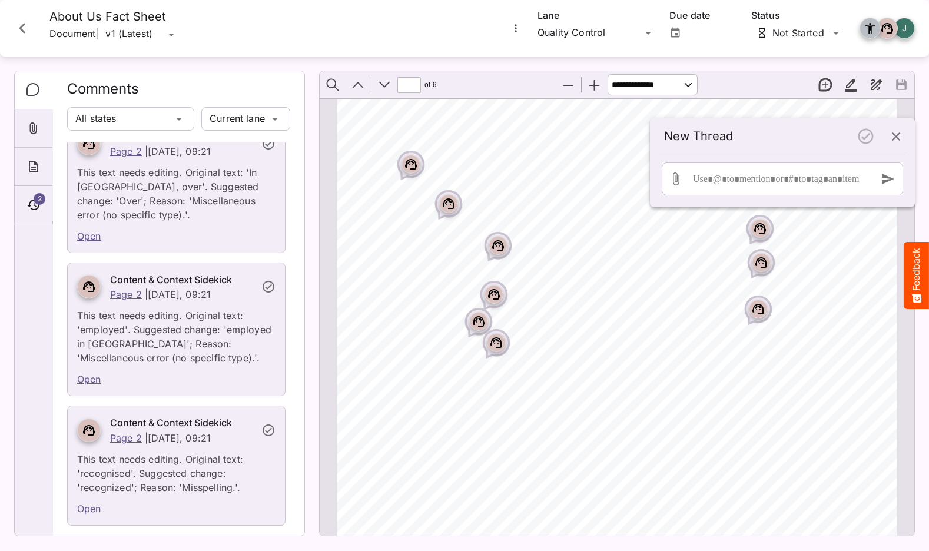
click at [900, 133] on icon "button" at bounding box center [896, 137] width 14 height 14
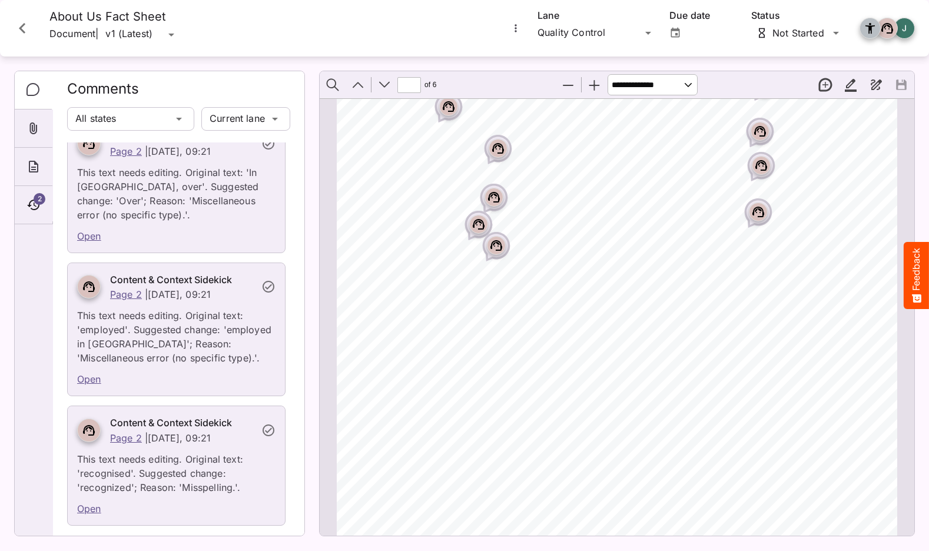
scroll to position [914, 0]
click at [759, 214] on rect "Page ⁨2⁩" at bounding box center [758, 208] width 14 height 14
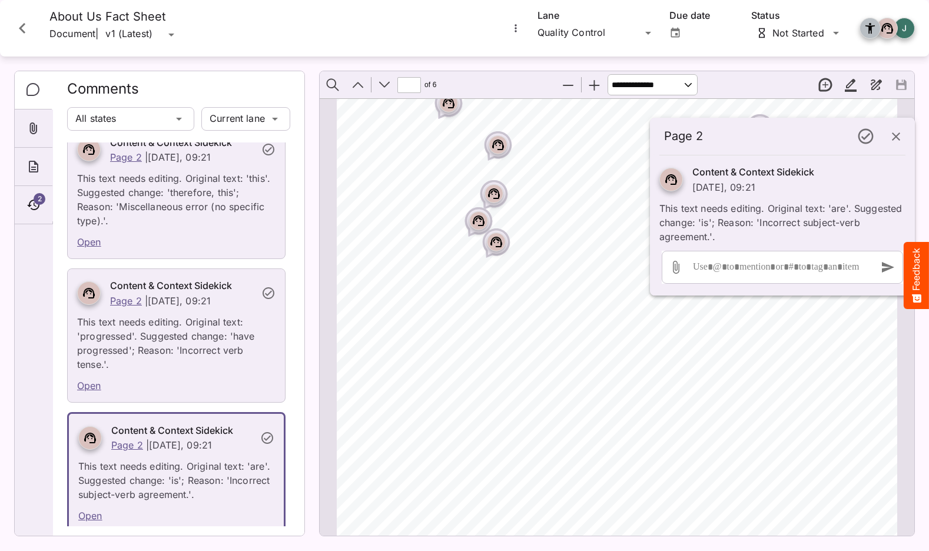
scroll to position [1859, 0]
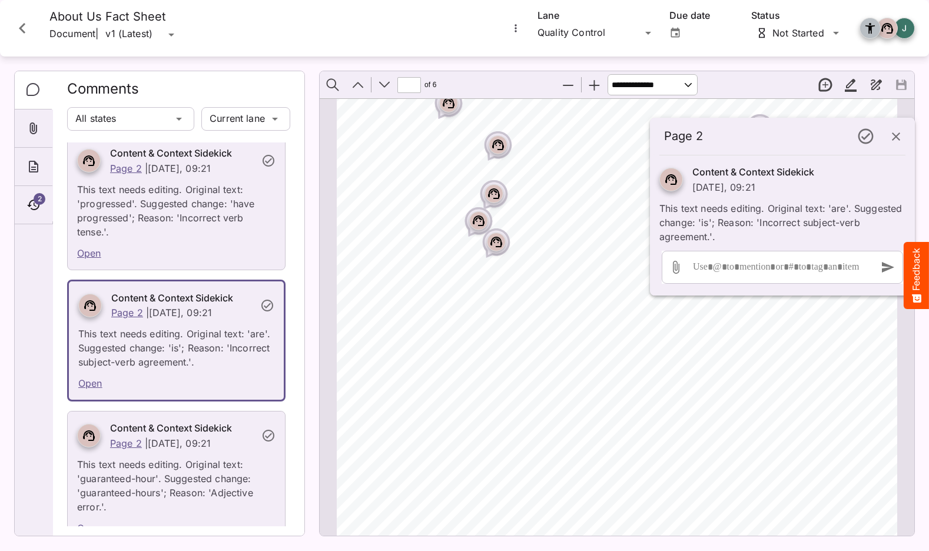
click at [905, 140] on button "button" at bounding box center [896, 136] width 28 height 28
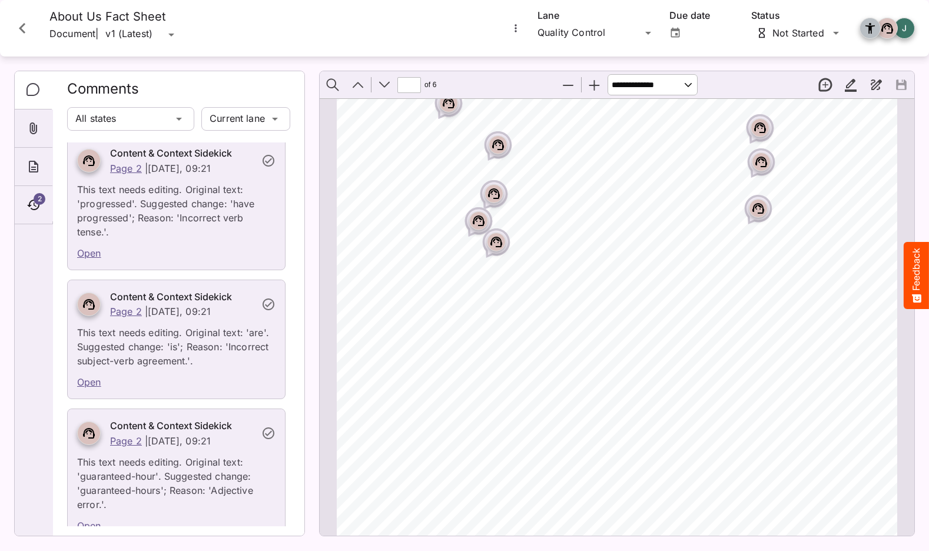
click at [560, 85] on button "Zoom Out" at bounding box center [568, 84] width 25 height 25
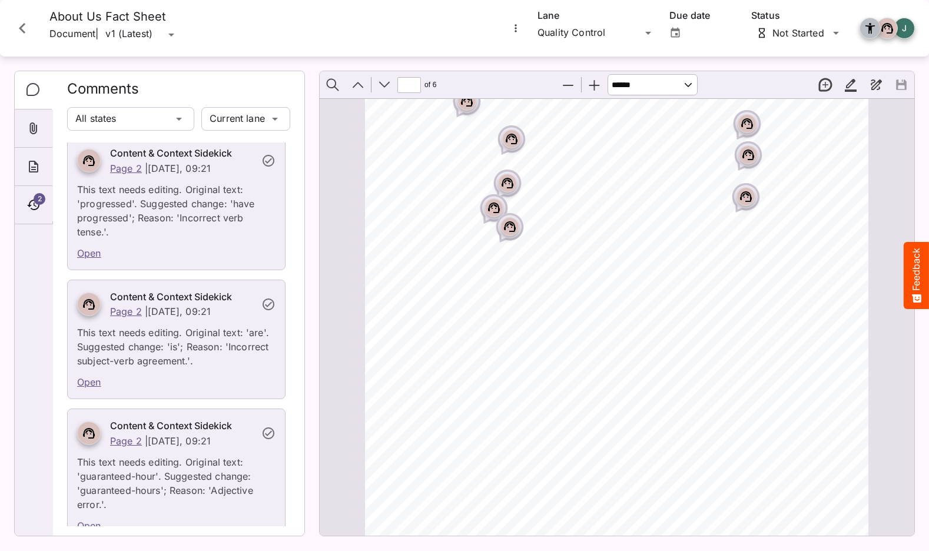
click at [562, 85] on button "Zoom Out" at bounding box center [568, 84] width 25 height 25
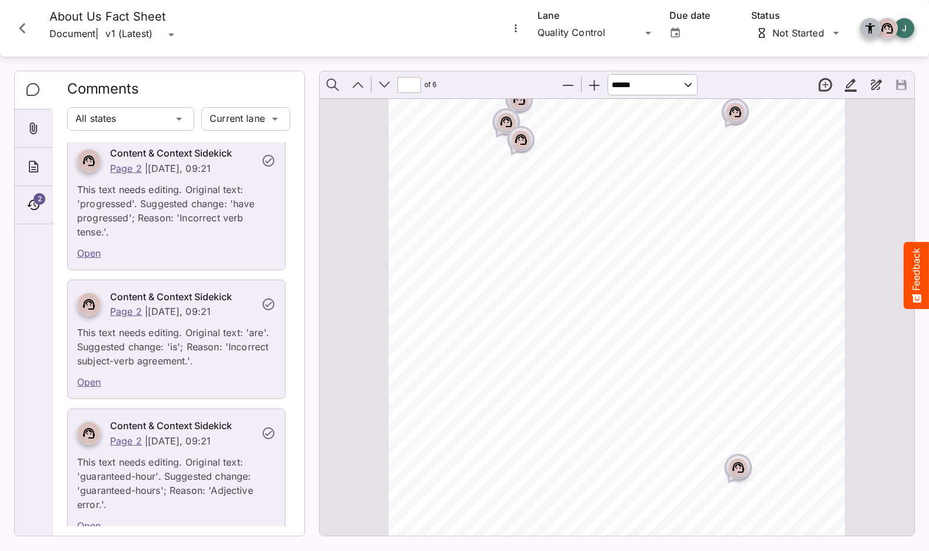
scroll to position [748, 0]
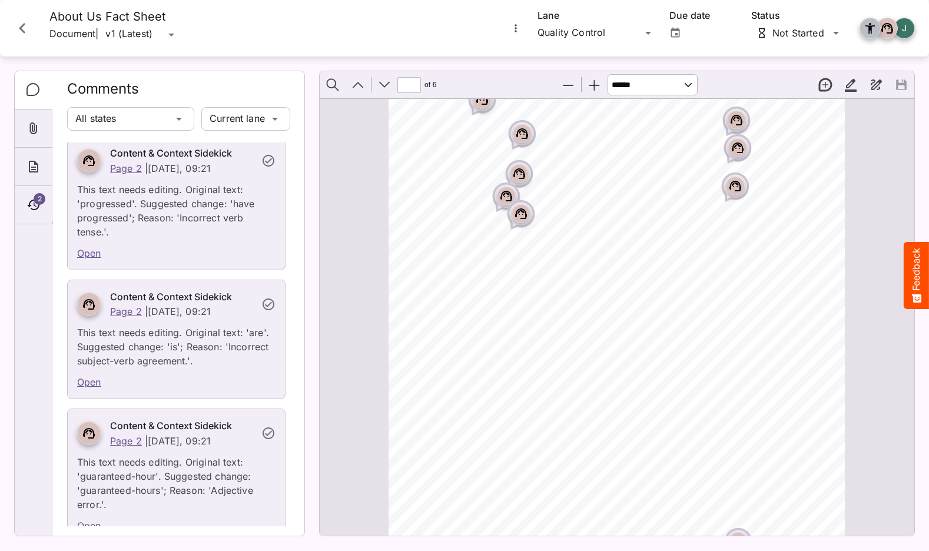
click at [589, 84] on button "Zoom In" at bounding box center [594, 84] width 25 height 25
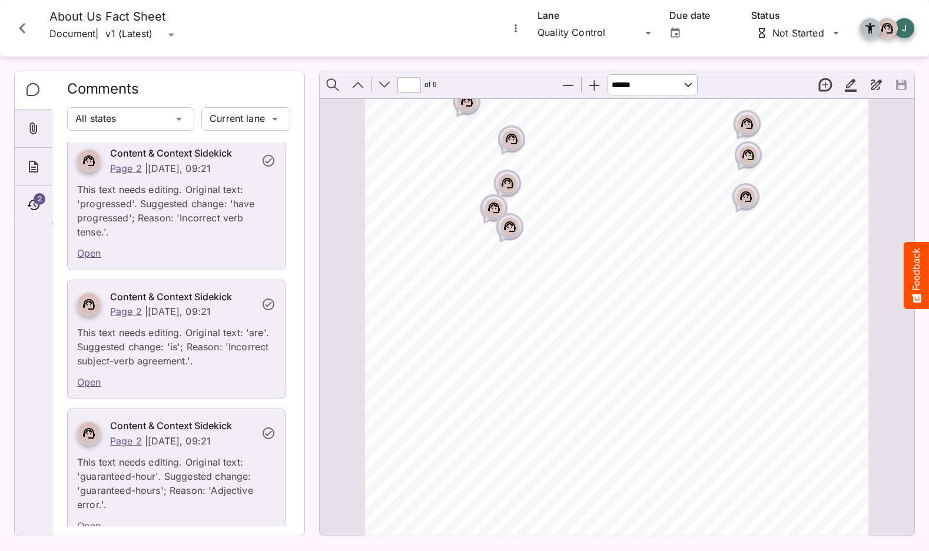
click at [589, 84] on button "Zoom In" at bounding box center [594, 84] width 25 height 25
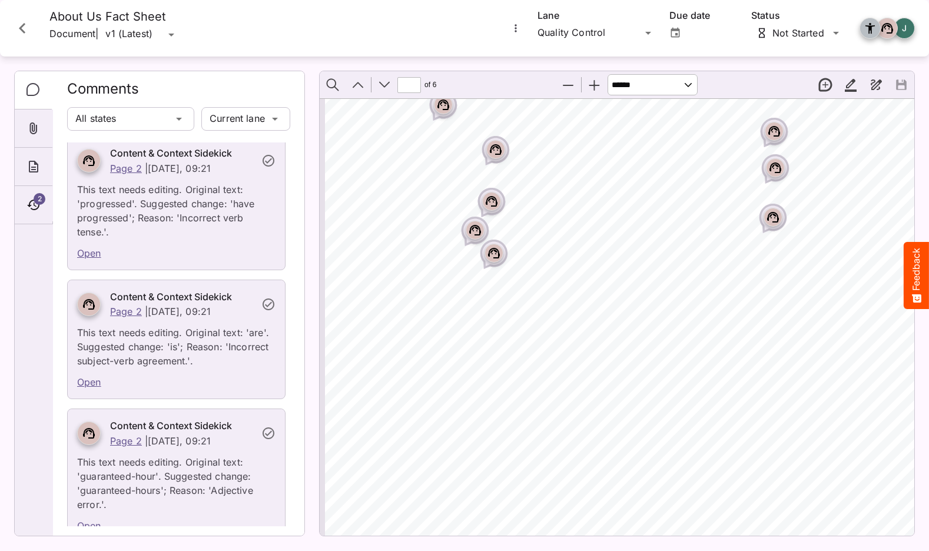
click at [589, 84] on button "Zoom In" at bounding box center [594, 84] width 25 height 25
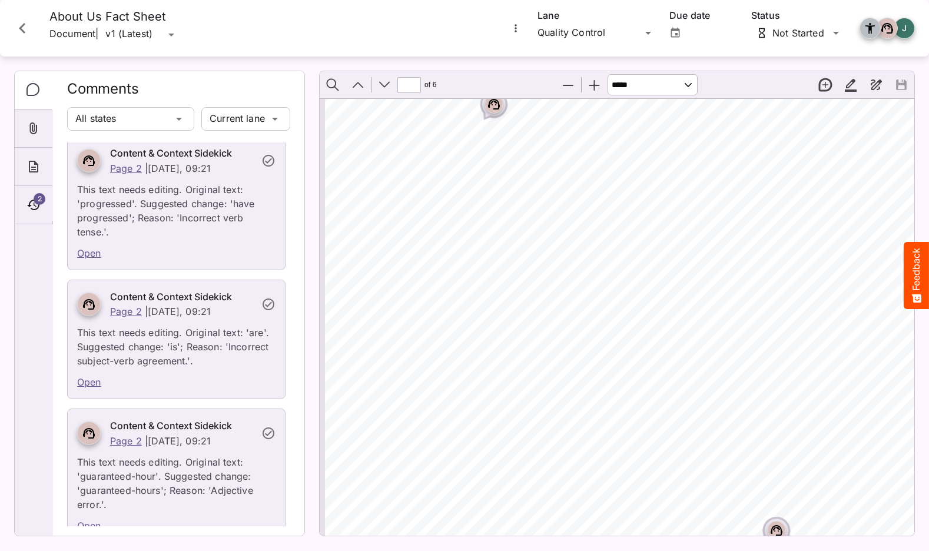
click at [589, 84] on button "Zoom In" at bounding box center [594, 84] width 25 height 25
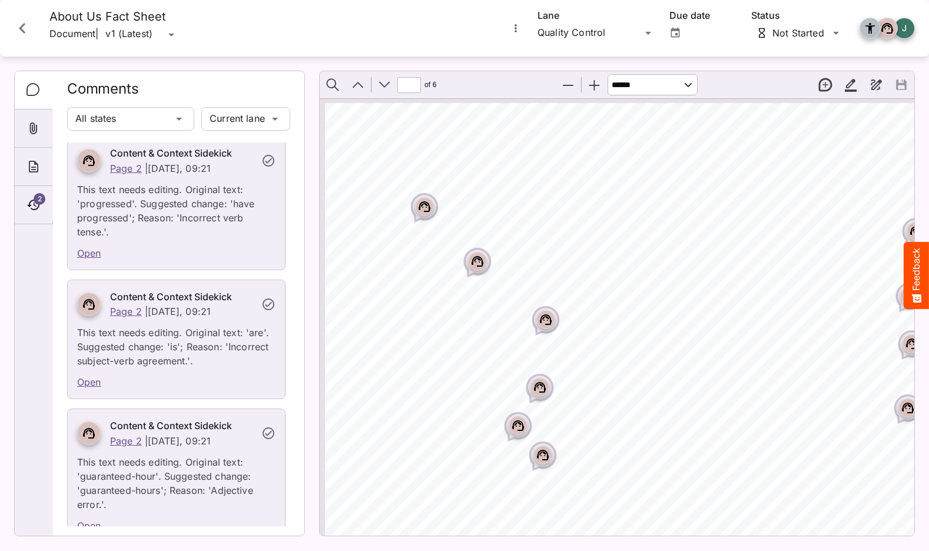
scroll to position [1419, 0]
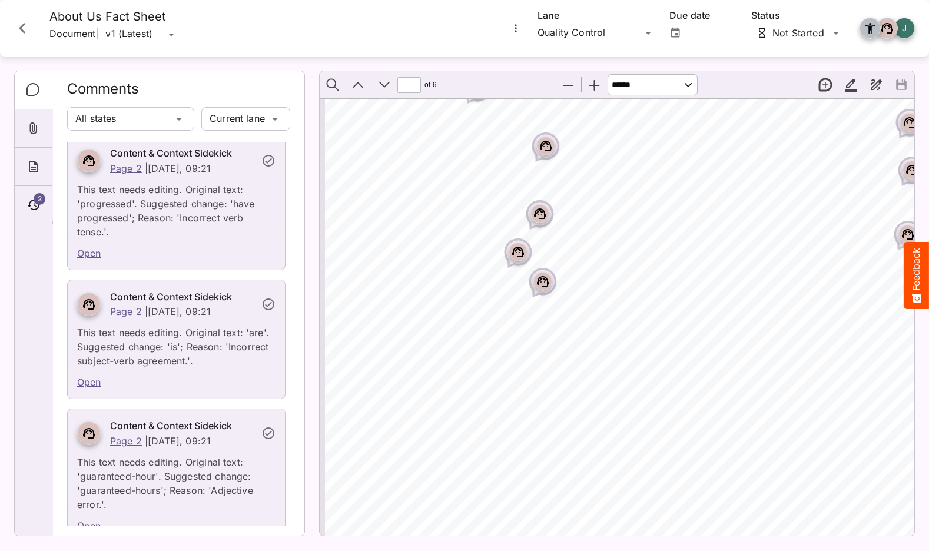
click at [589, 84] on button "Zoom In" at bounding box center [594, 84] width 25 height 25
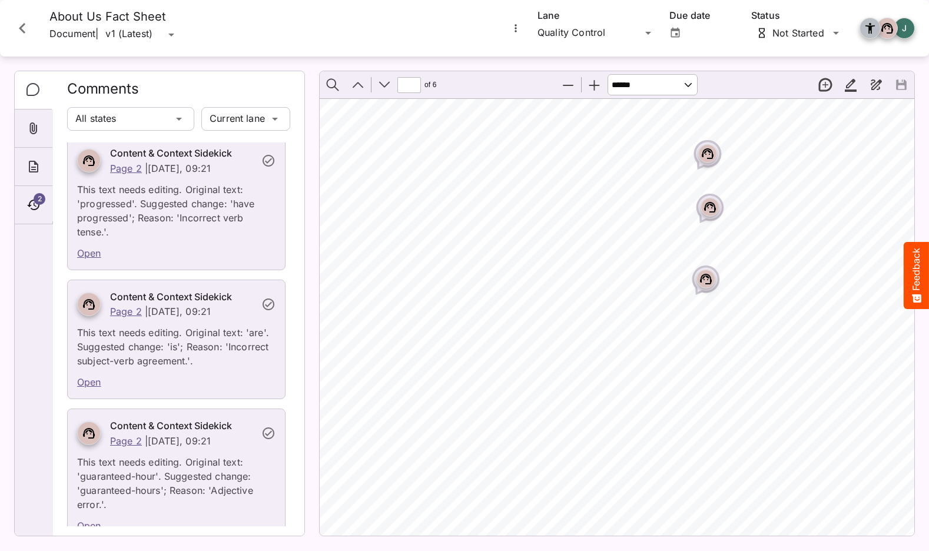
scroll to position [1419, 281]
click at [591, 84] on button "Zoom In" at bounding box center [594, 84] width 25 height 25
select select "******"
click at [742, 298] on div "Page ⁨2⁩" at bounding box center [732, 300] width 29 height 29
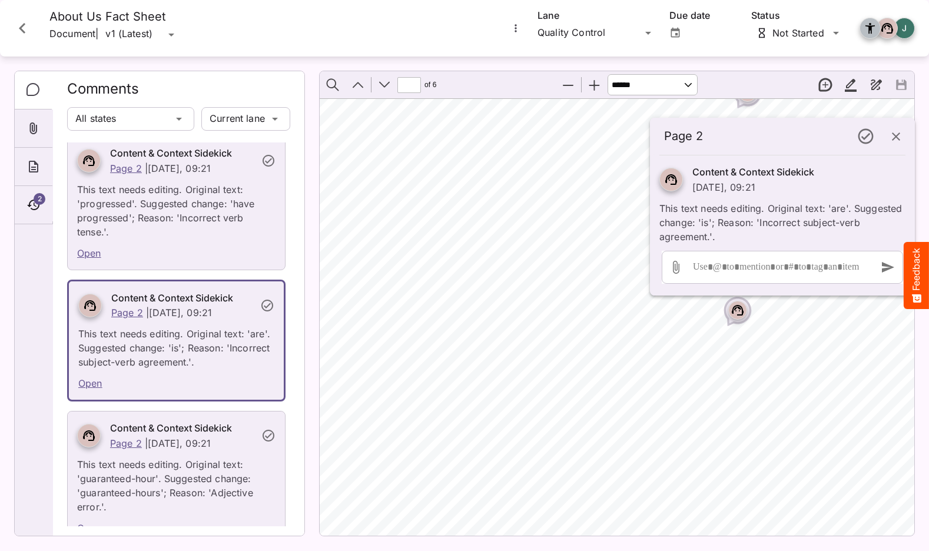
scroll to position [1557, 305]
drag, startPoint x: 886, startPoint y: 139, endPoint x: 882, endPoint y: 160, distance: 20.9
click at [886, 139] on button "button" at bounding box center [896, 136] width 28 height 28
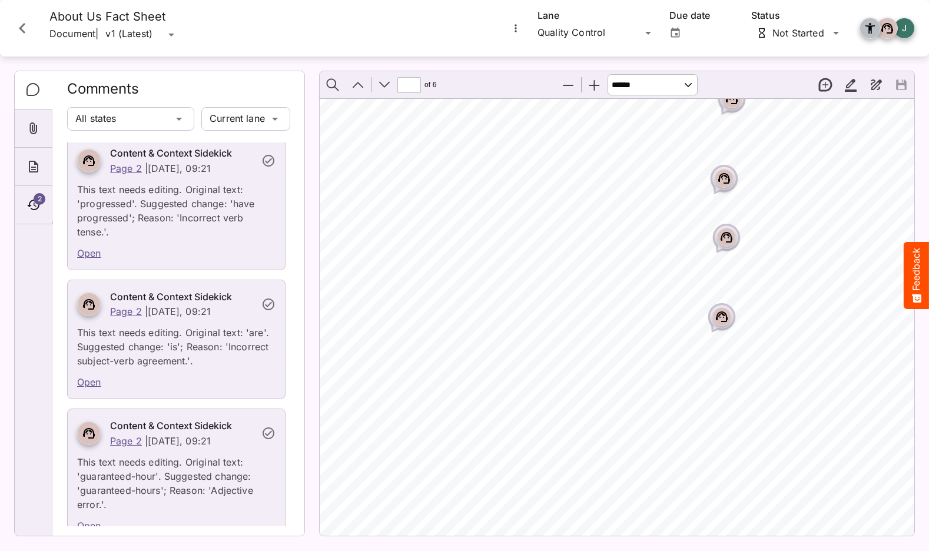
scroll to position [1551, 324]
click at [18, 25] on icon "Close card" at bounding box center [22, 28] width 21 height 21
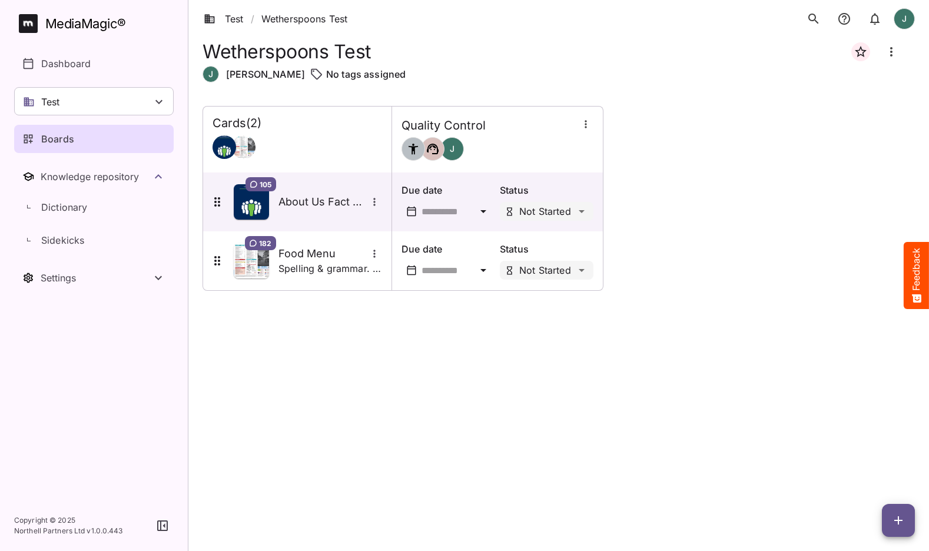
click at [894, 518] on icon "button" at bounding box center [898, 520] width 14 height 14
click at [872, 472] on p "Add new lane" at bounding box center [869, 471] width 64 height 14
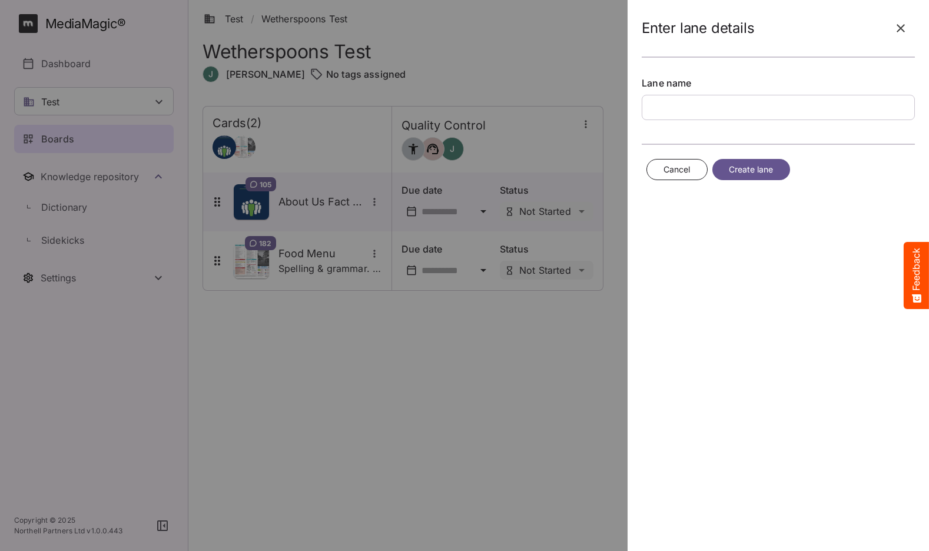
click at [754, 167] on span "Create lane" at bounding box center [751, 169] width 45 height 15
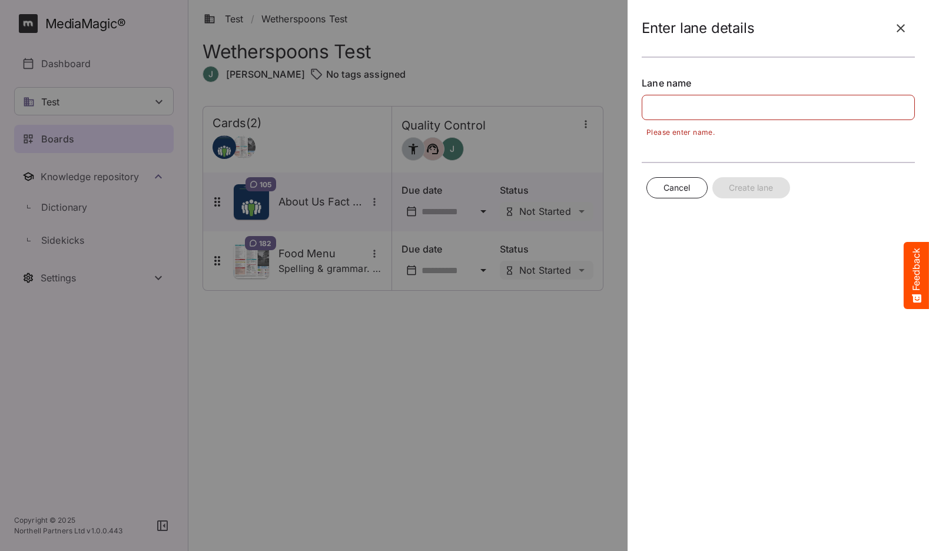
click at [897, 32] on icon "button" at bounding box center [901, 28] width 14 height 14
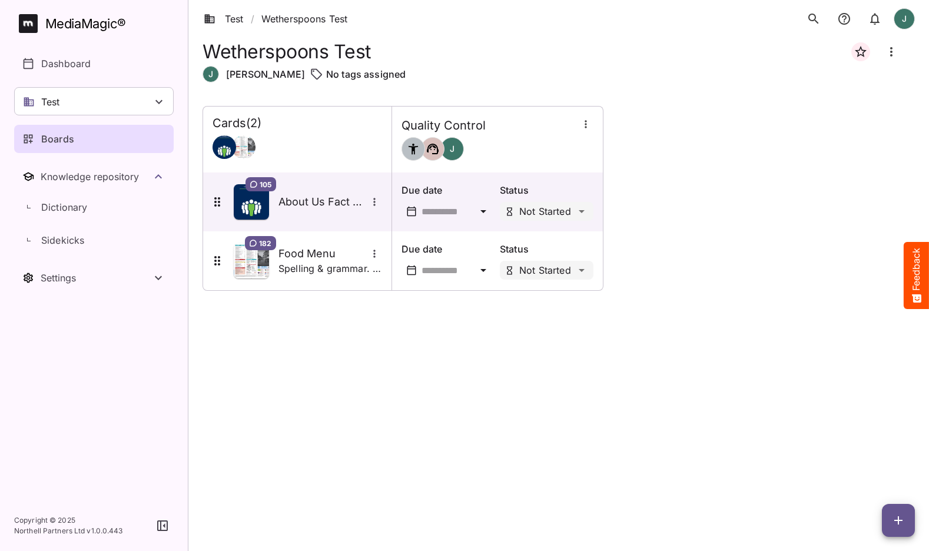
click at [907, 523] on span "button" at bounding box center [898, 520] width 33 height 14
click at [872, 470] on p "Add new lane" at bounding box center [869, 471] width 64 height 14
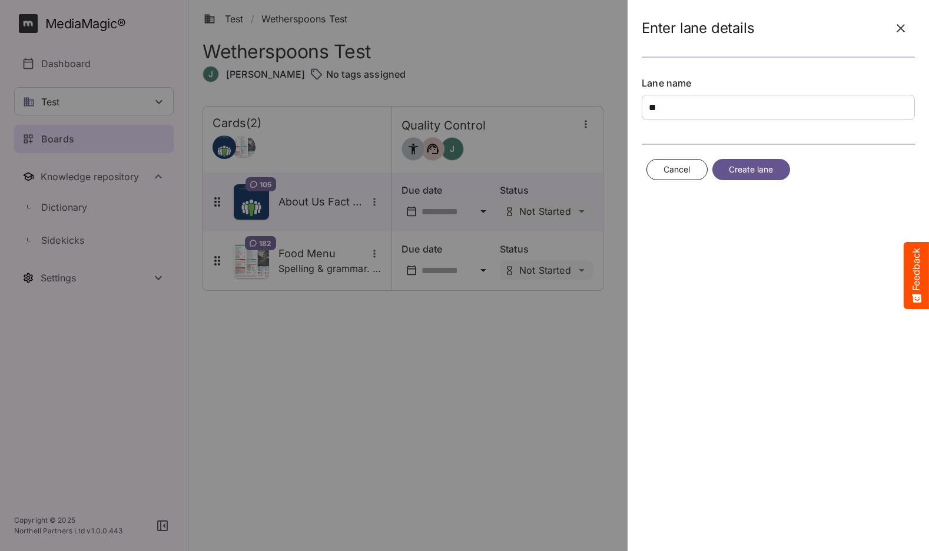
type input "*"
type input "******"
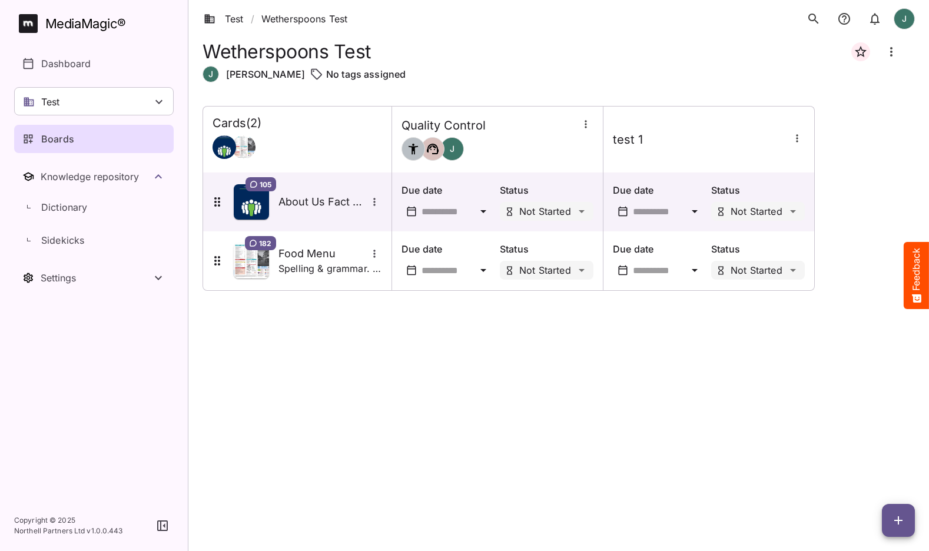
click at [801, 138] on icon "button" at bounding box center [797, 138] width 12 height 12
click at [821, 223] on p "Manage sidekicks" at bounding box center [845, 219] width 82 height 14
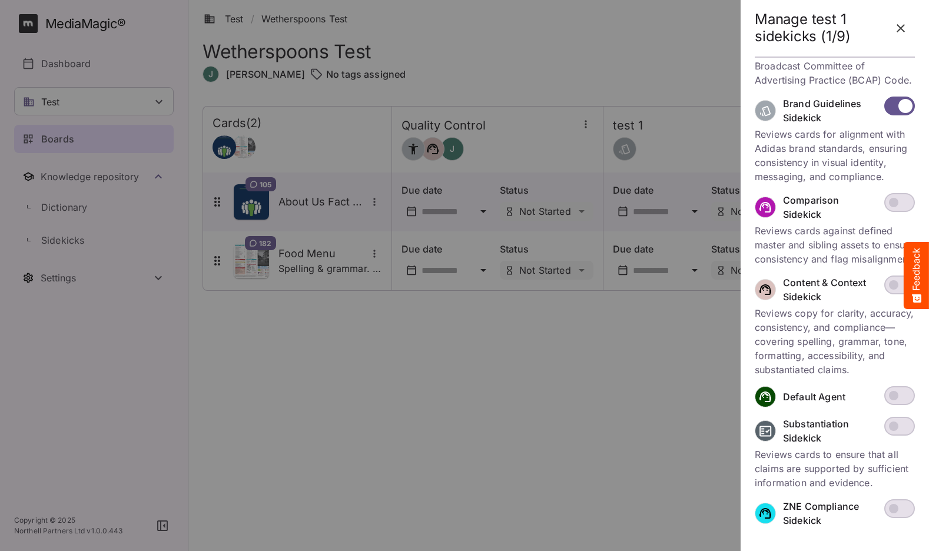
scroll to position [312, 0]
click at [910, 394] on span at bounding box center [899, 395] width 31 height 19
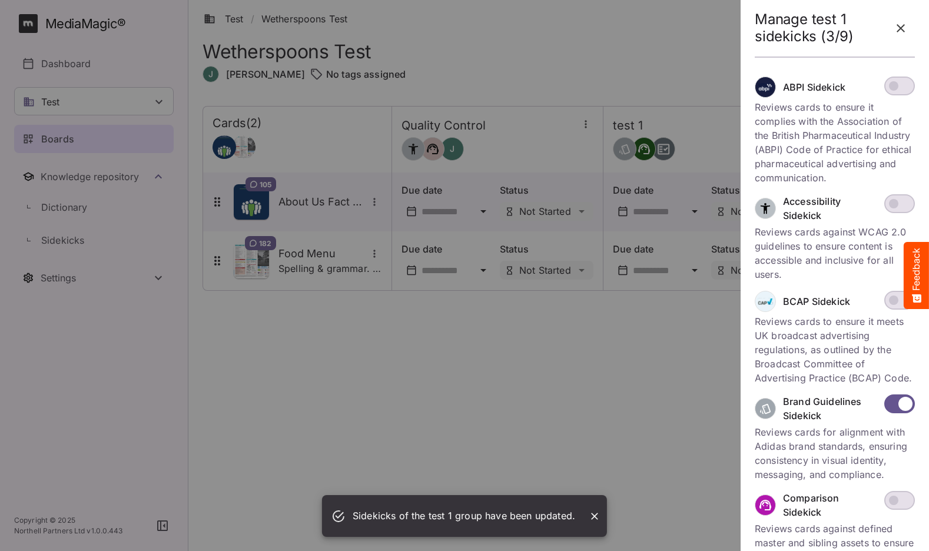
click at [657, 384] on div at bounding box center [464, 275] width 929 height 551
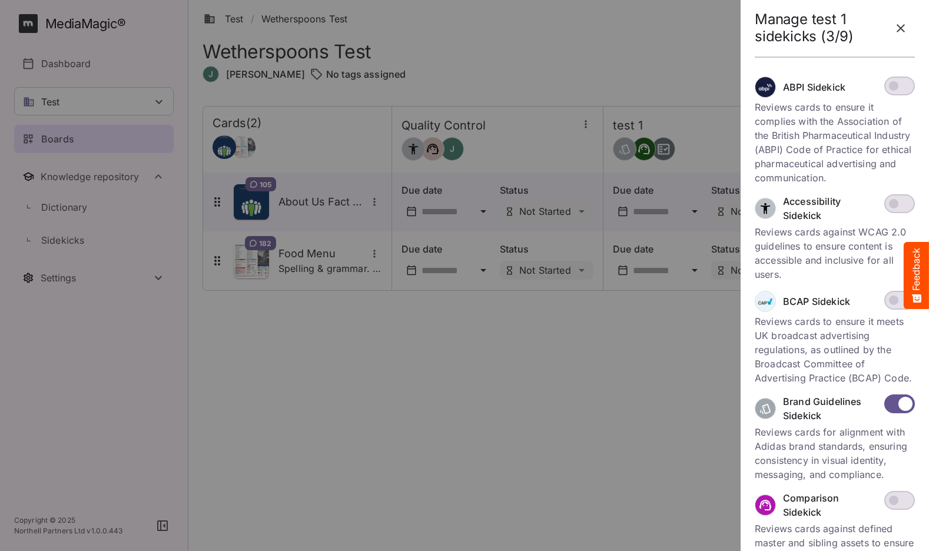
click at [897, 29] on icon "button" at bounding box center [901, 28] width 14 height 14
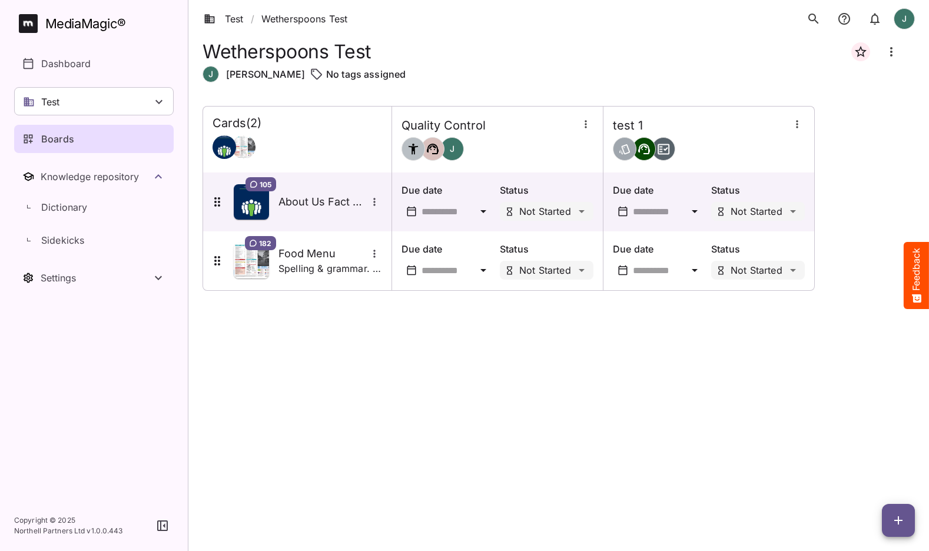
click at [778, 351] on div "Cards ( 2 ) Quality Control J test 1 105 About Us Fact Sheet Due date Status No…" at bounding box center [559, 319] width 712 height 426
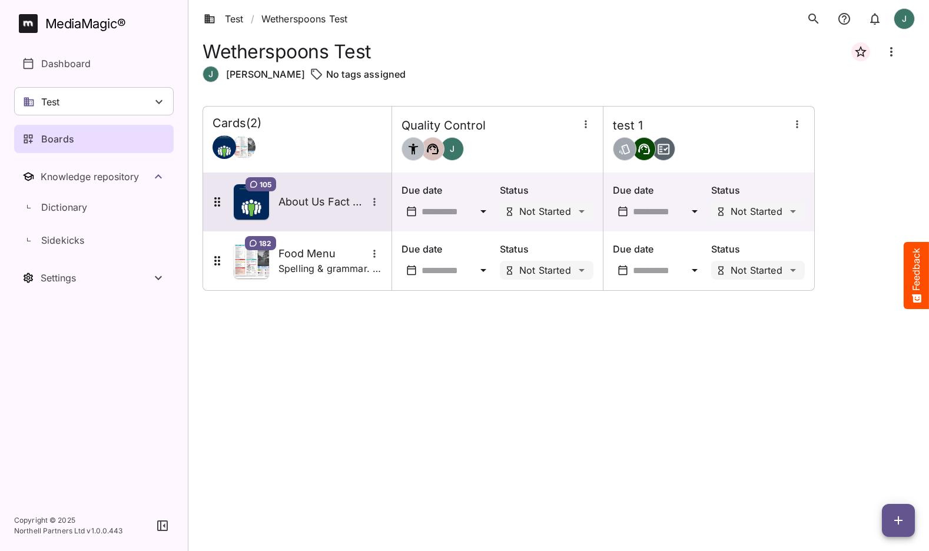
click at [244, 204] on img at bounding box center [251, 201] width 35 height 35
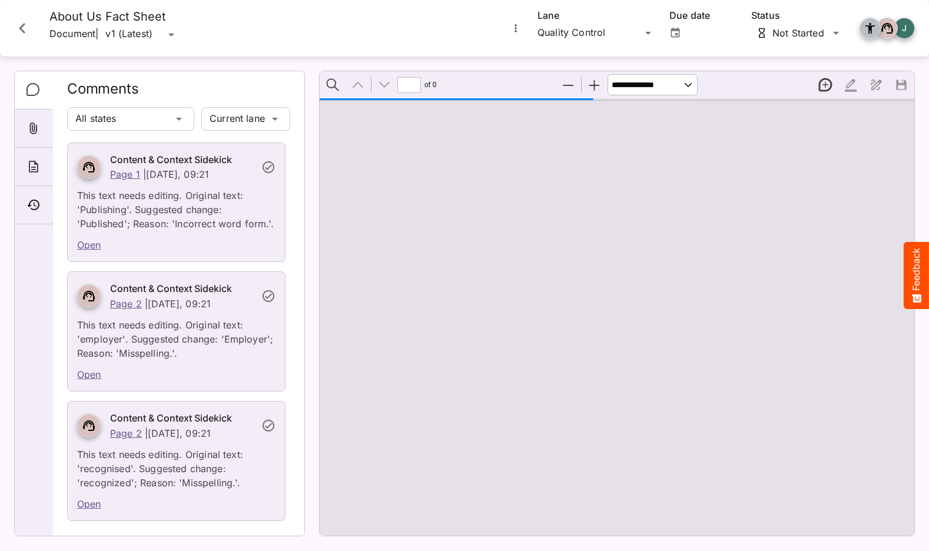
type input "*"
select select "******"
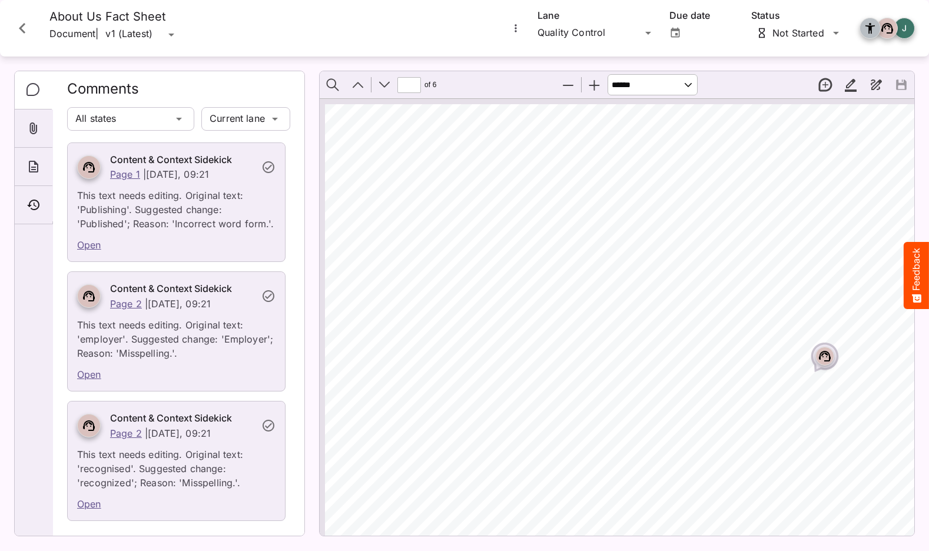
scroll to position [1551, 323]
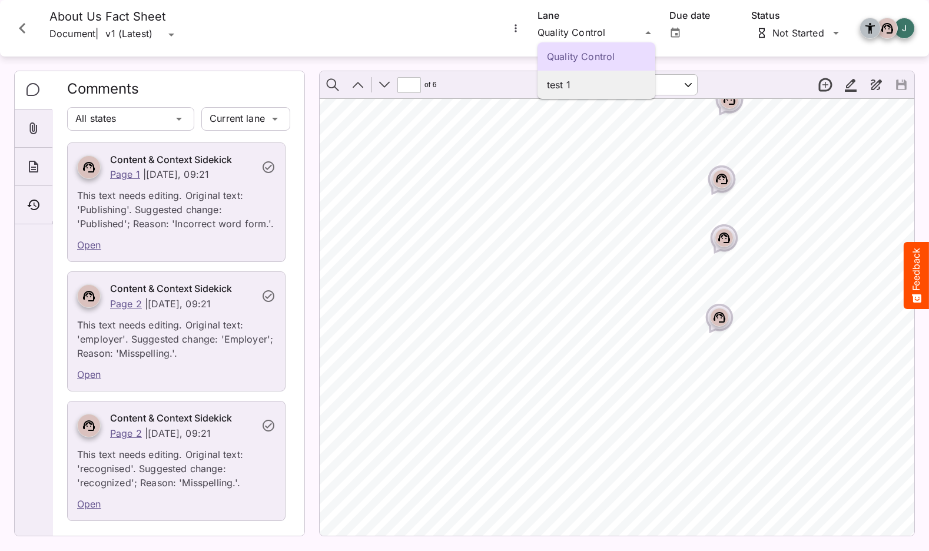
click at [595, 85] on p "test 1" at bounding box center [596, 85] width 99 height 14
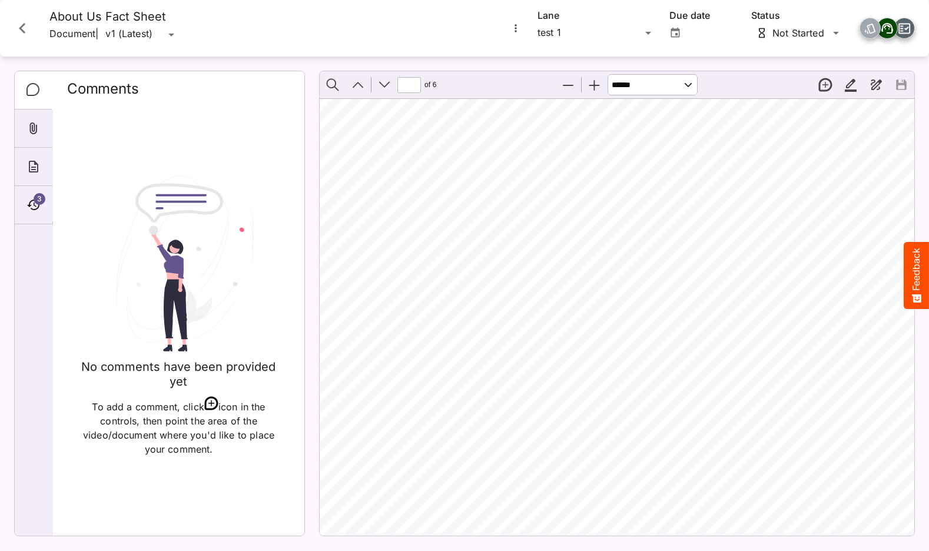
scroll to position [1409, 323]
click at [885, 28] on icon at bounding box center [887, 27] width 7 height 4
click at [32, 22] on icon "Close card" at bounding box center [22, 28] width 21 height 21
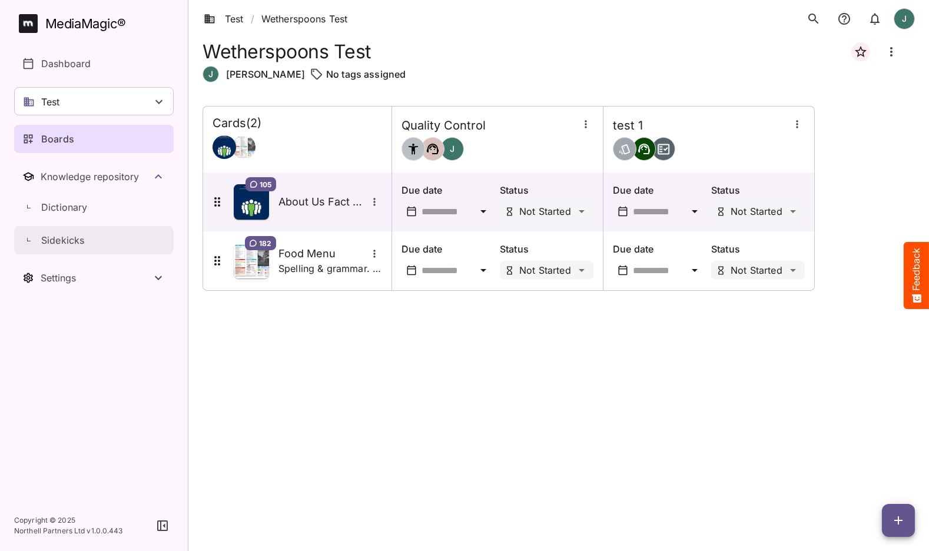
click at [83, 239] on p "Sidekicks" at bounding box center [62, 240] width 43 height 14
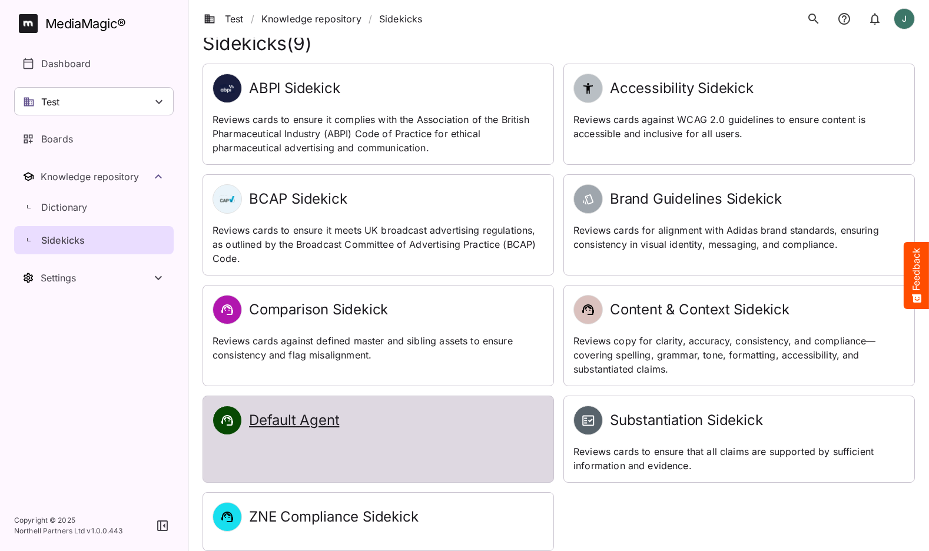
scroll to position [17, 0]
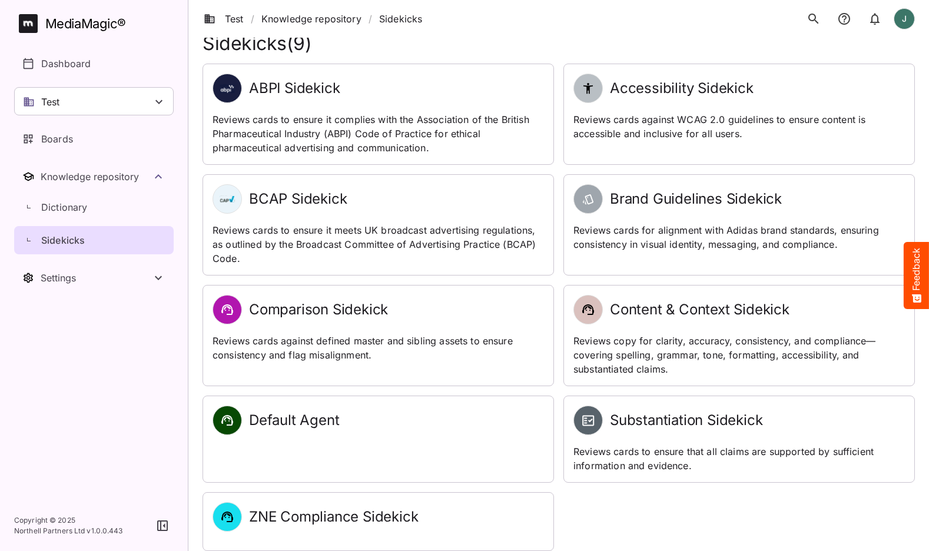
click at [381, 438] on div "Default Agent" at bounding box center [378, 439] width 350 height 86
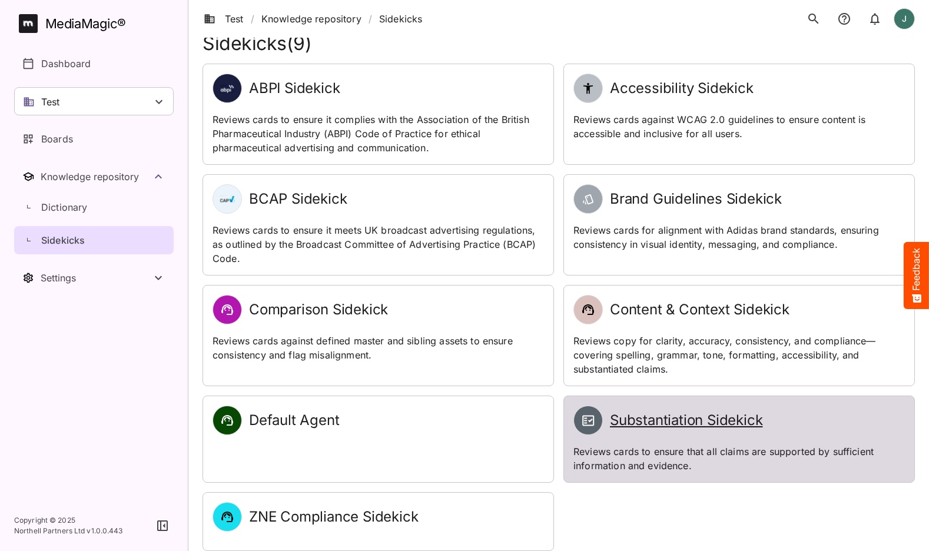
scroll to position [17, 0]
click at [674, 400] on div "Substantiation Sidekick Reviews cards to ensure that all claims are supported b…" at bounding box center [739, 439] width 350 height 86
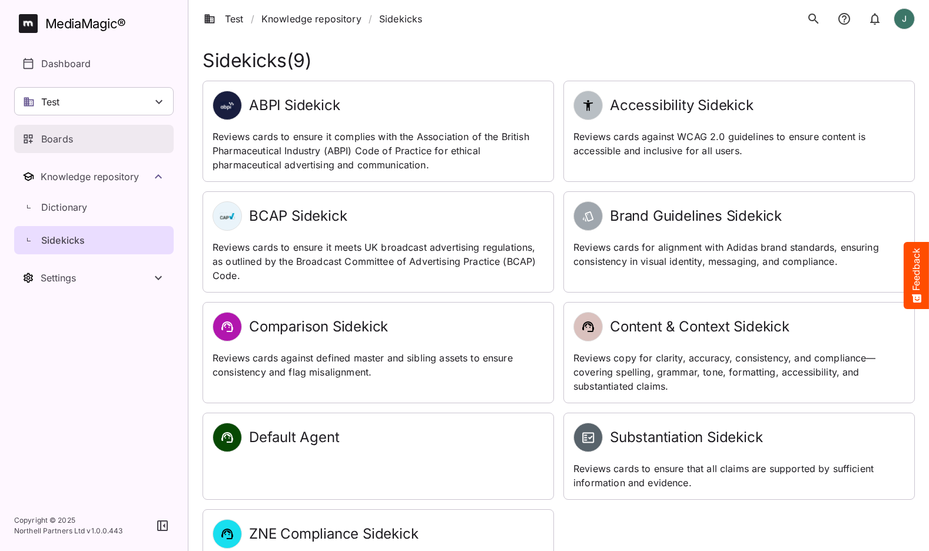
click at [79, 132] on div "Boards" at bounding box center [94, 139] width 144 height 14
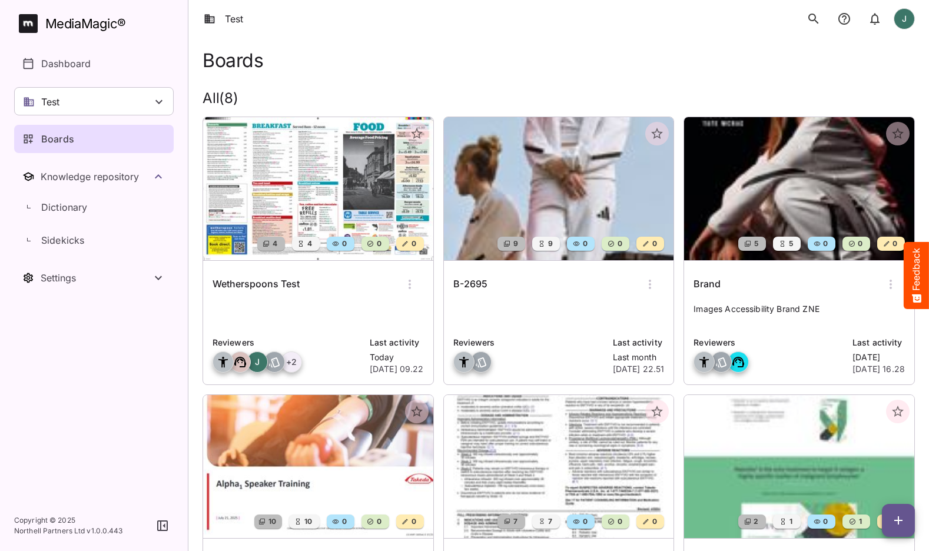
click at [319, 199] on img at bounding box center [318, 188] width 230 height 143
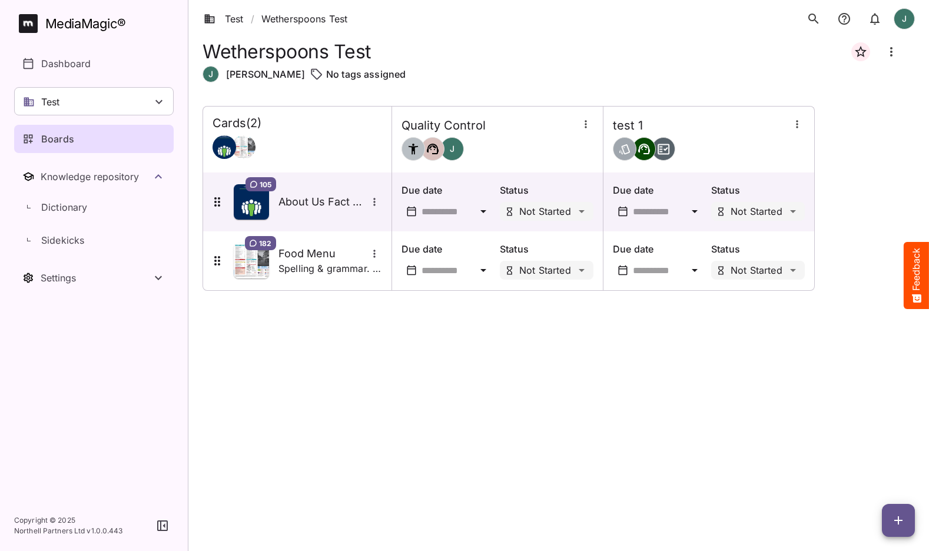
click at [899, 522] on icon "button" at bounding box center [898, 520] width 8 height 8
click at [878, 442] on p "Add new card" at bounding box center [869, 445] width 64 height 14
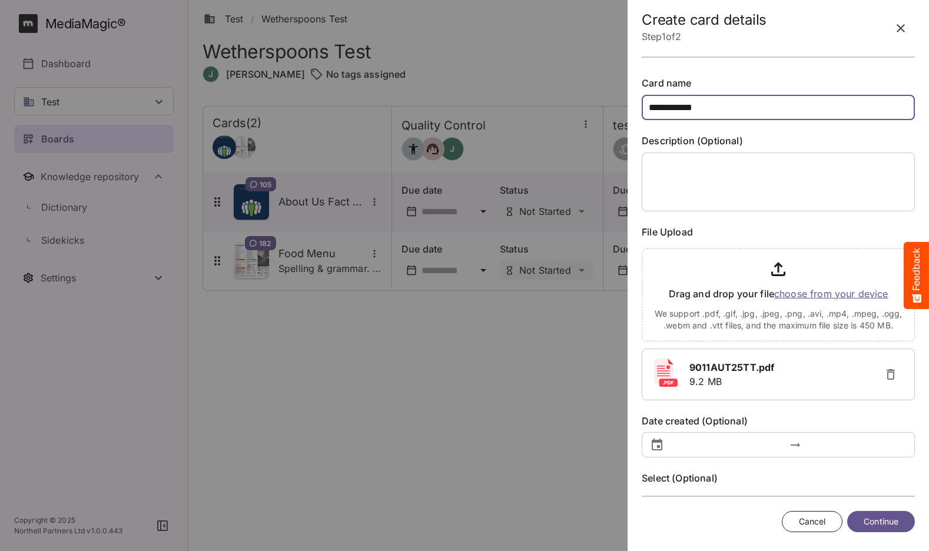
type input "**********"
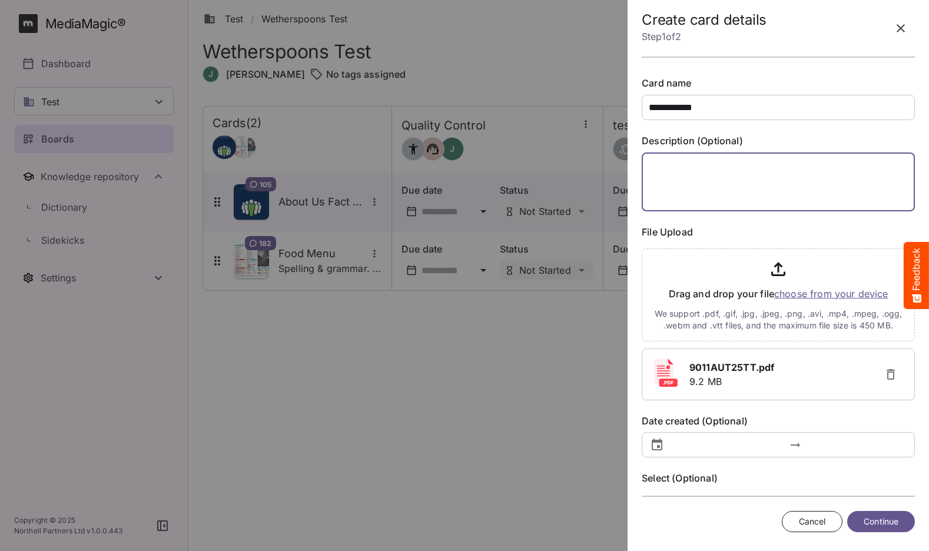
click at [668, 175] on textarea at bounding box center [778, 181] width 273 height 59
type textarea "**********"
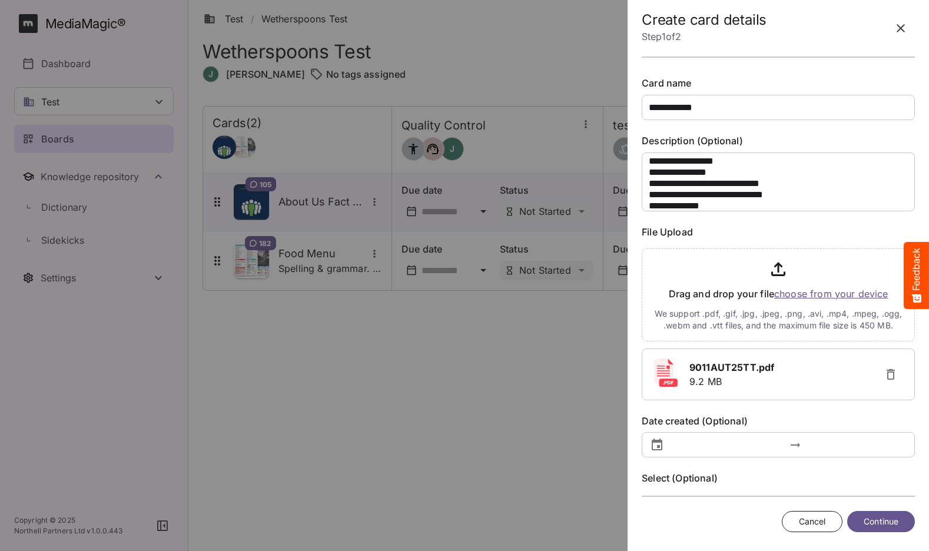
click at [888, 523] on span "Continue" at bounding box center [881, 522] width 35 height 15
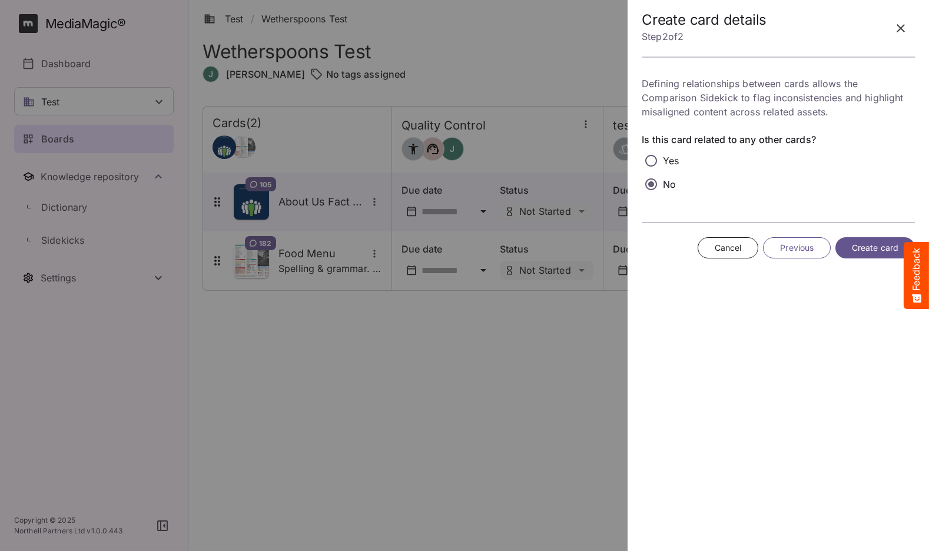
click at [852, 245] on span "Create card" at bounding box center [875, 248] width 47 height 15
click at [881, 248] on span "Create card" at bounding box center [875, 248] width 47 height 15
click at [860, 284] on div "Create card details Step 2 of 2 Defining relationships between cards allows the…" at bounding box center [778, 275] width 292 height 551
click at [675, 166] on p "Yes" at bounding box center [671, 161] width 16 height 14
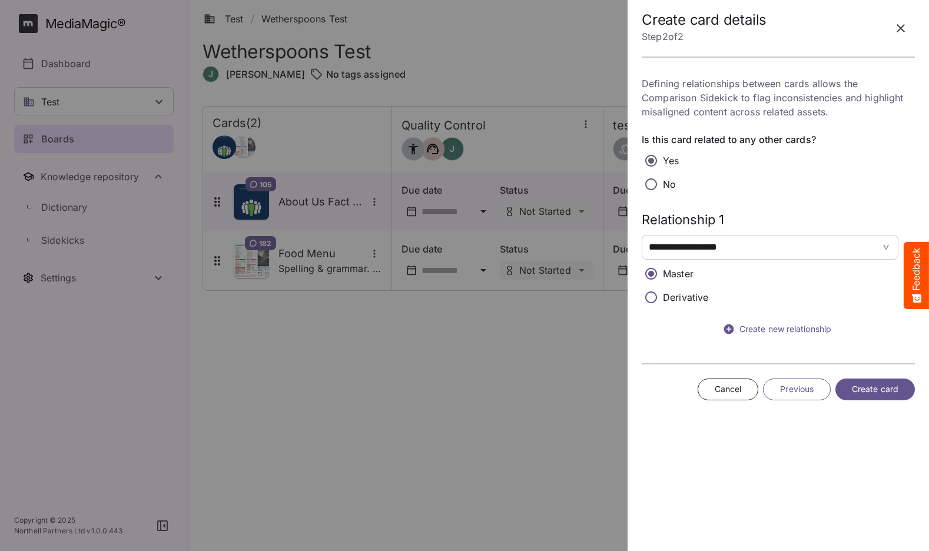
click at [663, 185] on p "No" at bounding box center [669, 184] width 13 height 14
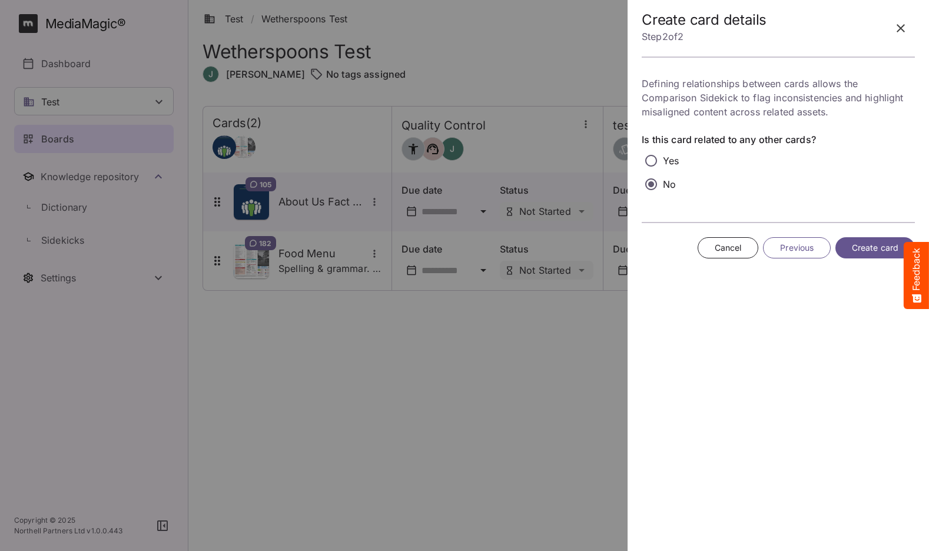
click at [861, 247] on span "Create card" at bounding box center [875, 248] width 47 height 15
click at [781, 247] on span "Previous" at bounding box center [797, 248] width 34 height 15
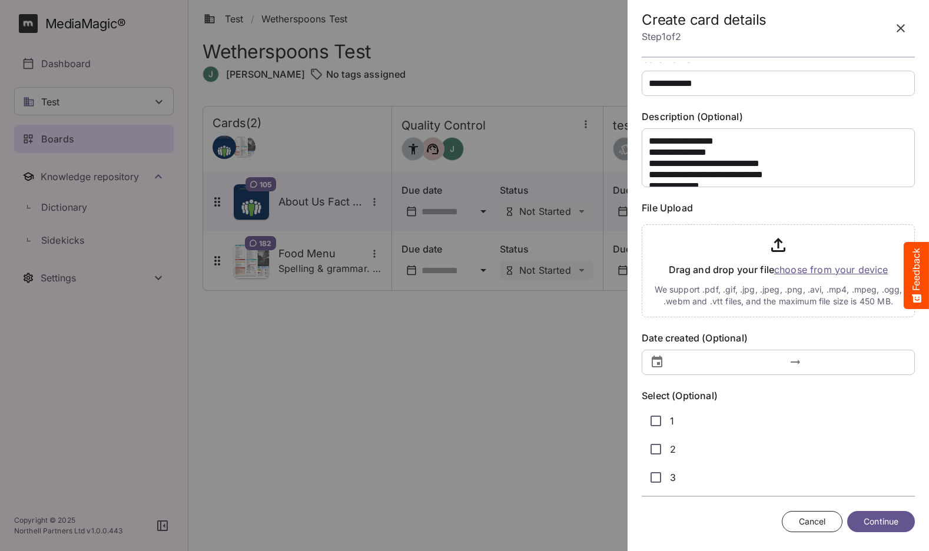
scroll to position [23, 0]
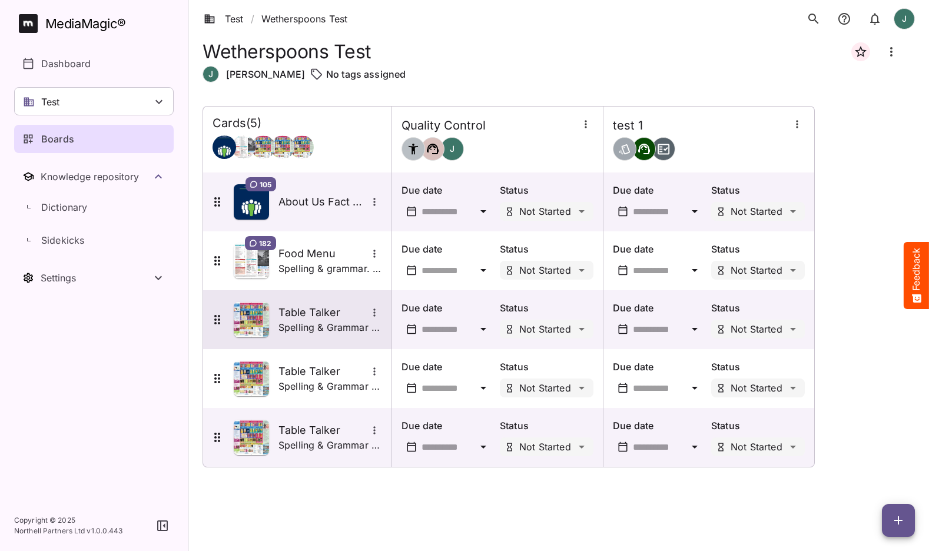
click at [211, 320] on icon at bounding box center [217, 320] width 14 height 14
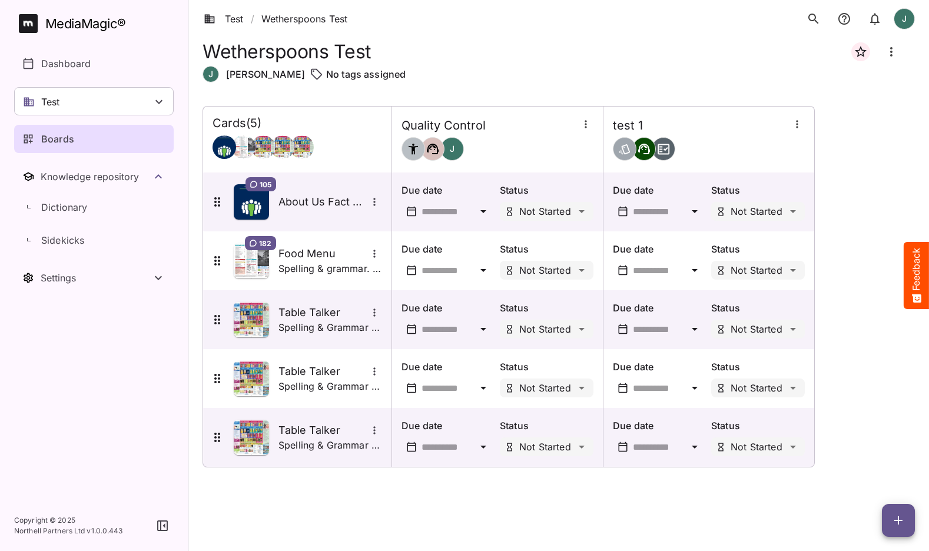
click at [885, 51] on icon "Board more options" at bounding box center [891, 52] width 14 height 14
click at [840, 91] on p "Edit board" at bounding box center [834, 87] width 59 height 14
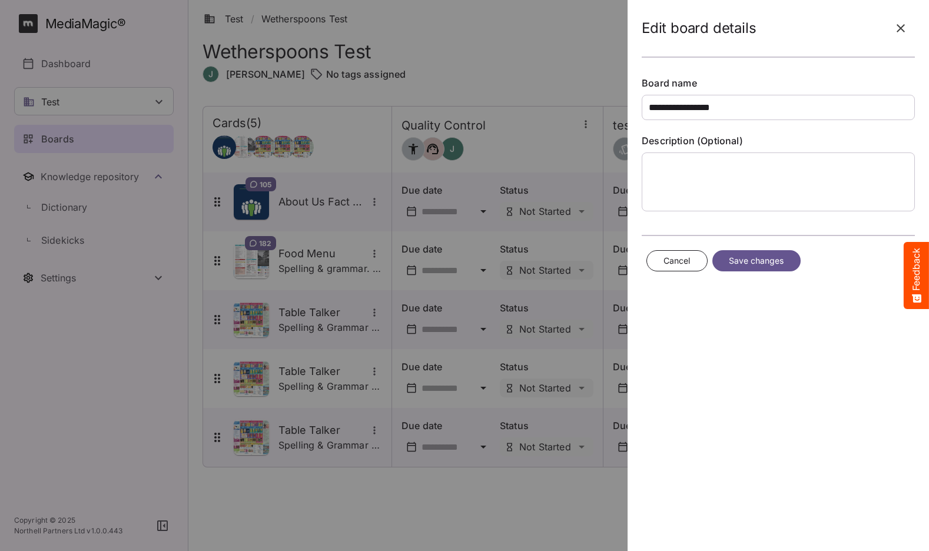
click at [894, 28] on icon "button" at bounding box center [901, 28] width 14 height 14
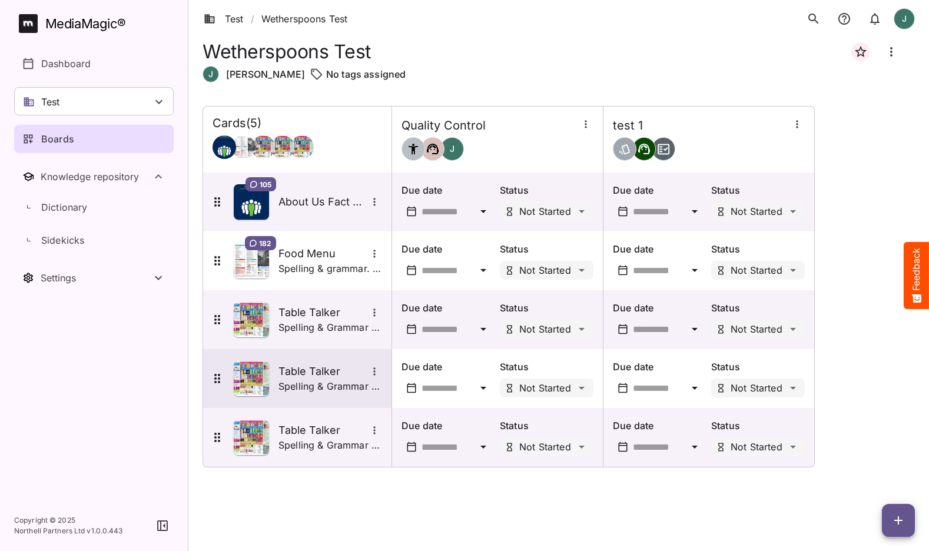
click at [380, 374] on button "More options for Table Talker" at bounding box center [374, 371] width 15 height 15
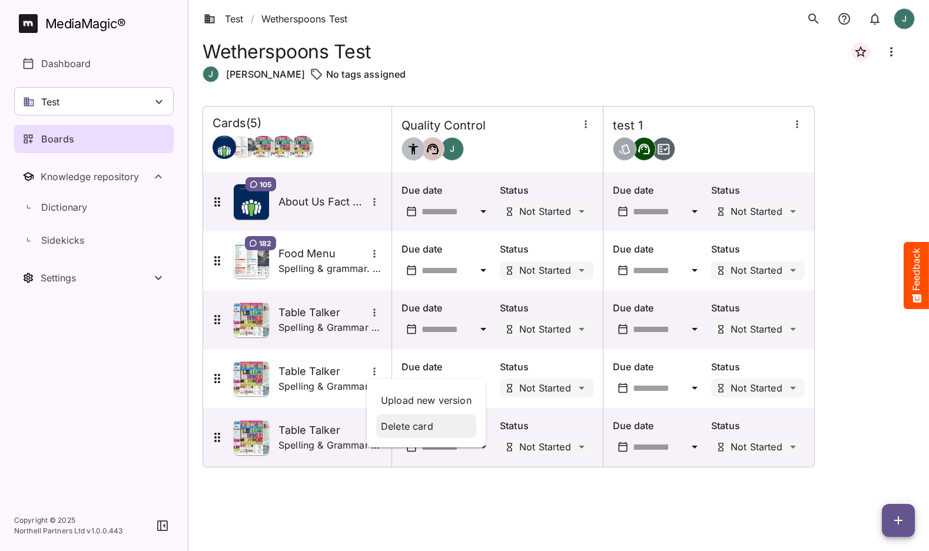
click at [398, 426] on p "Delete card" at bounding box center [426, 426] width 91 height 14
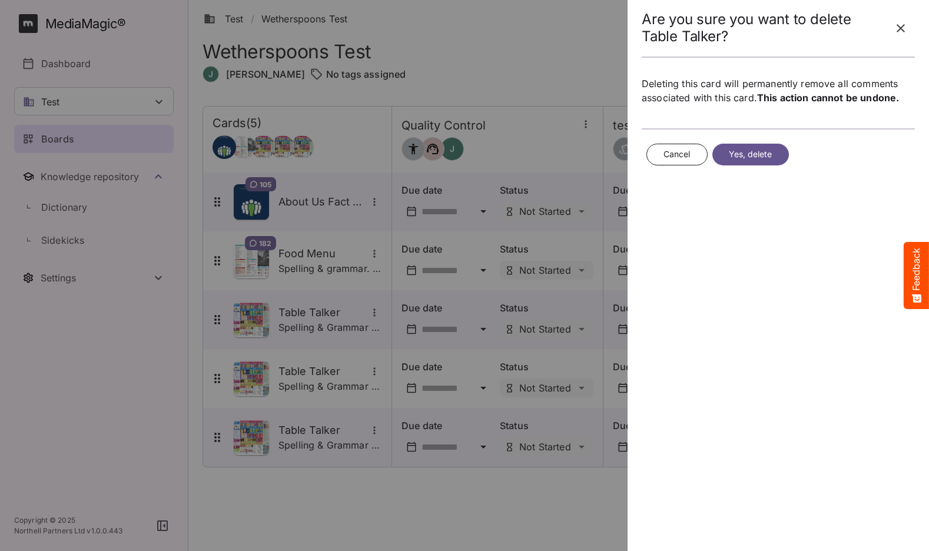
click at [759, 151] on span "Yes, delete" at bounding box center [751, 154] width 44 height 15
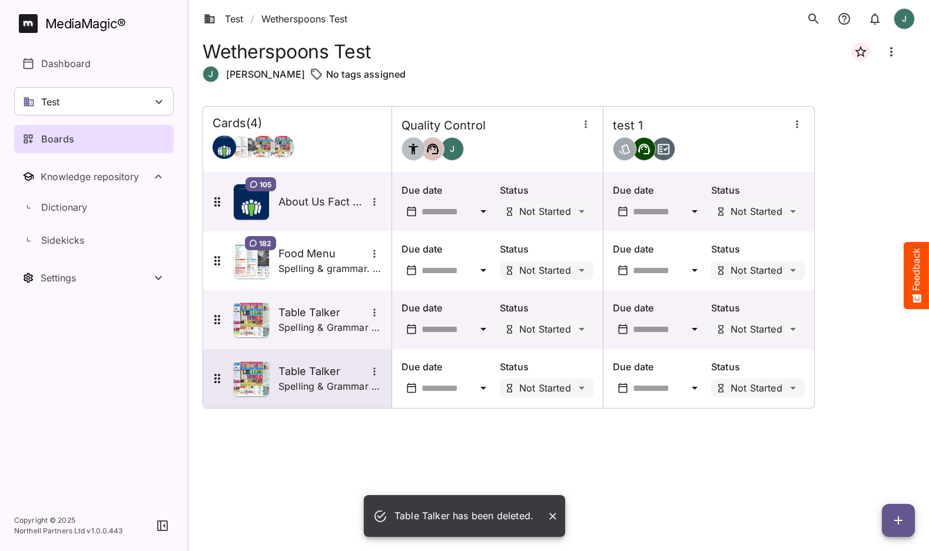
click at [379, 371] on icon "More options for Table Talker" at bounding box center [375, 372] width 12 height 12
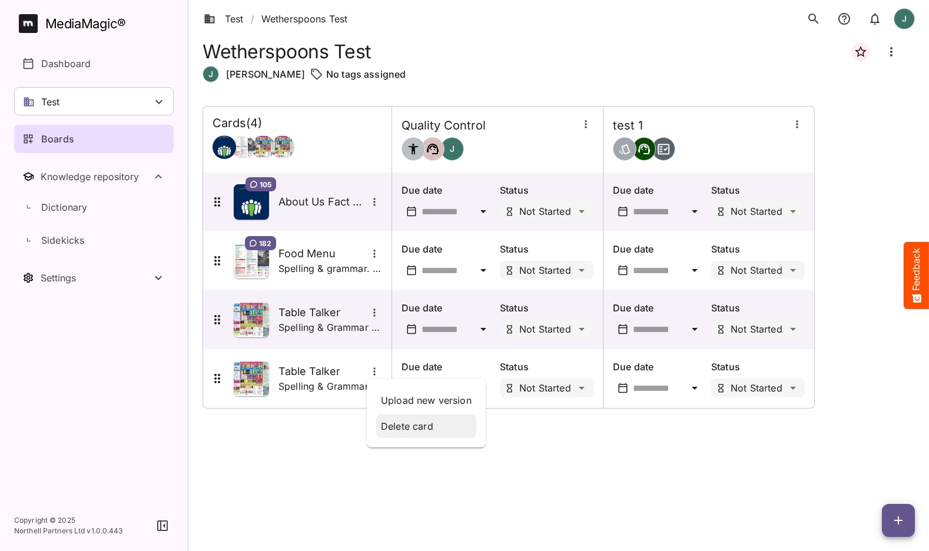
click at [412, 426] on p "Delete card" at bounding box center [426, 426] width 91 height 14
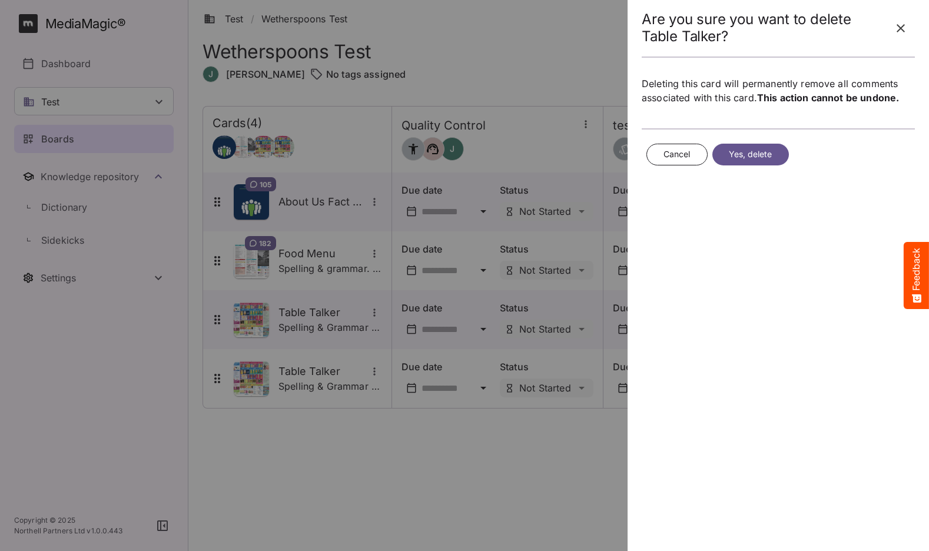
click at [734, 160] on span "Yes, delete" at bounding box center [751, 154] width 44 height 15
